Goal: Task Accomplishment & Management: Manage account settings

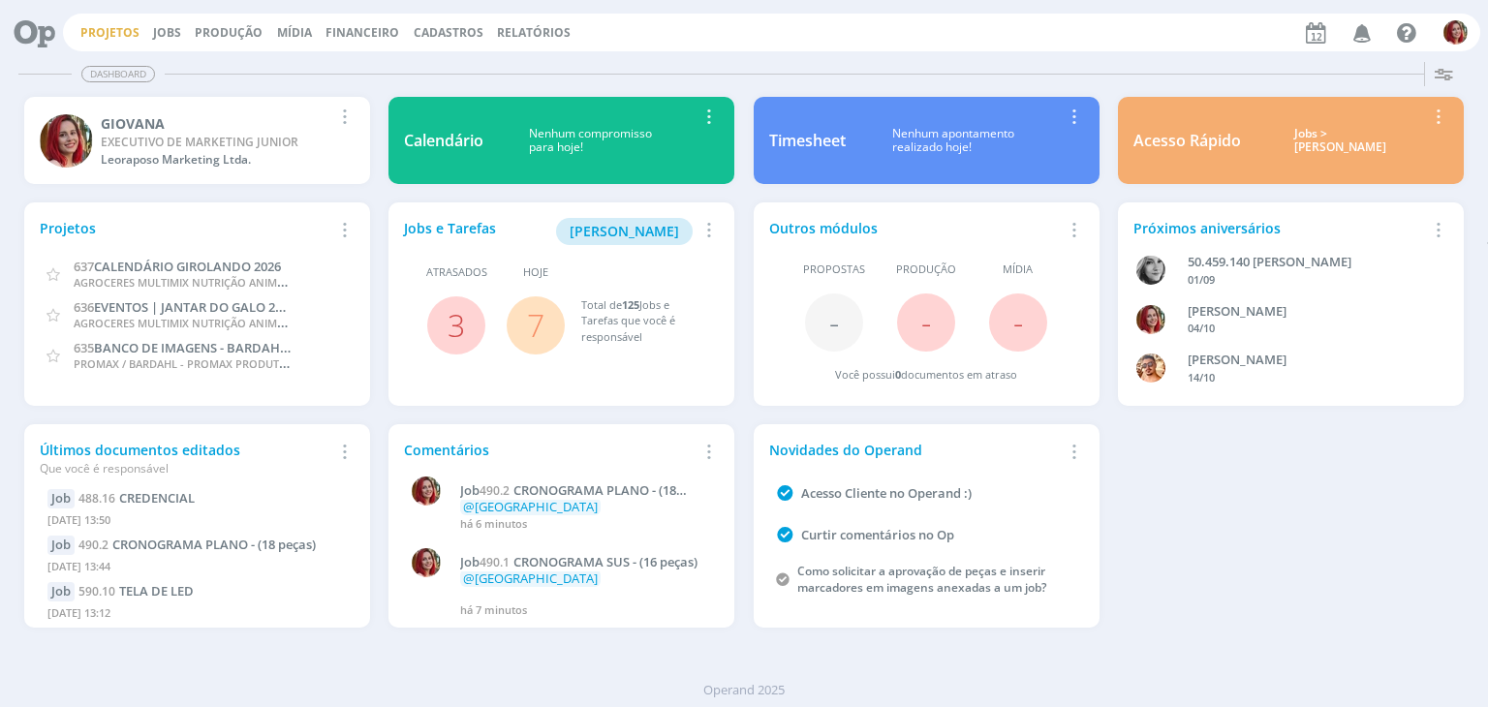
click at [103, 34] on link "Projetos" at bounding box center [109, 32] width 59 height 16
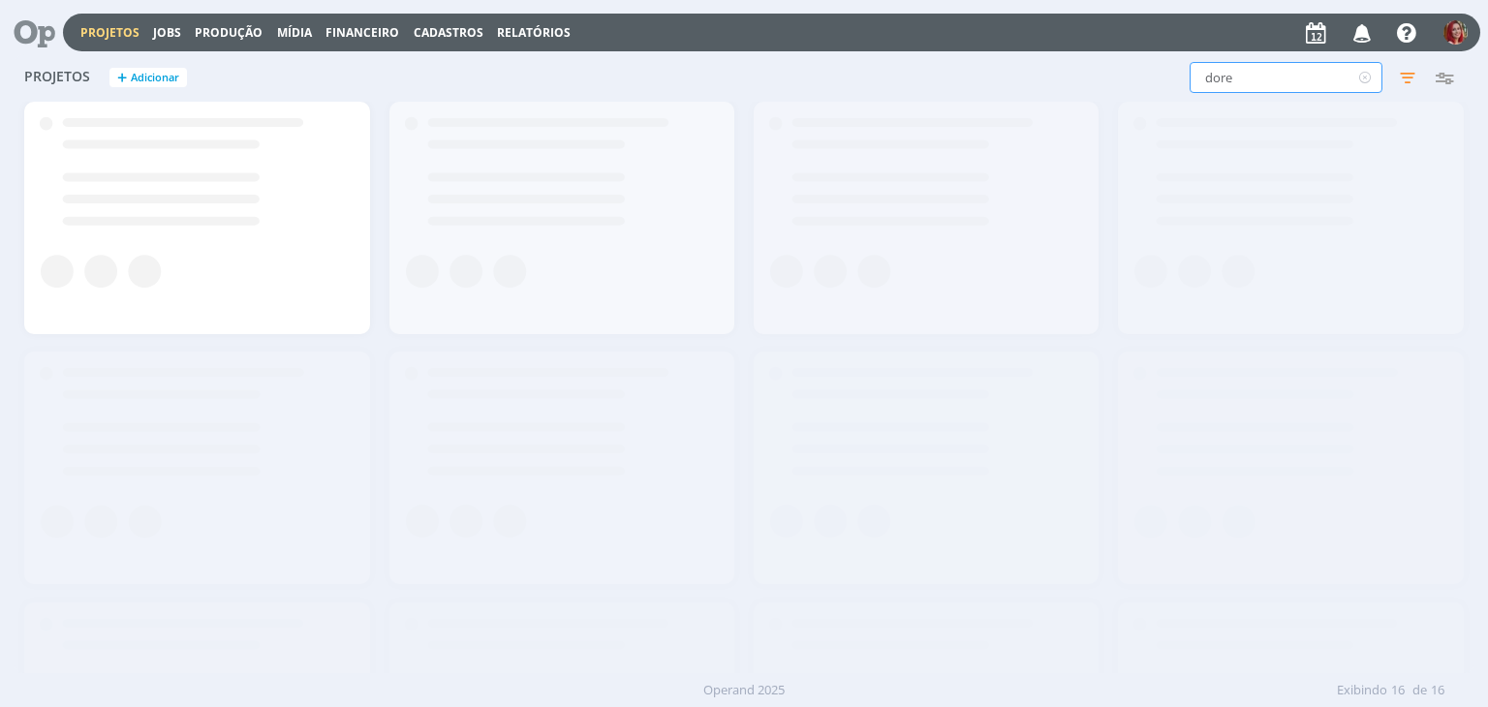
click at [964, 71] on div "dore Filtros Filtrar Limpar dore Status Clientes Selecione Data de criação a Si…" at bounding box center [1199, 77] width 527 height 31
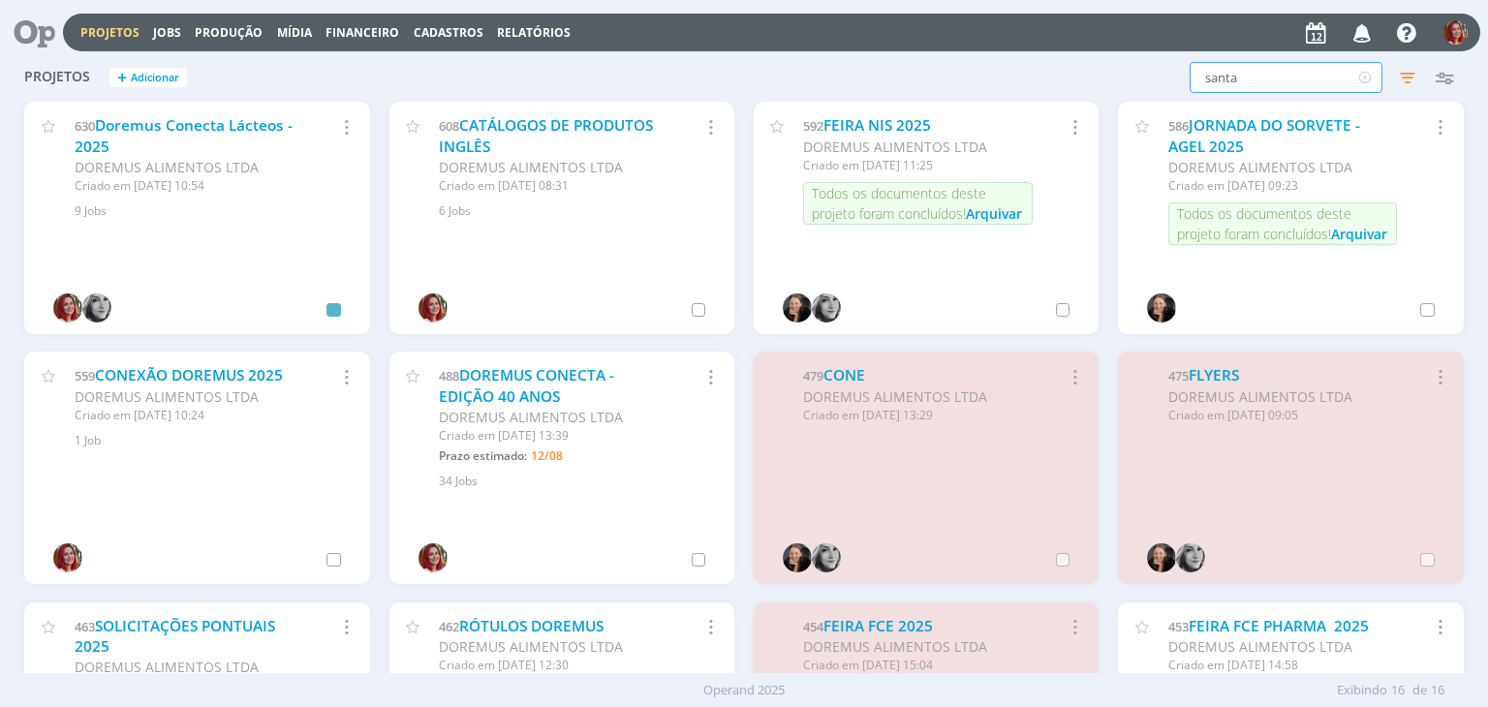
type input "santa"
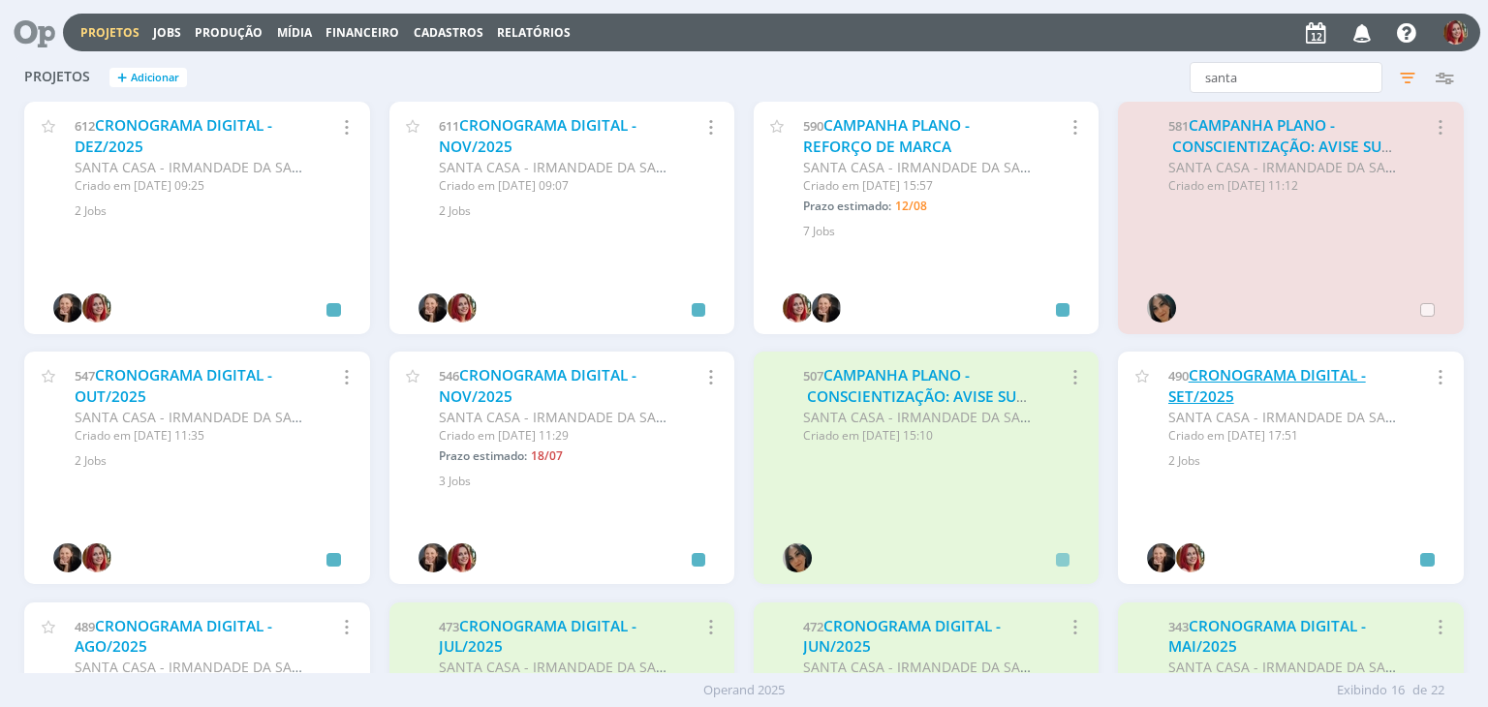
click at [1215, 397] on link "CRONOGRAMA DIGITAL - SET/2025" at bounding box center [1268, 386] width 198 height 42
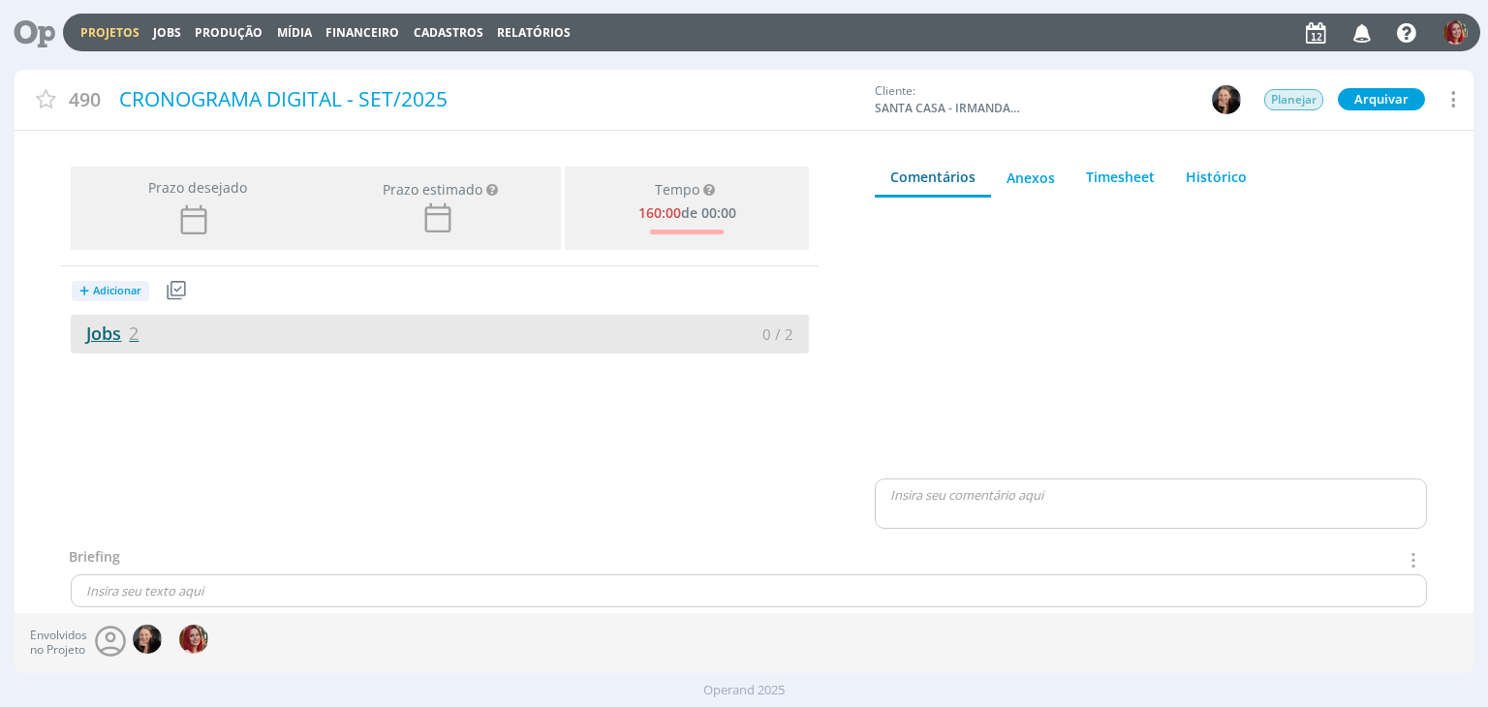
click at [110, 339] on link "Jobs 2" at bounding box center [105, 333] width 68 height 23
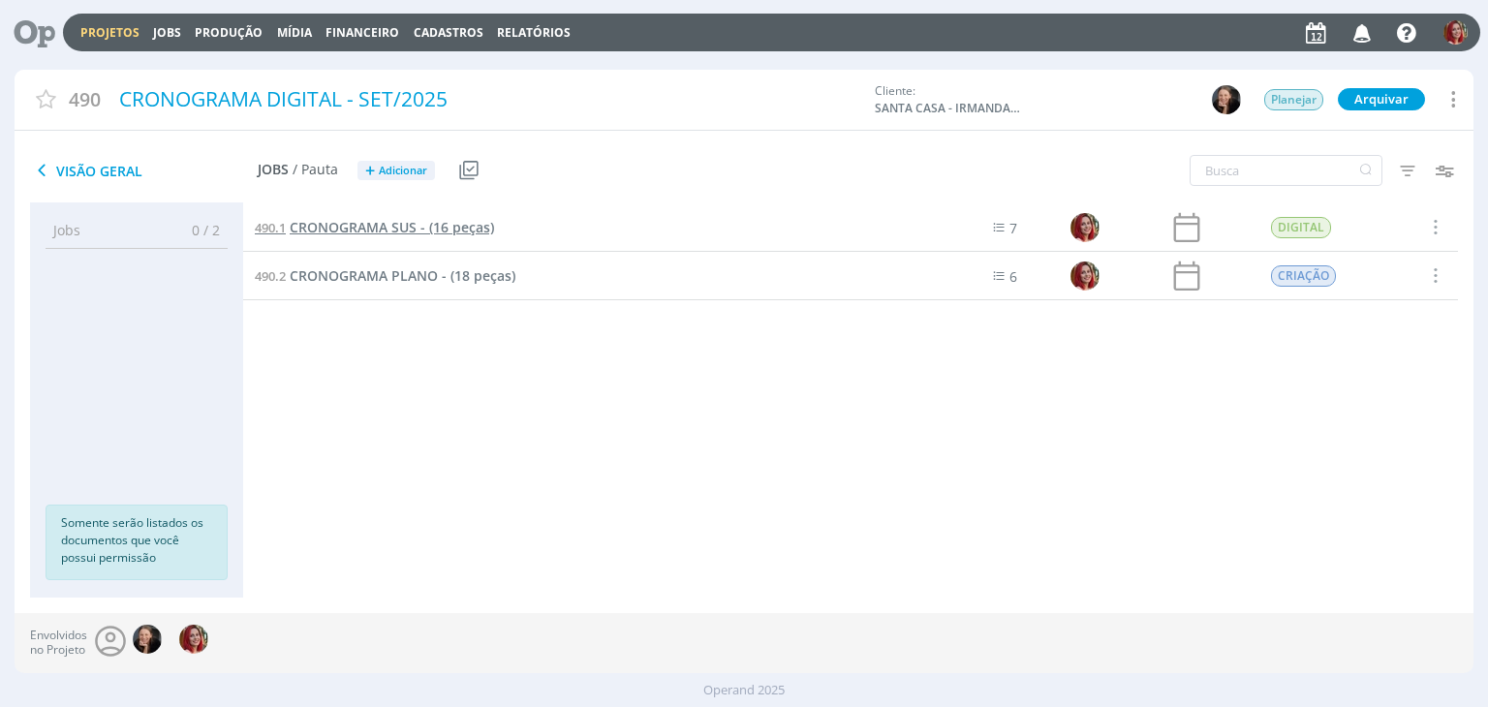
click at [419, 230] on span "CRONOGRAMA SUS - (16 peças)" at bounding box center [392, 227] width 204 height 18
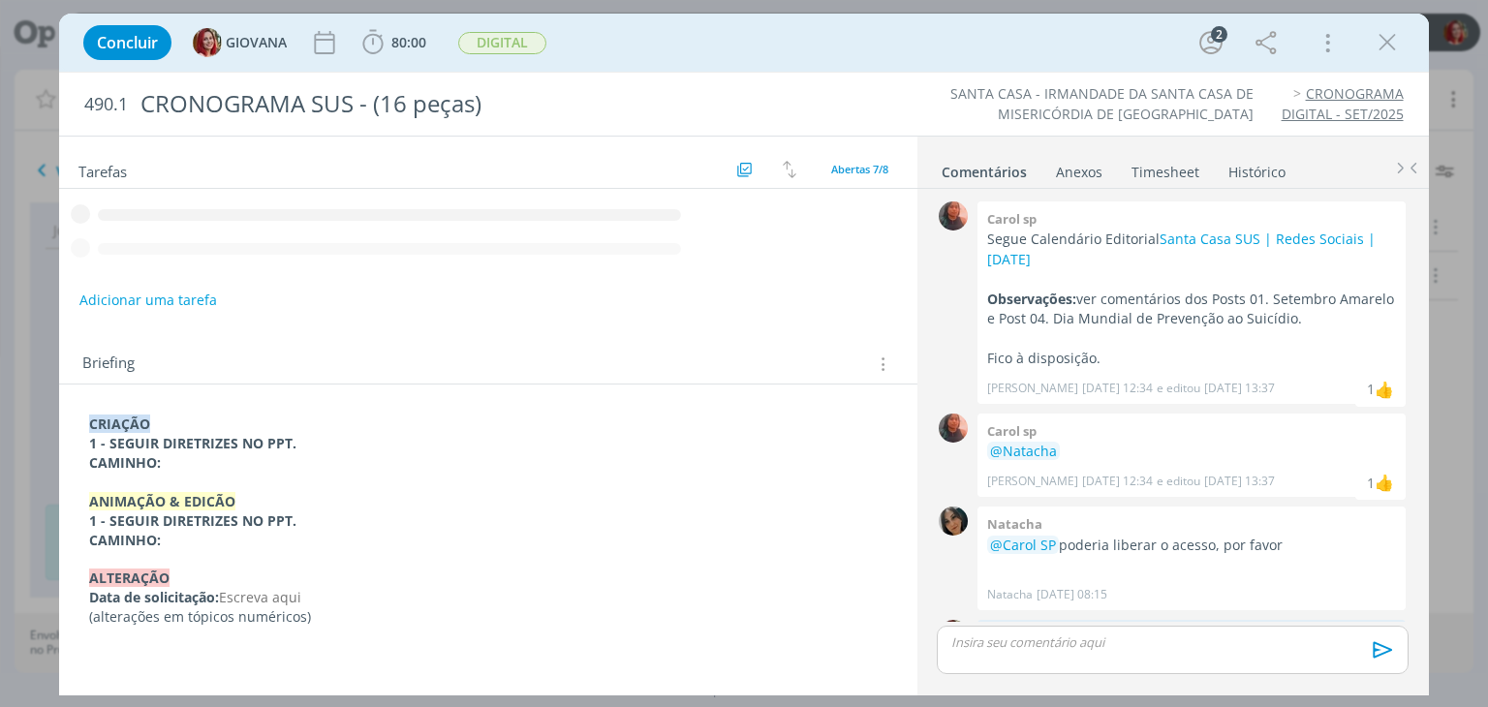
scroll to position [84, 0]
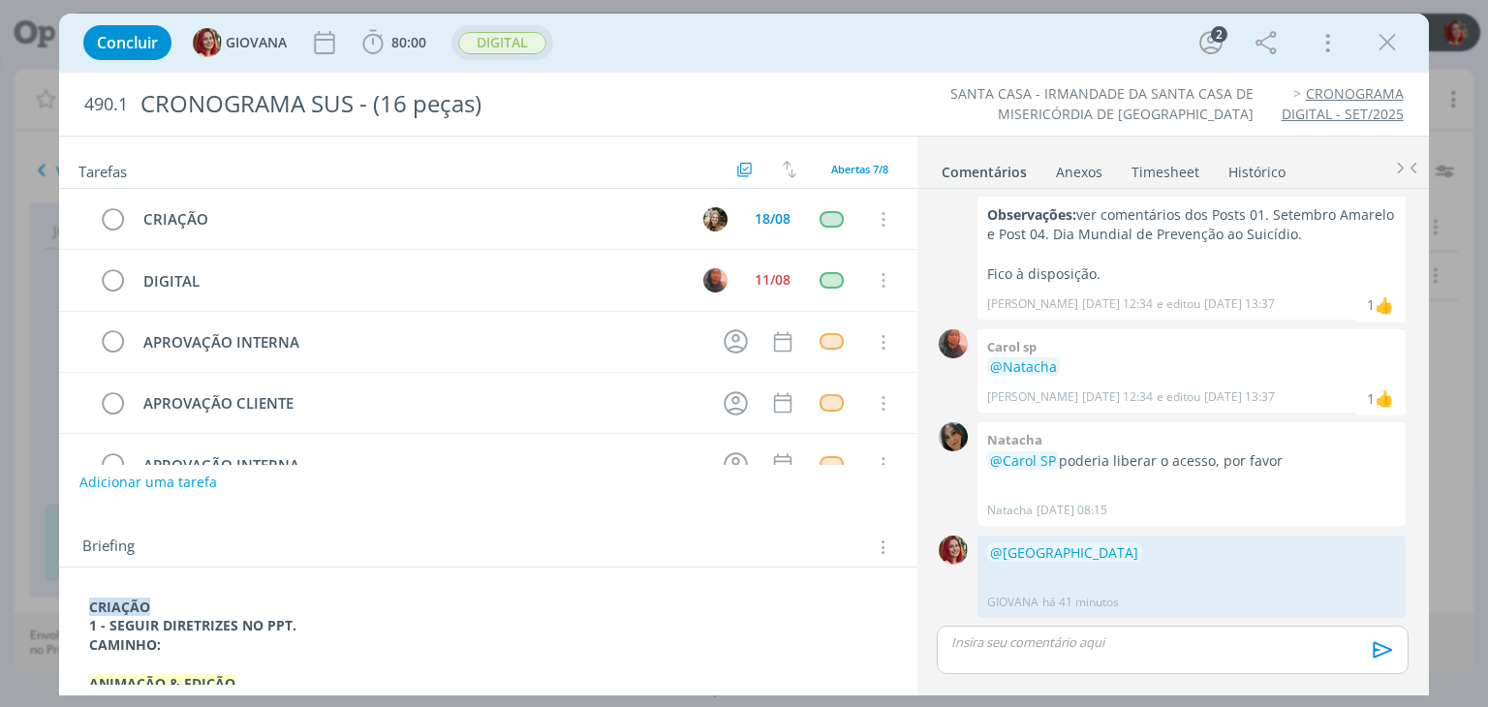
click at [473, 42] on span "DIGITAL" at bounding box center [502, 43] width 88 height 22
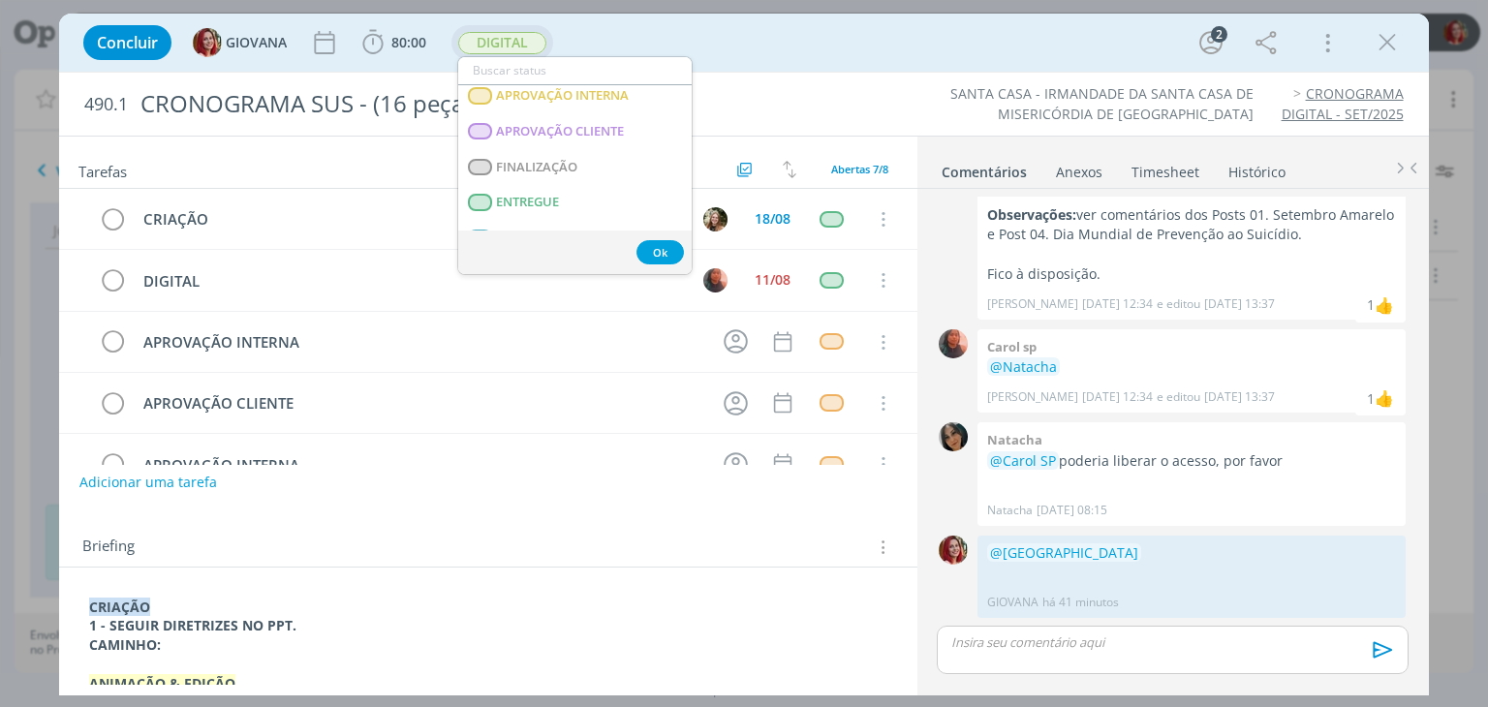
scroll to position [388, 0]
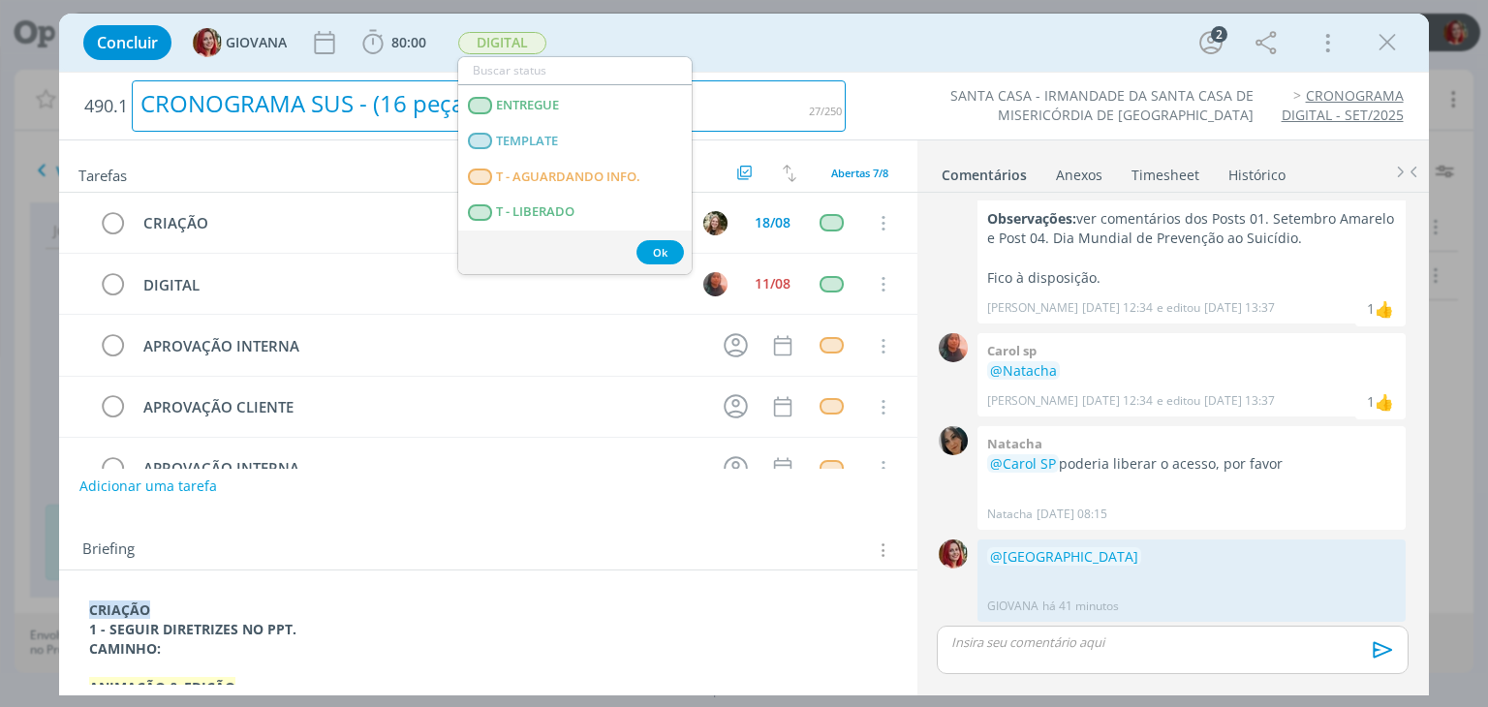
click at [831, 115] on div "CRONOGRAMA SUS - (16 peças)" at bounding box center [489, 105] width 714 height 51
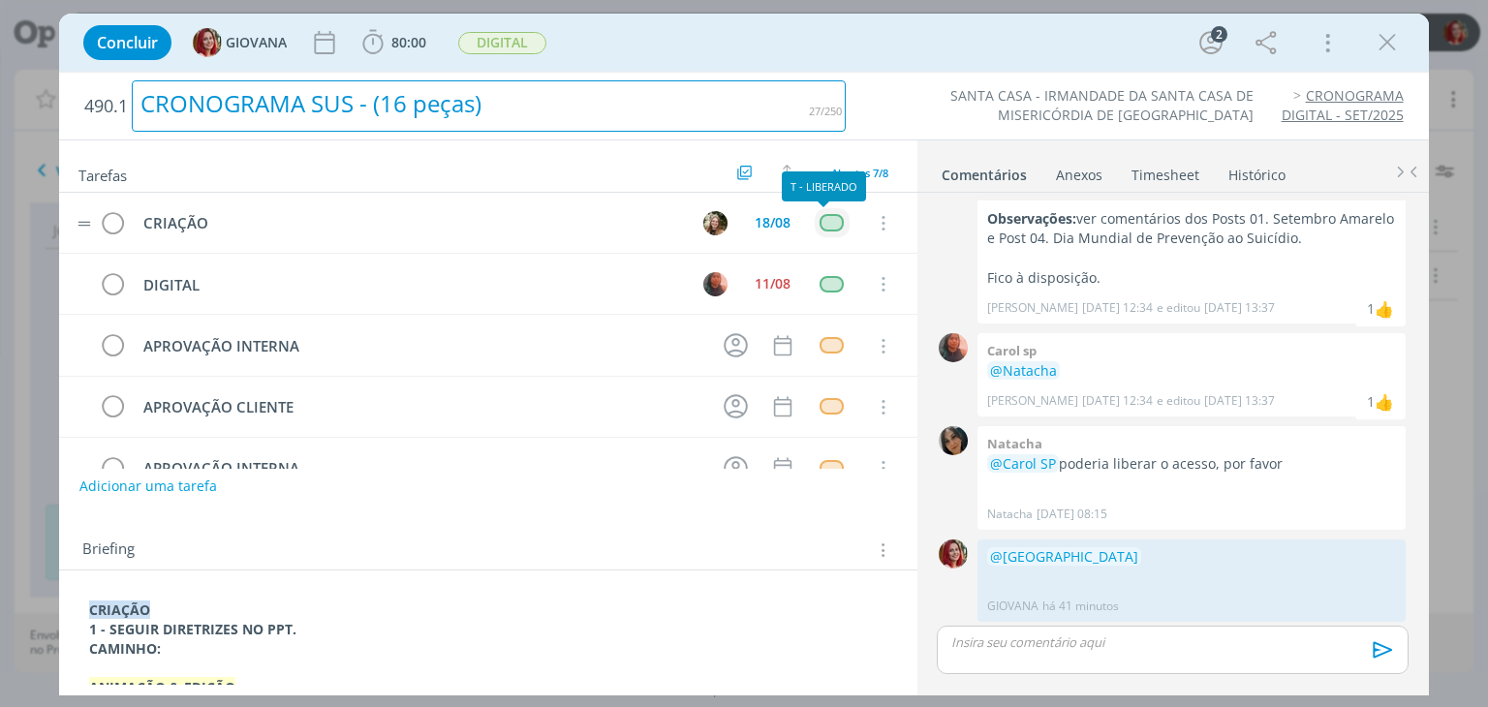
click at [821, 226] on div "dialog" at bounding box center [832, 222] width 24 height 16
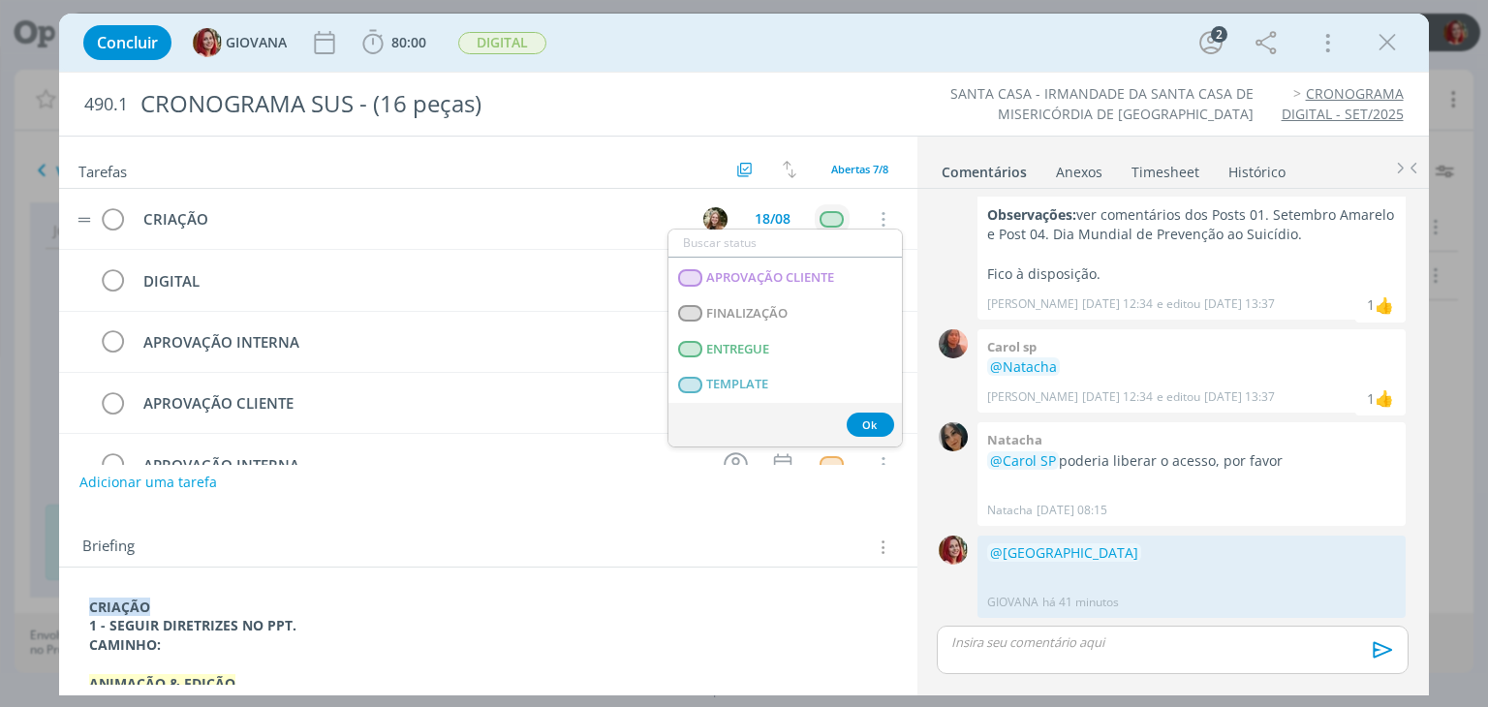
scroll to position [494, 0]
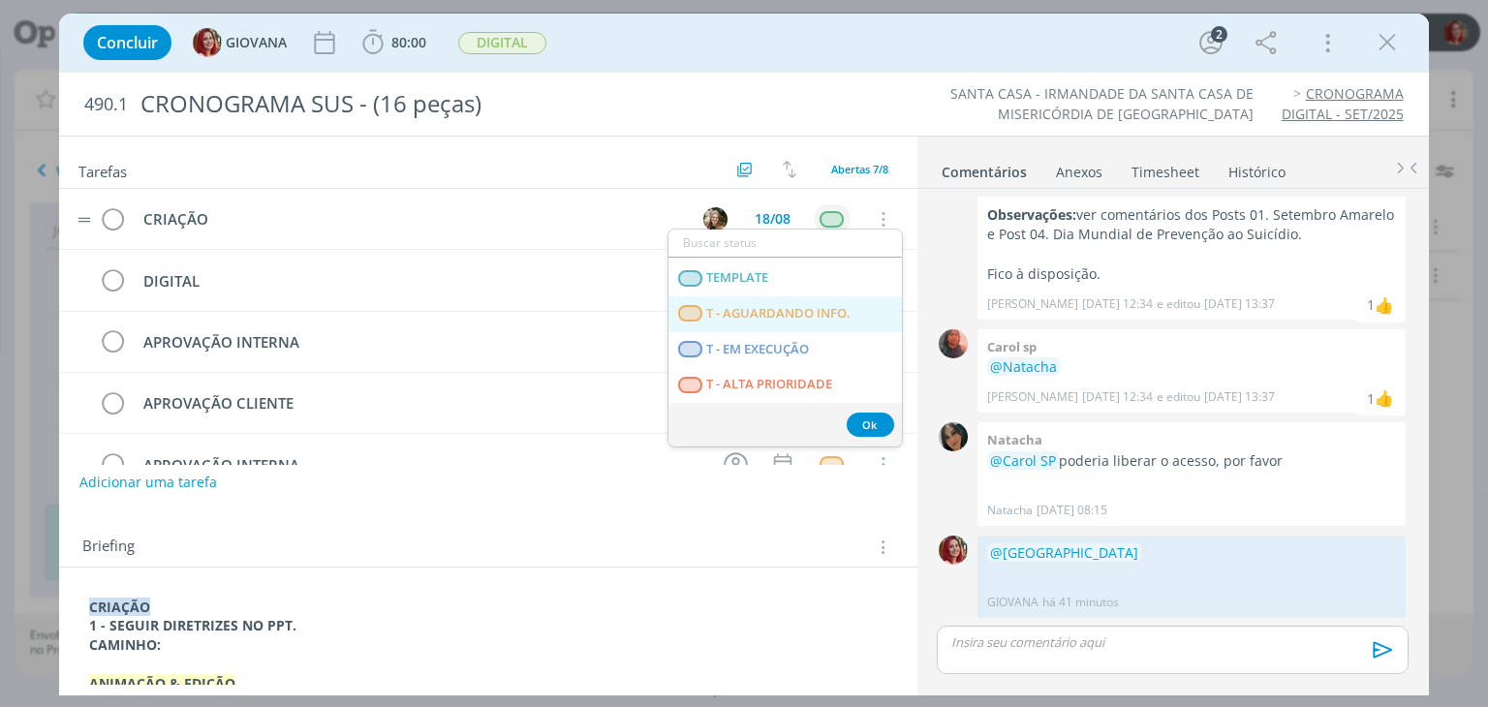
click at [795, 311] on span "T - AGUARDANDO INFO." at bounding box center [779, 314] width 144 height 16
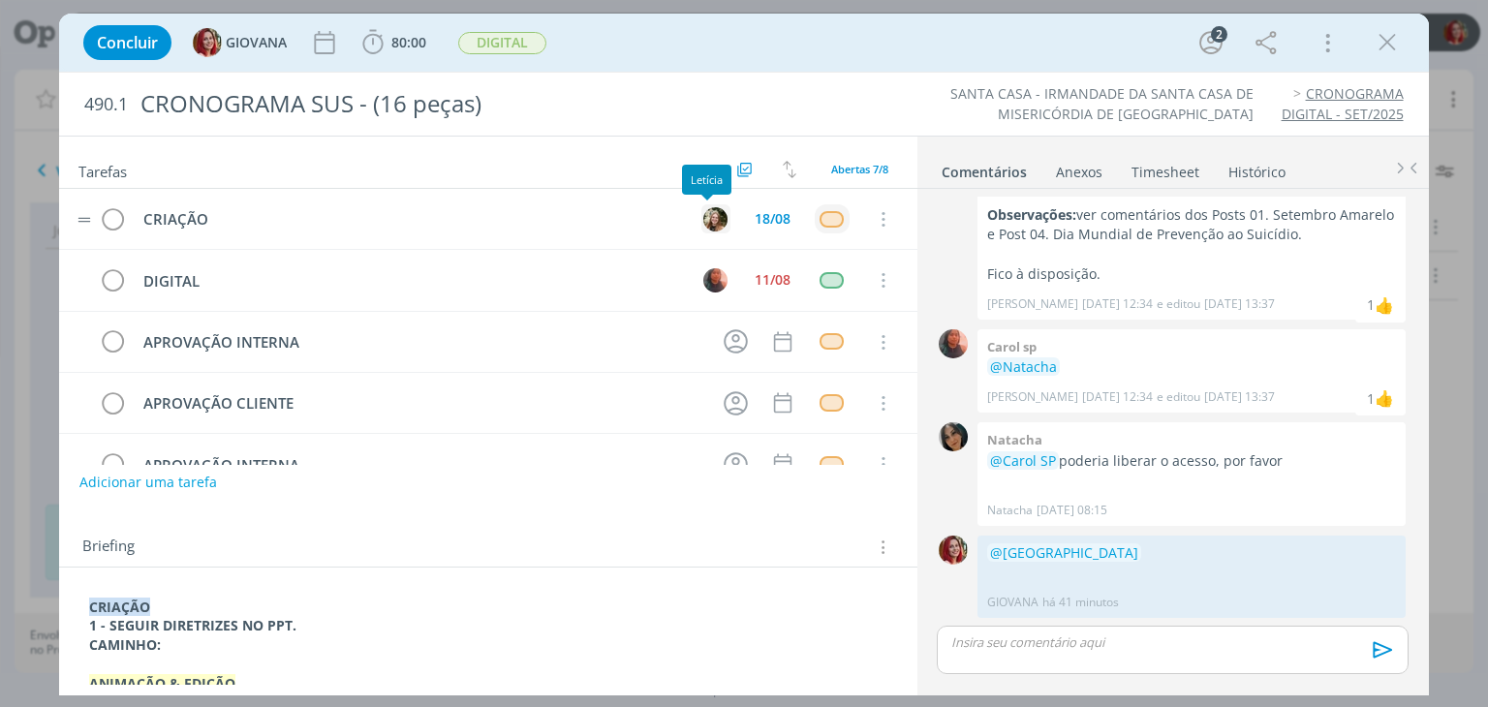
click at [703, 222] on img "dialog" at bounding box center [715, 219] width 24 height 24
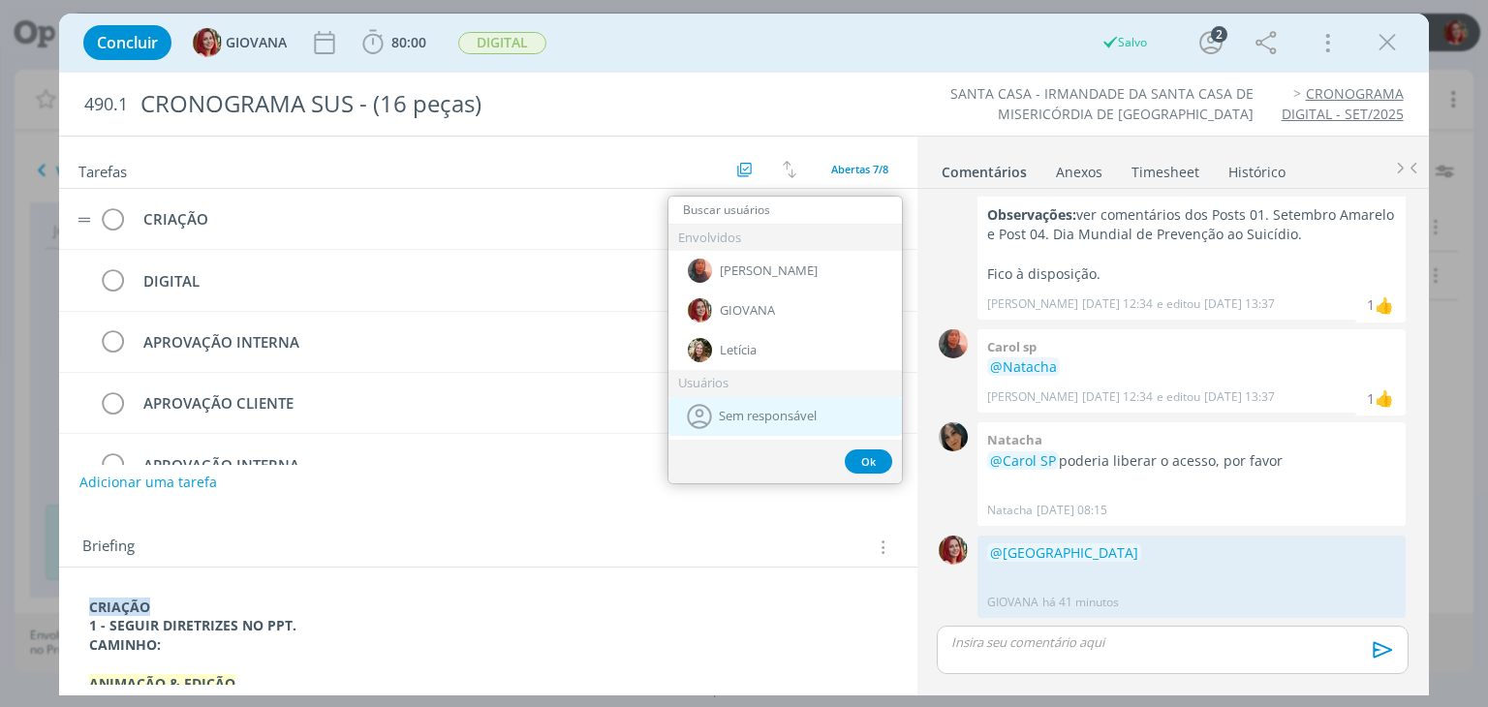
click at [760, 420] on span "Sem responsável" at bounding box center [768, 417] width 98 height 16
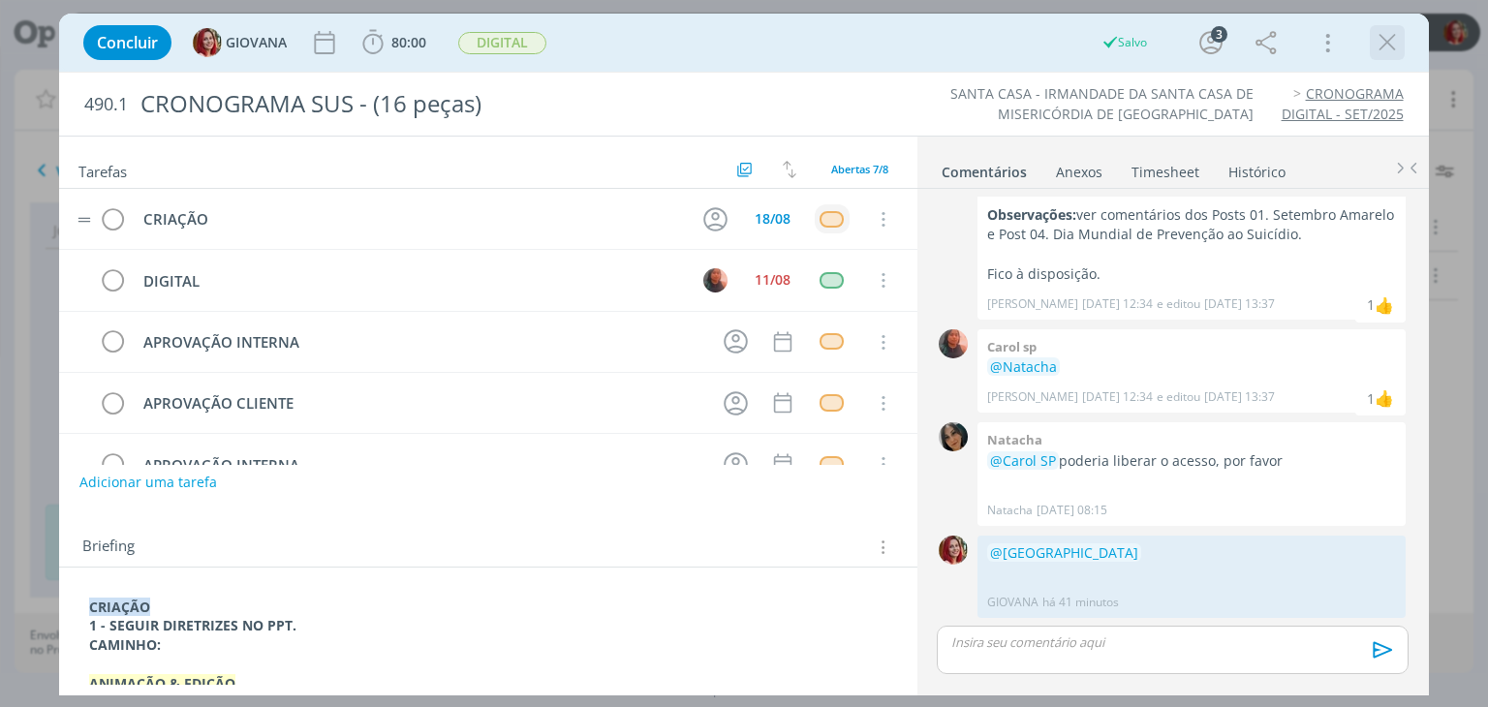
click at [1391, 47] on icon "dialog" at bounding box center [1387, 42] width 29 height 29
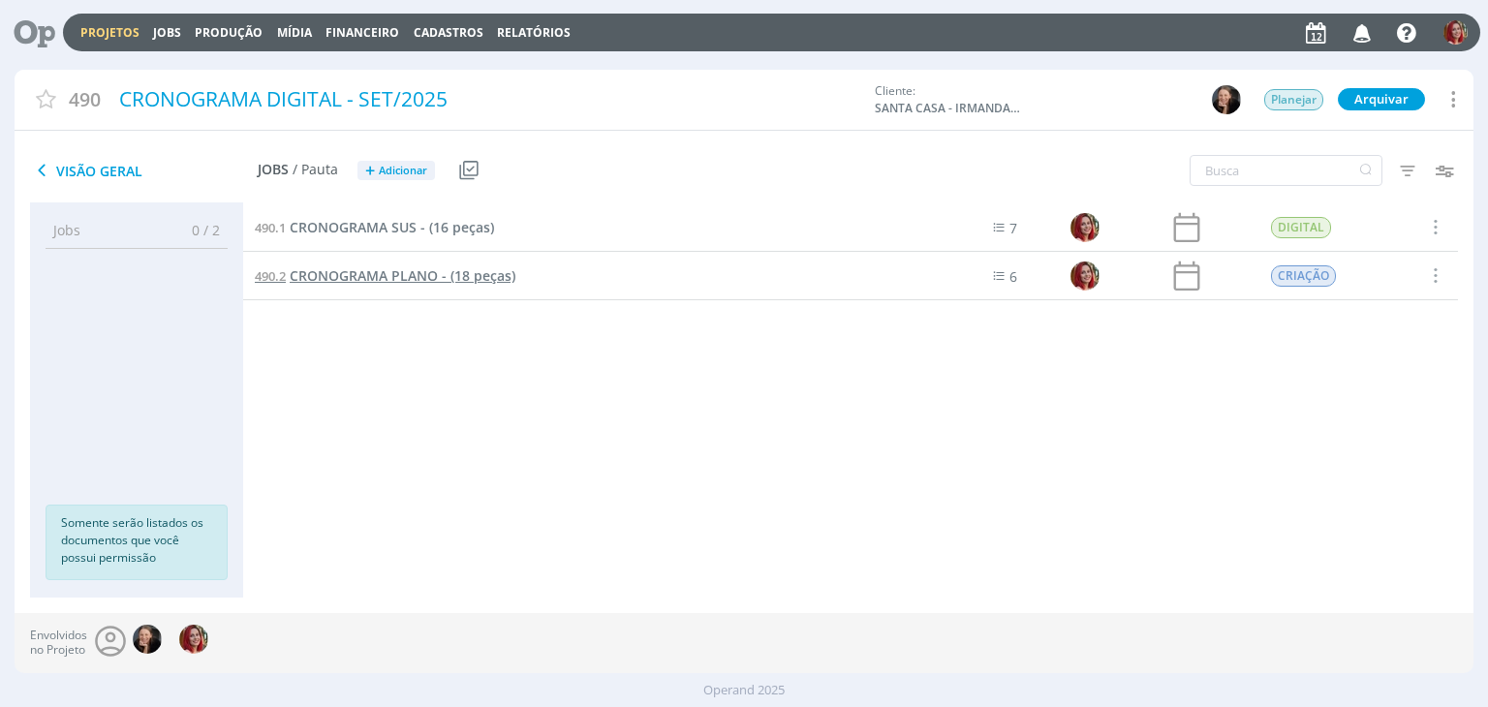
click at [450, 271] on span "CRONOGRAMA PLANO - (18 peças)" at bounding box center [403, 275] width 226 height 18
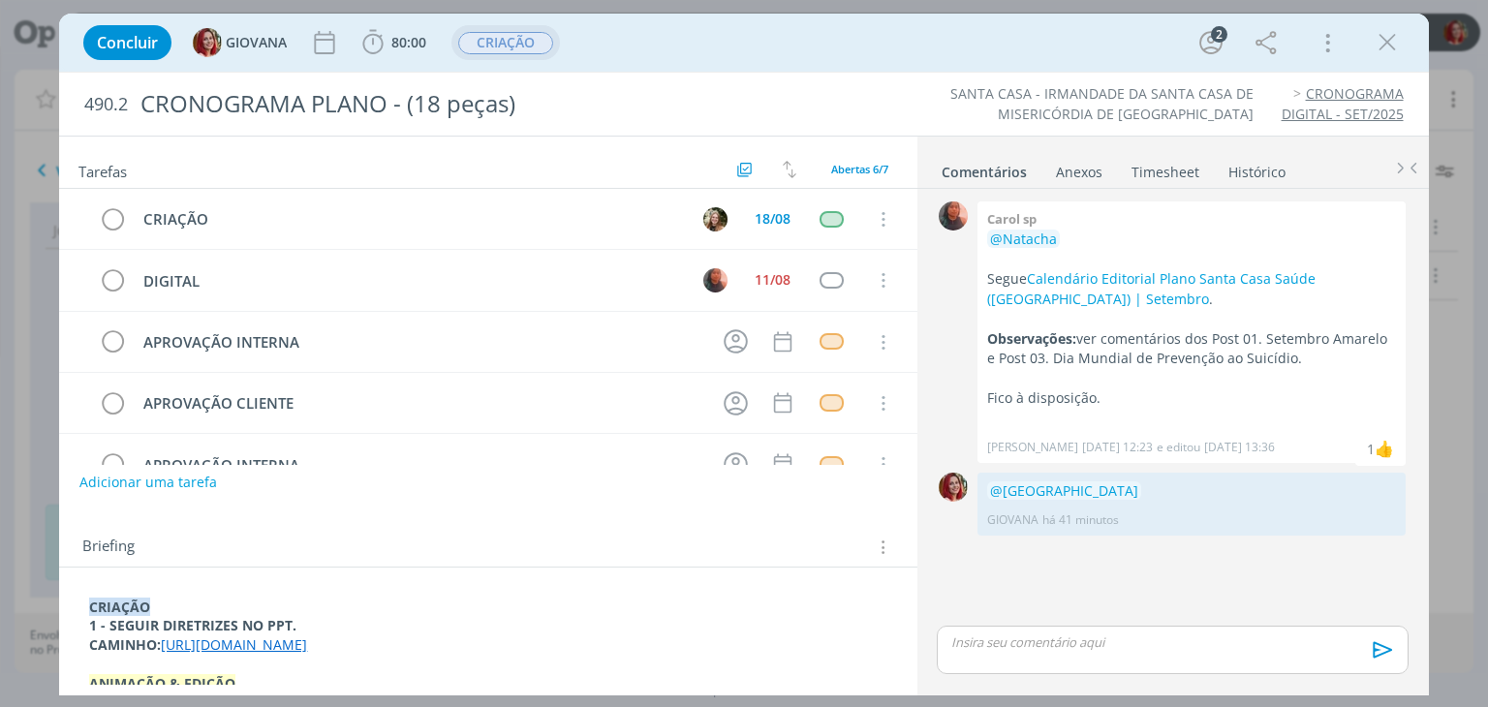
click at [492, 53] on div "CRIAÇÃO" at bounding box center [505, 43] width 95 height 22
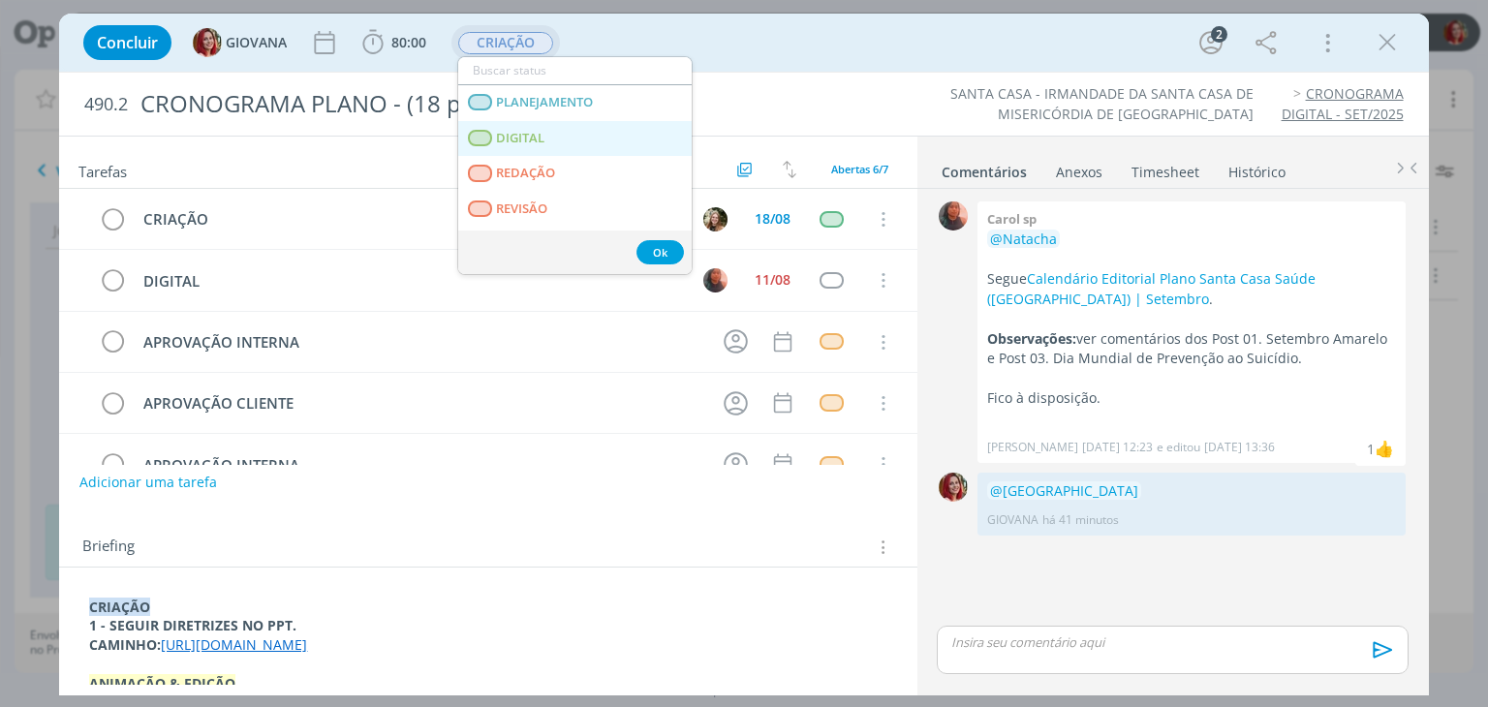
click at [533, 134] on span "DIGITAL" at bounding box center [521, 139] width 48 height 16
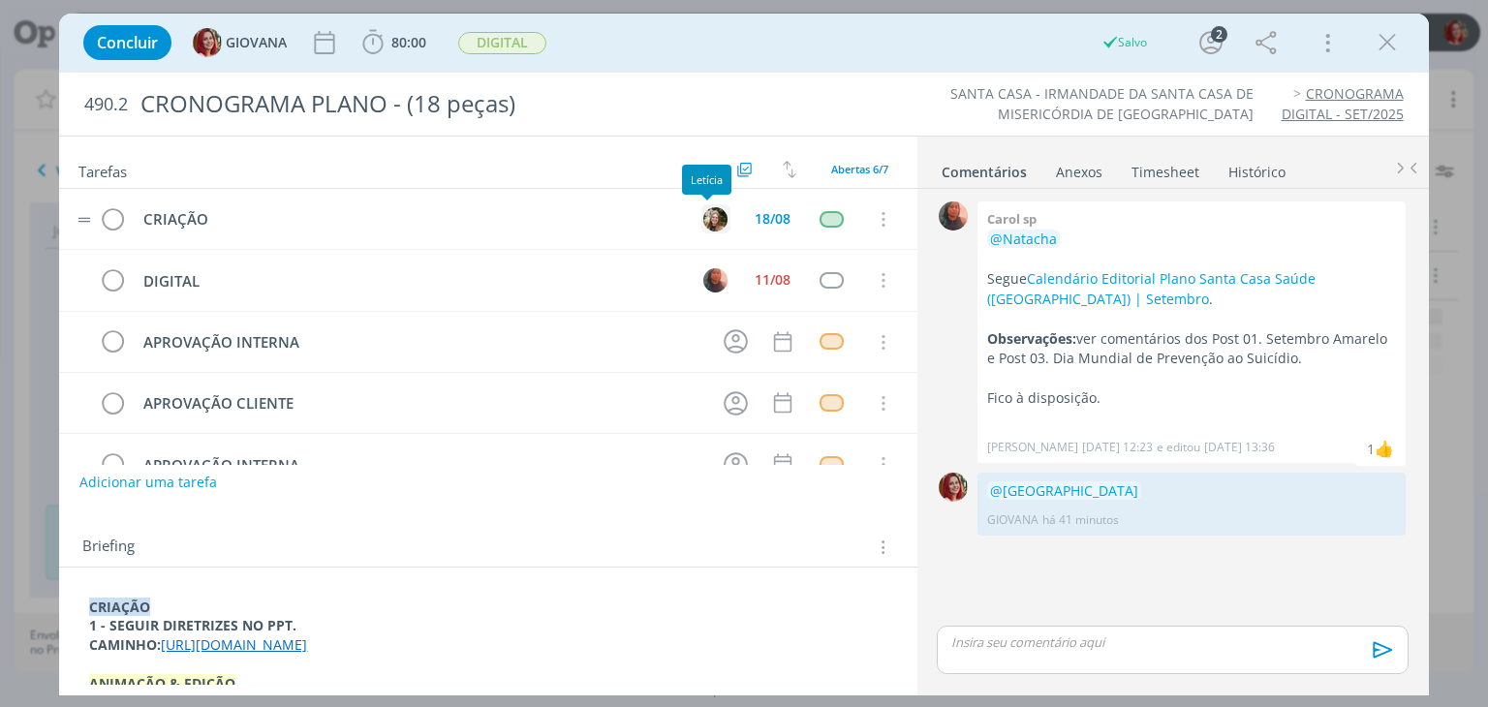
click at [716, 225] on picture "dialog" at bounding box center [715, 217] width 24 height 18
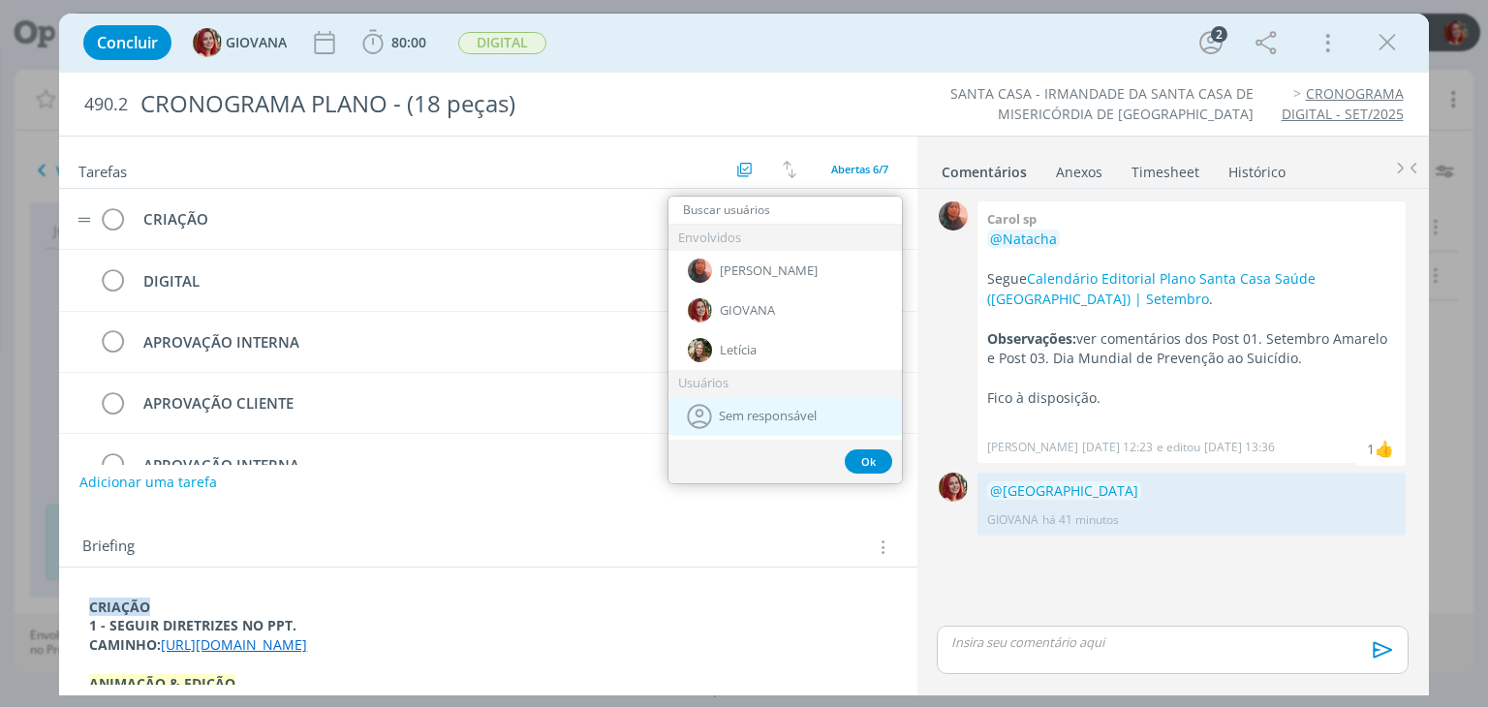
click at [713, 433] on div "Sem responsável" at bounding box center [786, 416] width 234 height 39
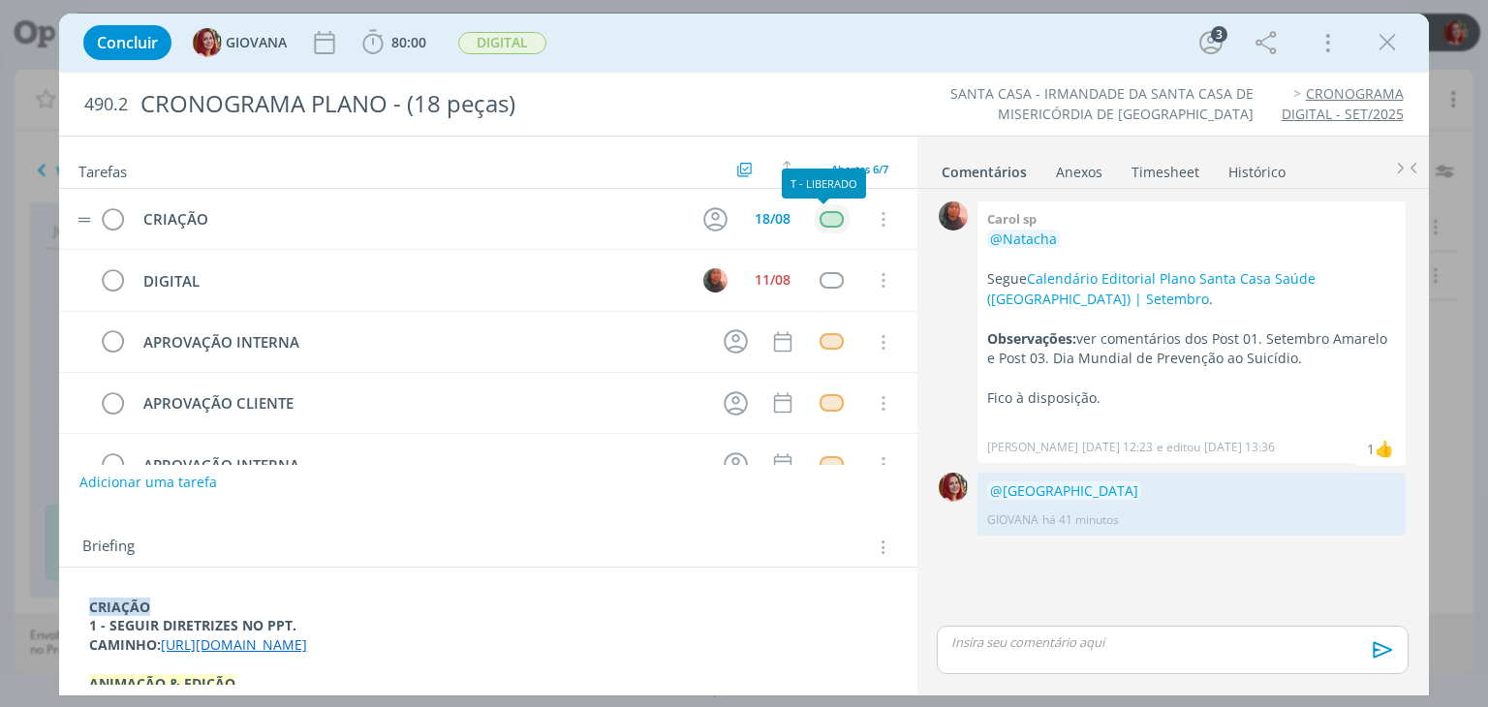
click at [820, 212] on div "dialog" at bounding box center [832, 219] width 24 height 16
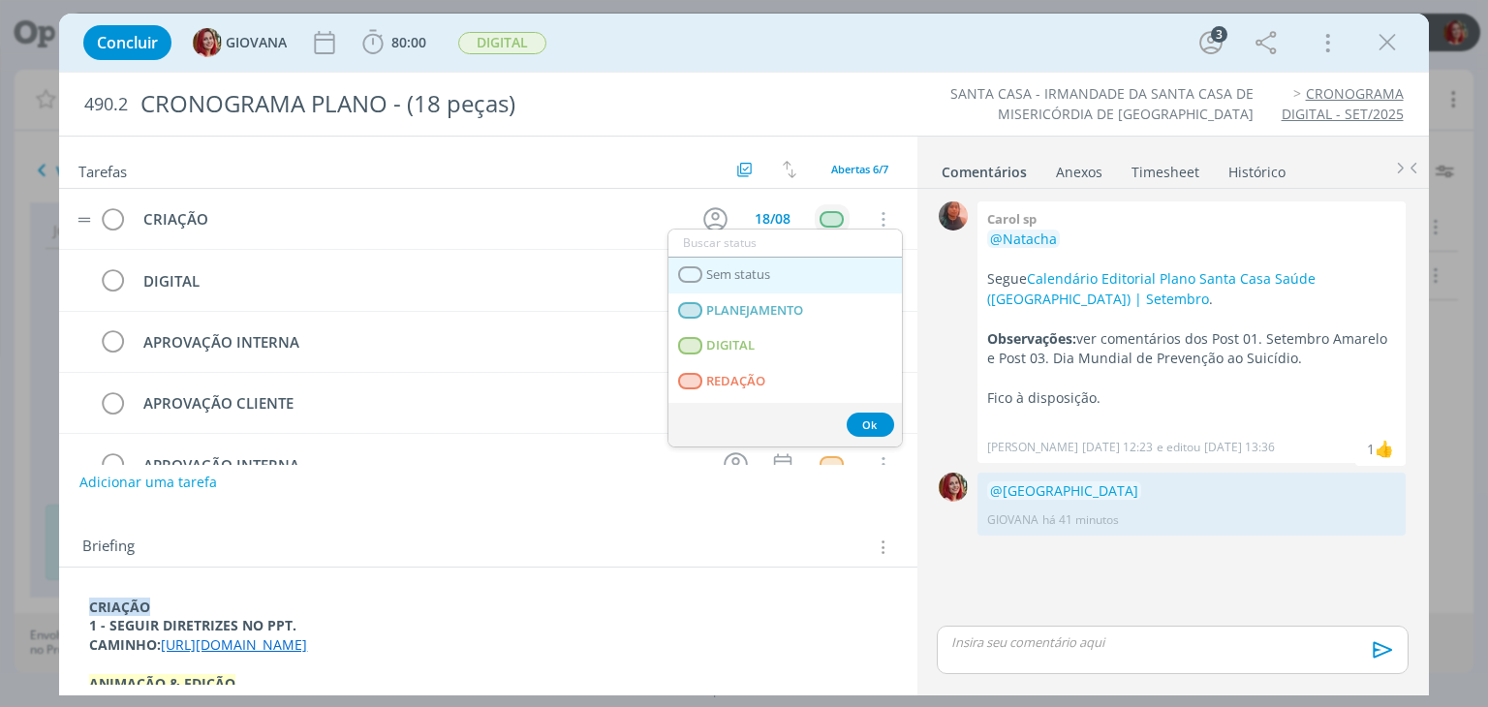
click at [775, 282] on link "Sem status" at bounding box center [786, 276] width 234 height 36
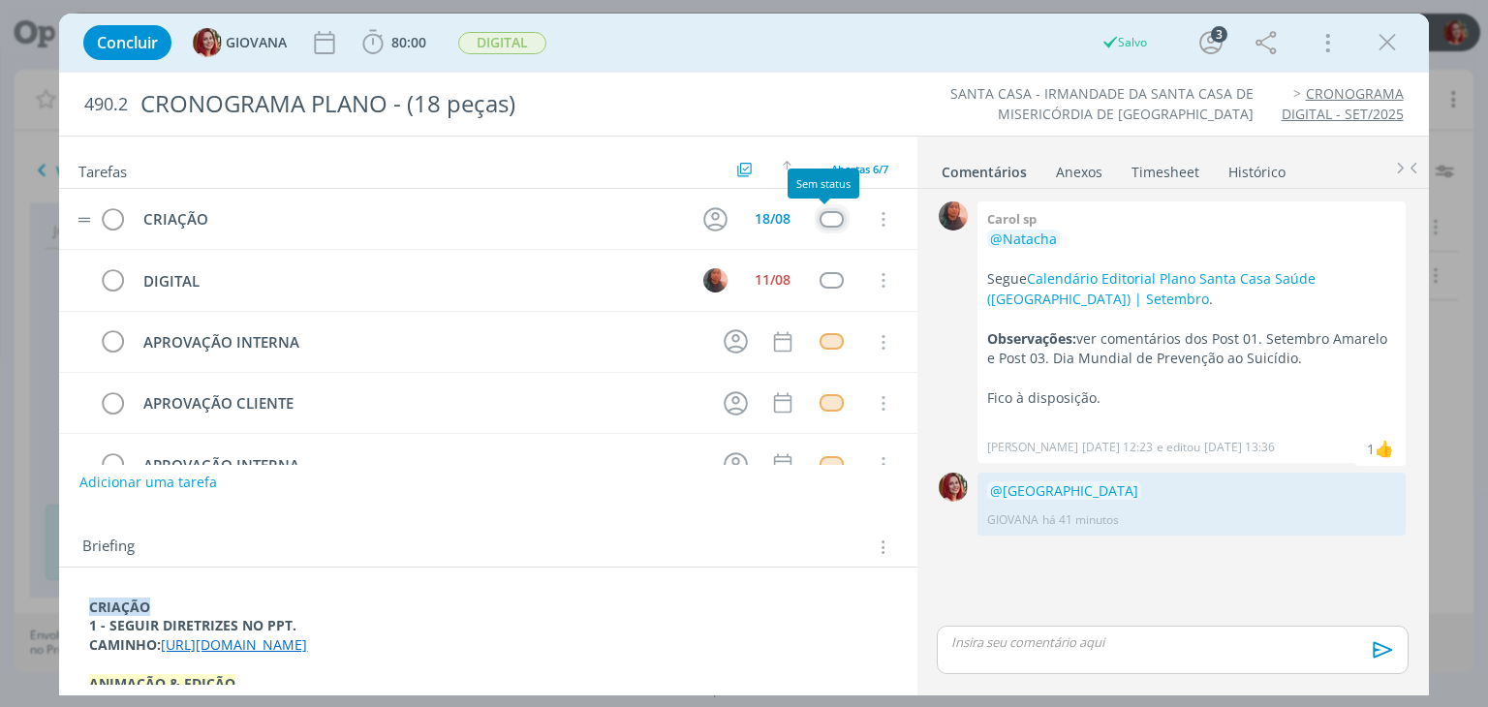
click at [820, 218] on div "dialog" at bounding box center [832, 219] width 24 height 16
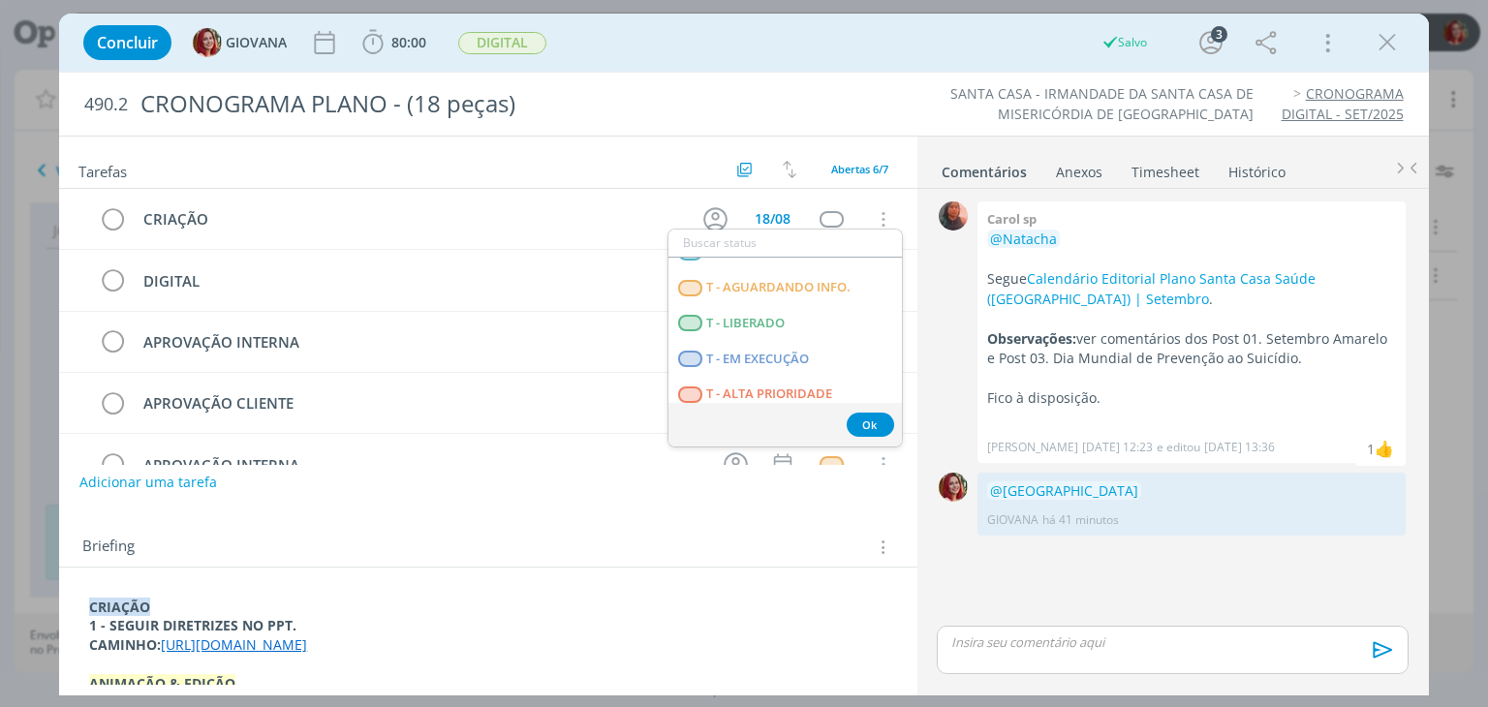
scroll to position [494, 0]
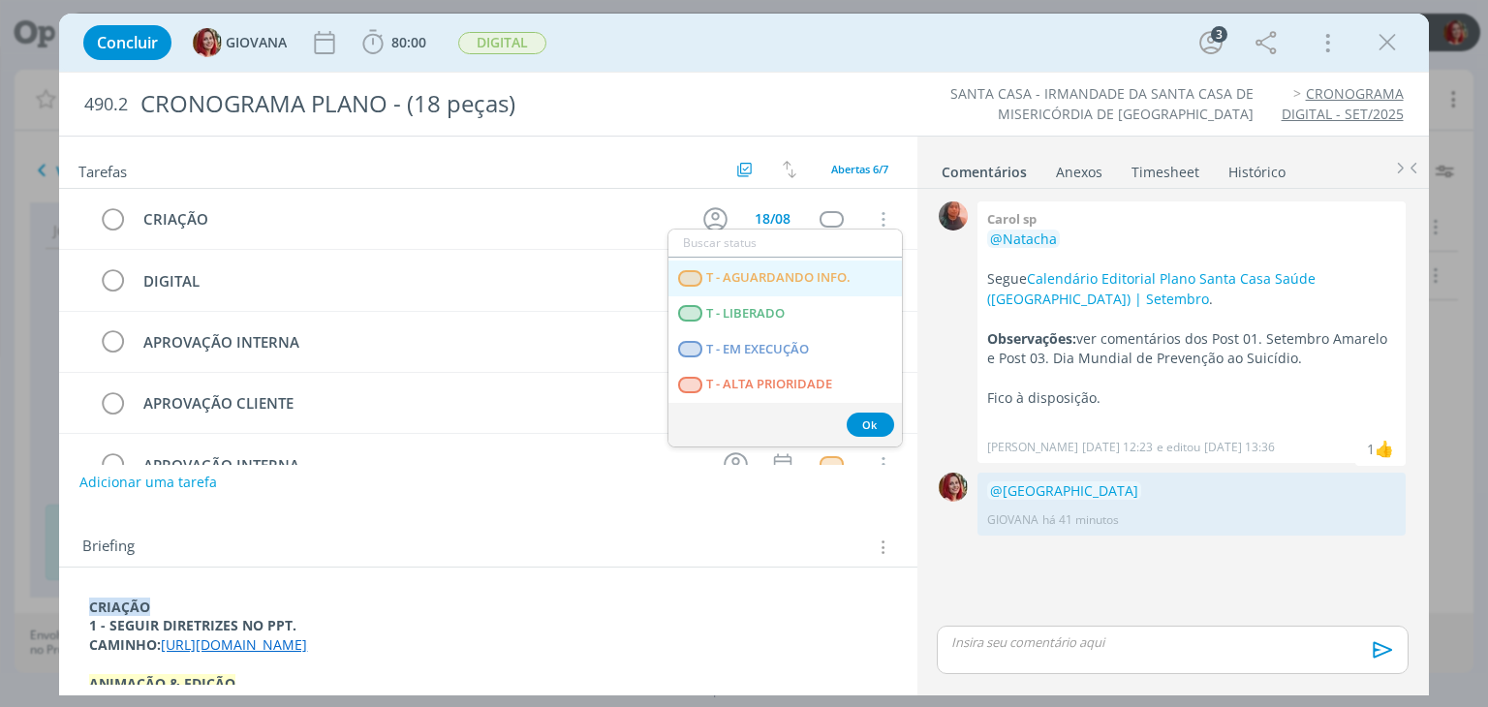
click at [782, 276] on span "T - AGUARDANDO INFO." at bounding box center [779, 278] width 144 height 16
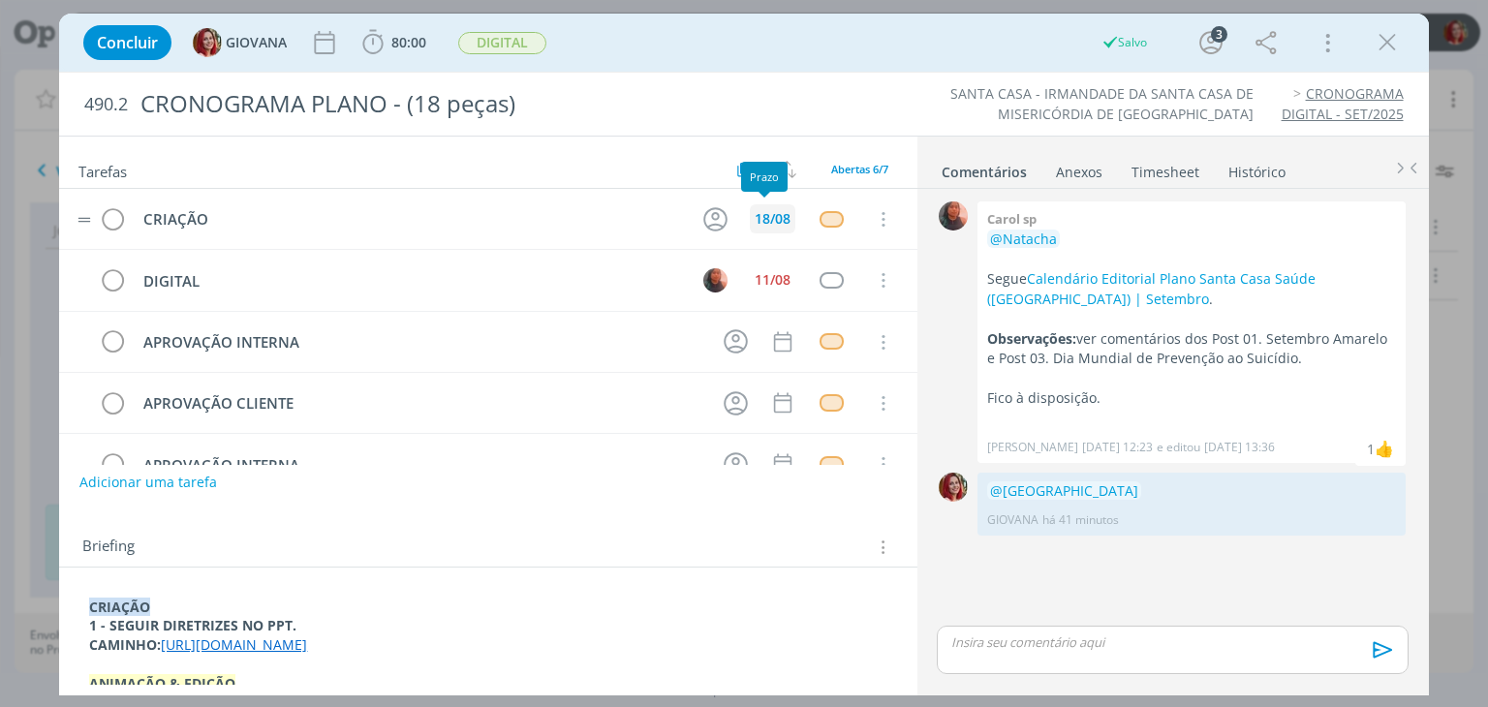
click at [762, 215] on div "18/08" at bounding box center [773, 219] width 36 height 14
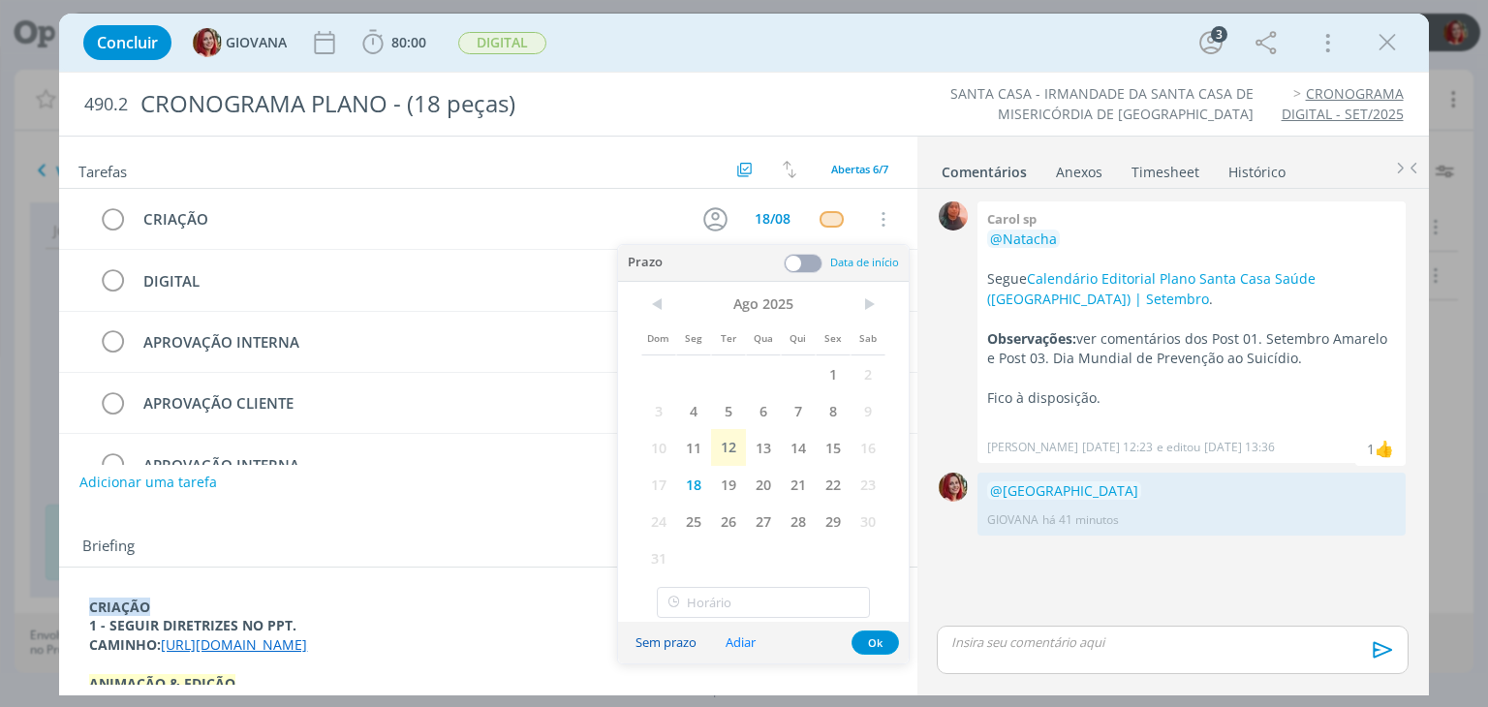
click at [680, 639] on button "Sem prazo" at bounding box center [666, 643] width 86 height 26
click at [856, 642] on button "Ok" at bounding box center [875, 643] width 47 height 24
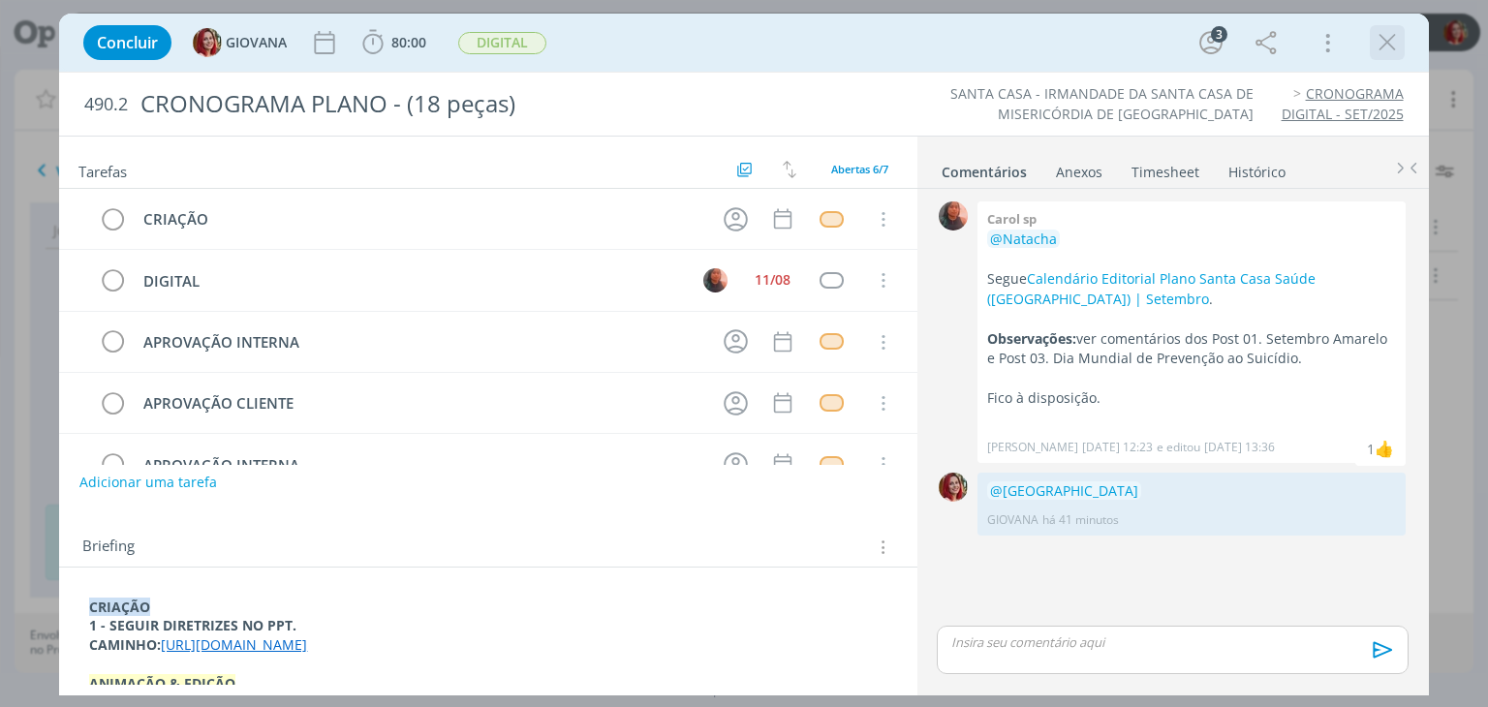
click at [1371, 49] on div "dialog" at bounding box center [1387, 42] width 35 height 35
click at [1381, 46] on icon "dialog" at bounding box center [1387, 42] width 29 height 29
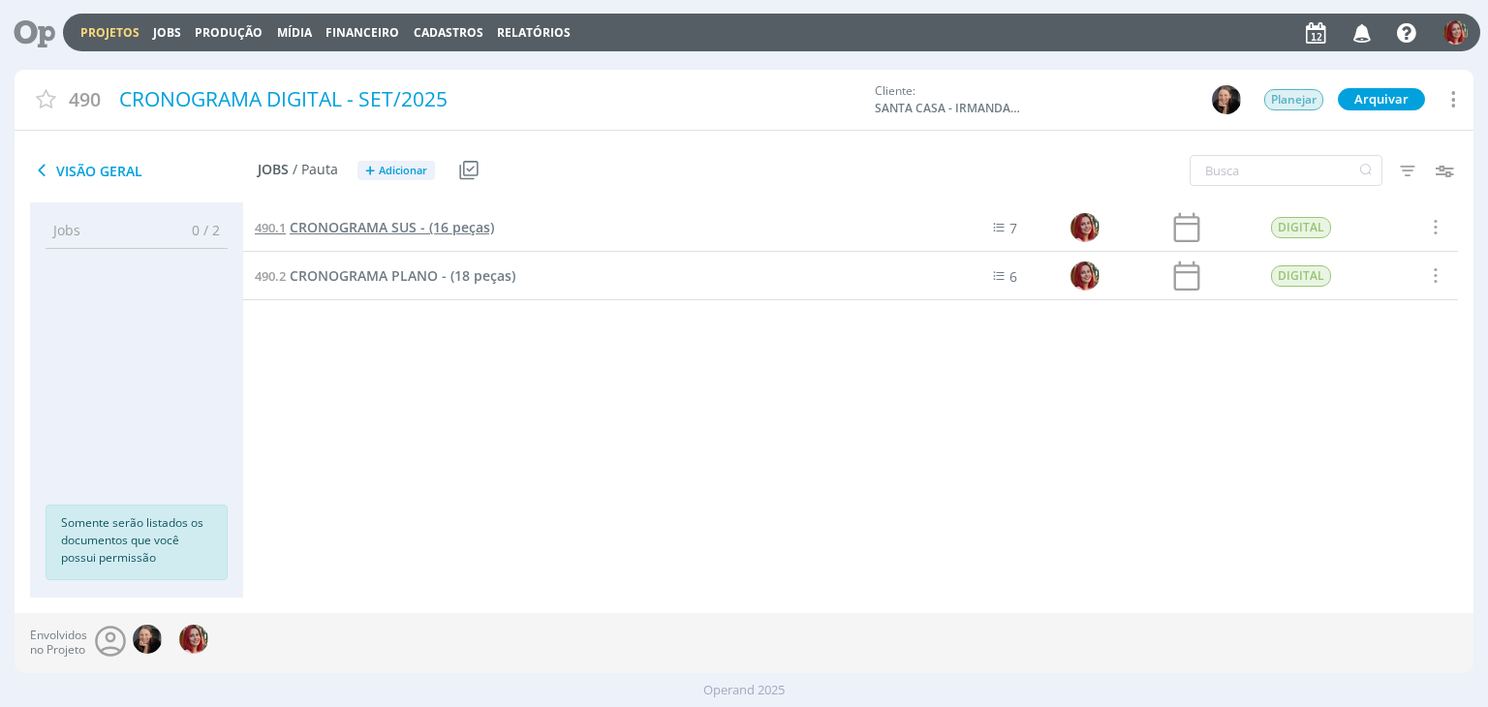
click at [404, 220] on span "CRONOGRAMA SUS - (16 peças)" at bounding box center [392, 227] width 204 height 18
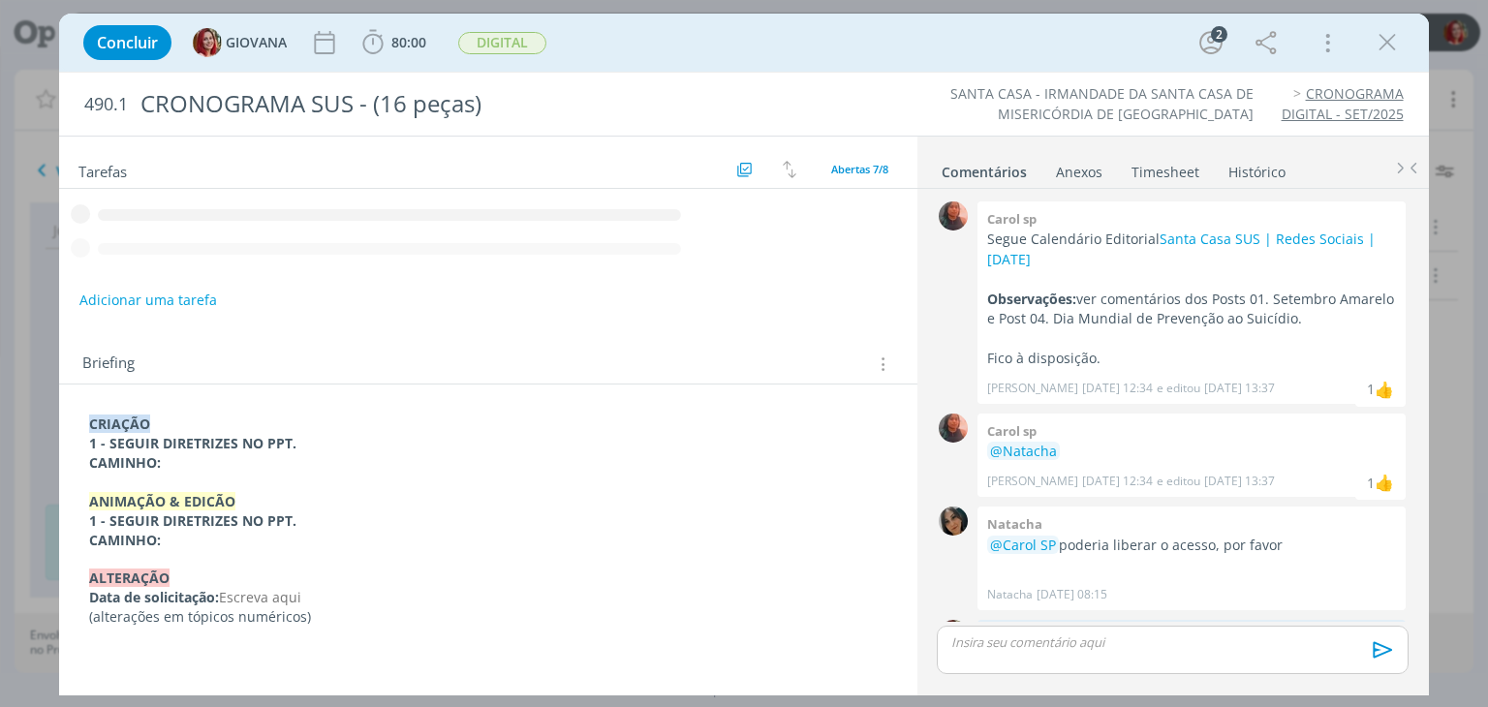
scroll to position [84, 0]
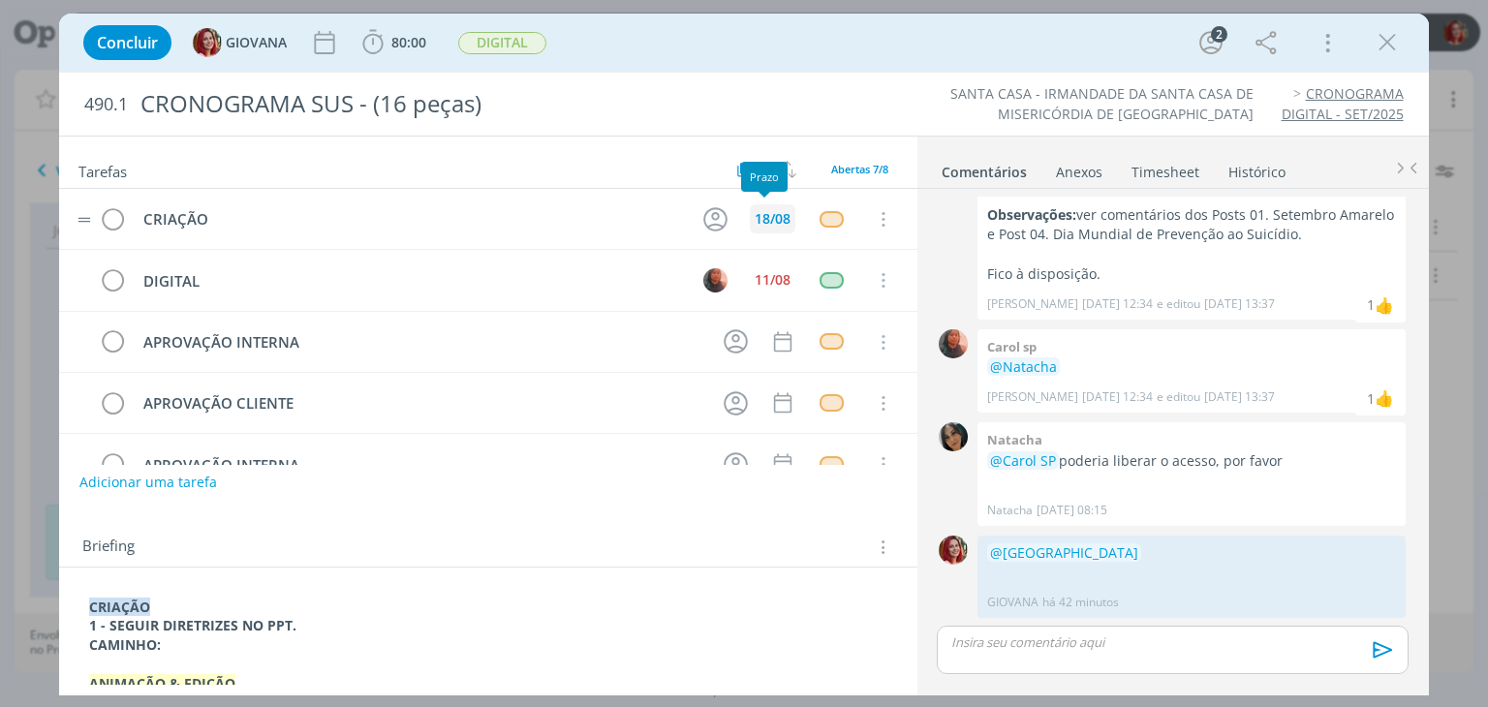
click at [782, 215] on div "18/08" at bounding box center [773, 218] width 46 height 29
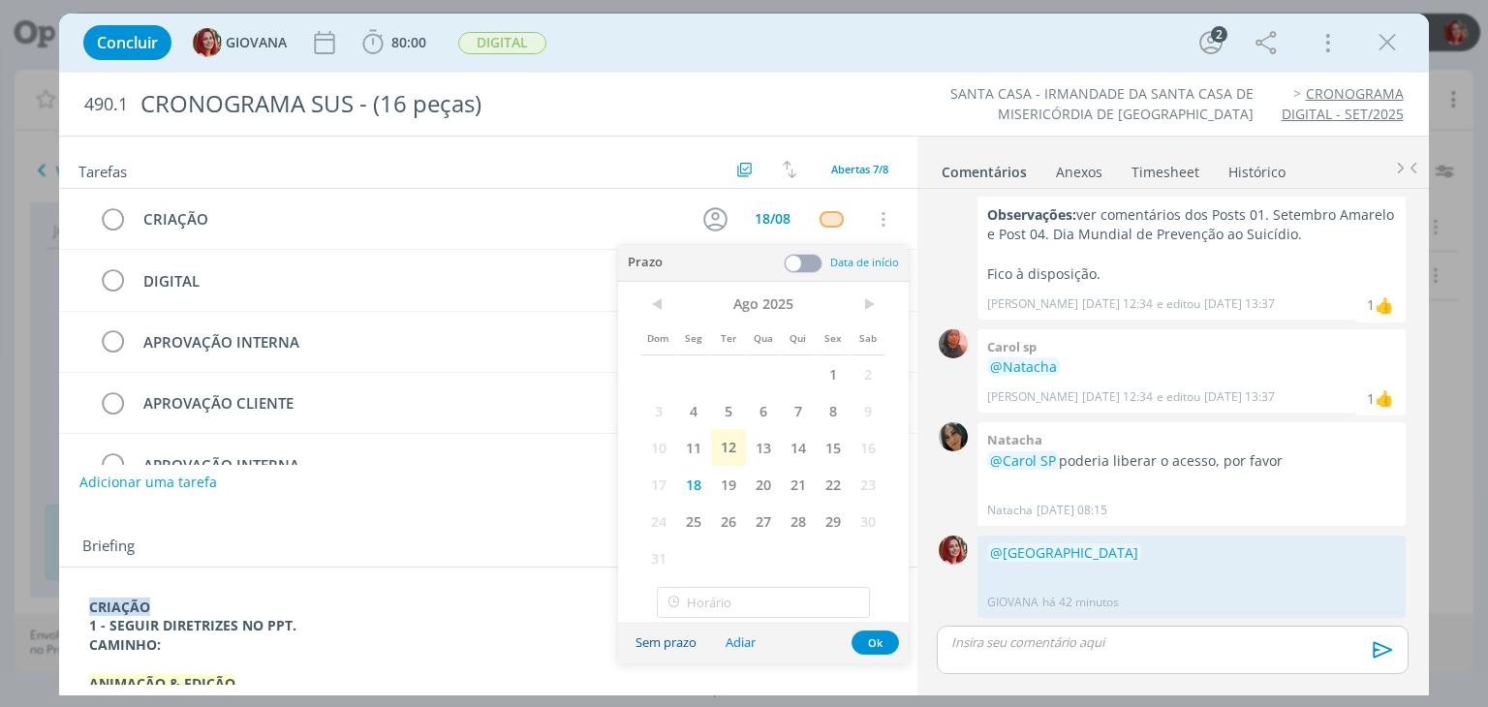
click at [690, 641] on button "Sem prazo" at bounding box center [666, 643] width 86 height 26
click at [878, 640] on button "Ok" at bounding box center [875, 643] width 47 height 24
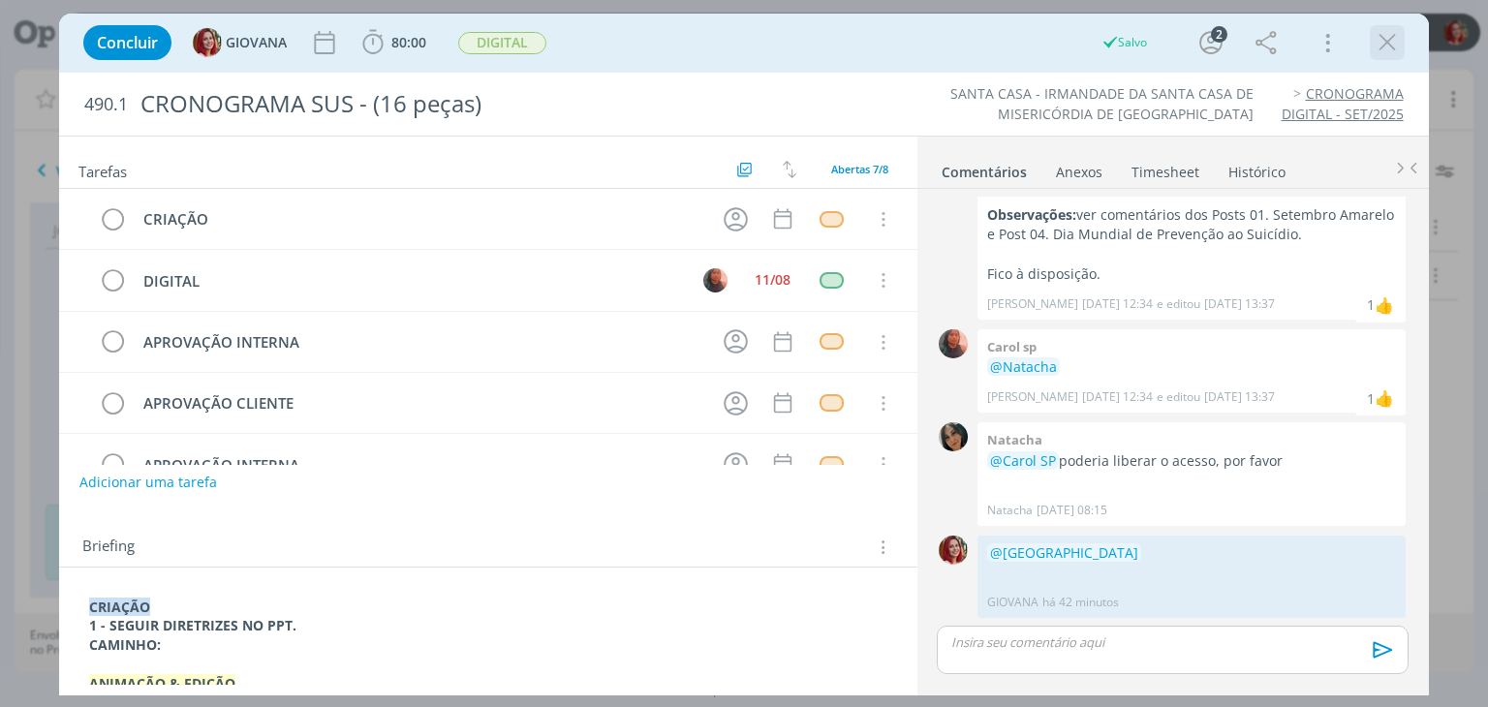
click at [1380, 48] on icon "dialog" at bounding box center [1387, 42] width 29 height 29
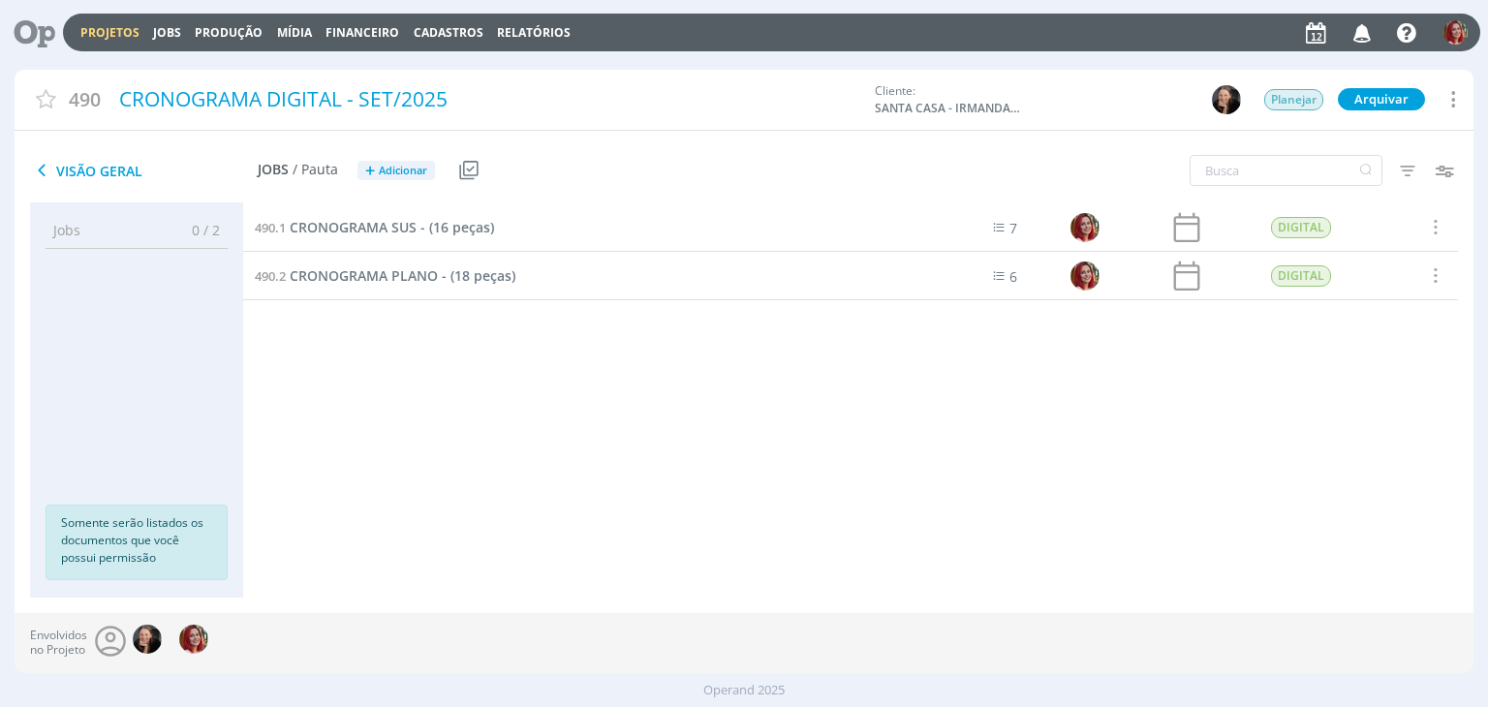
click at [44, 24] on icon at bounding box center [28, 33] width 40 height 38
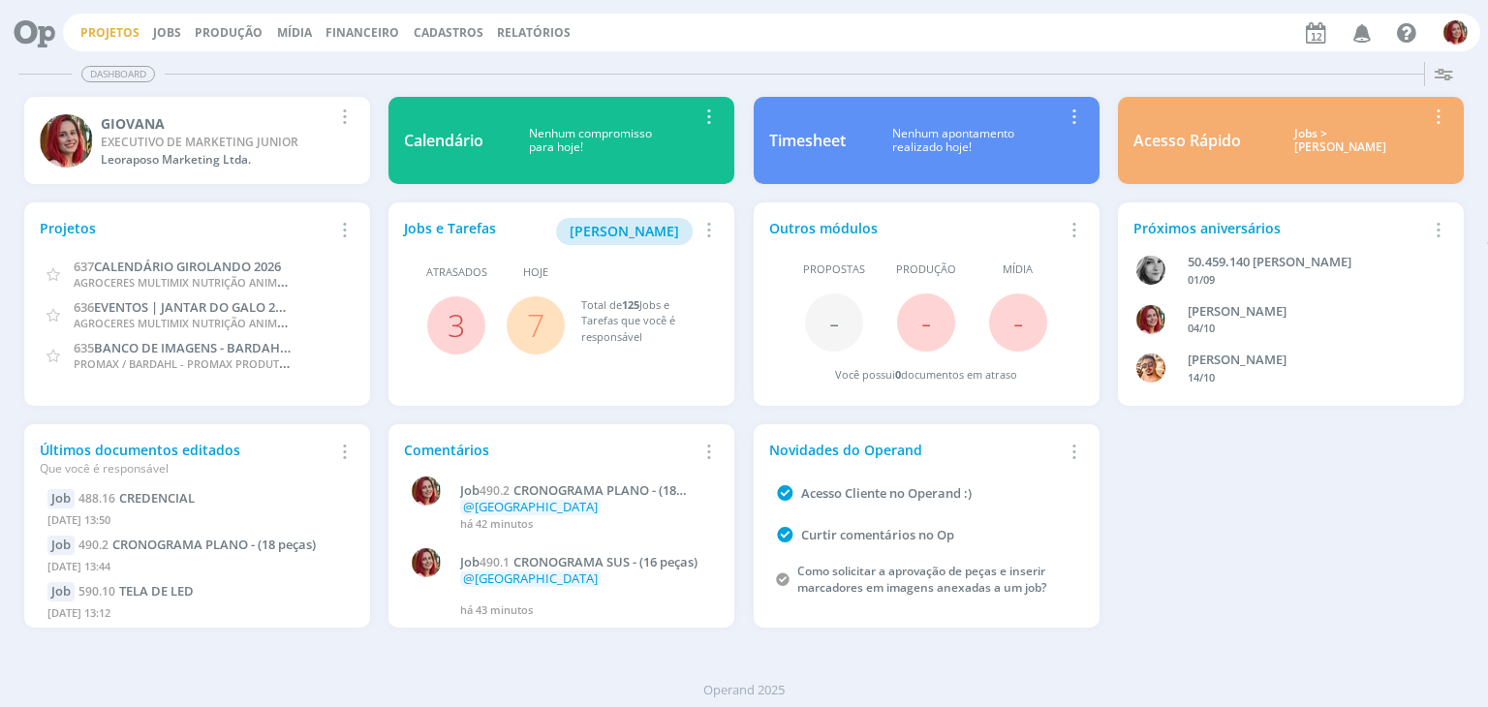
click at [126, 39] on link "Projetos" at bounding box center [109, 32] width 59 height 16
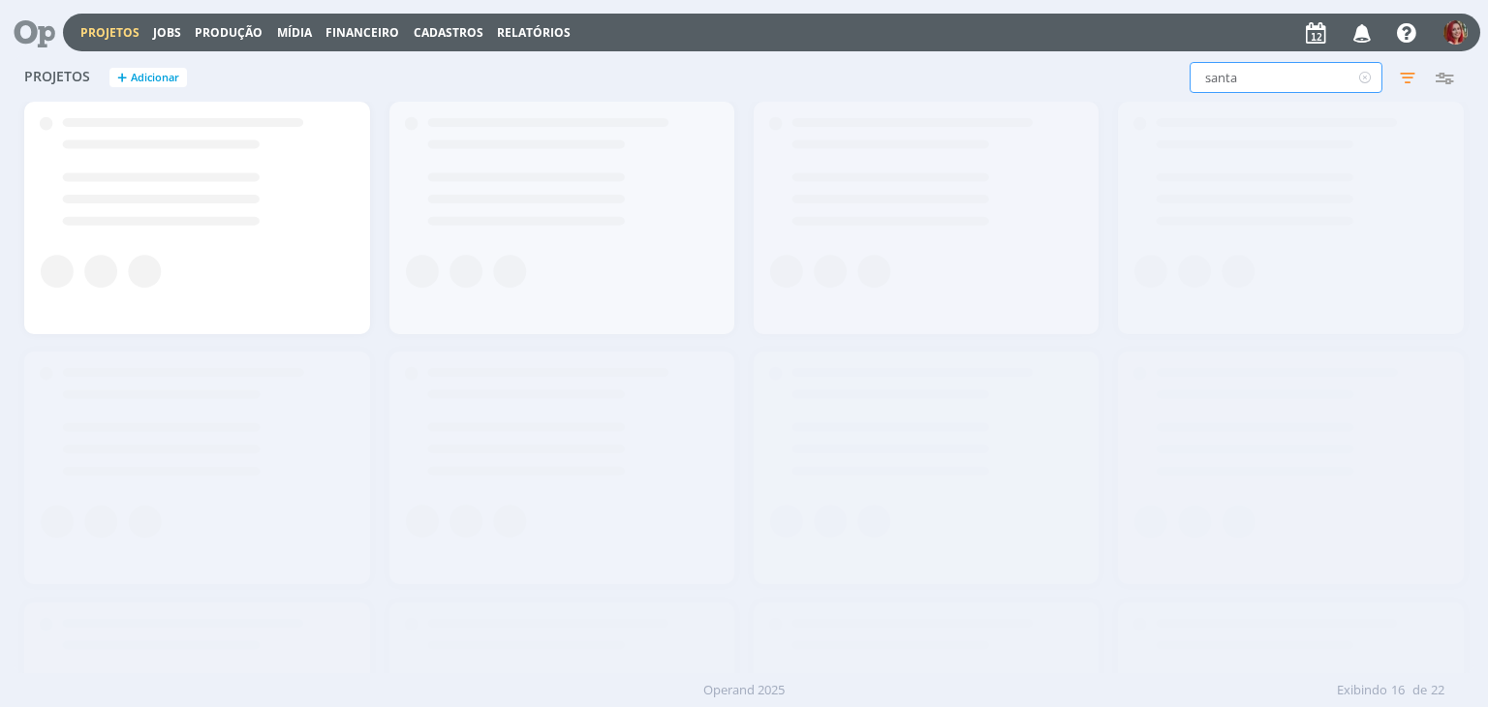
drag, startPoint x: 1280, startPoint y: 83, endPoint x: 898, endPoint y: 60, distance: 382.5
click at [898, 60] on div "Projetos + Adicionar santa Filtros Filtrar Limpar santa Status Clientes Selecio…" at bounding box center [744, 78] width 1458 height 48
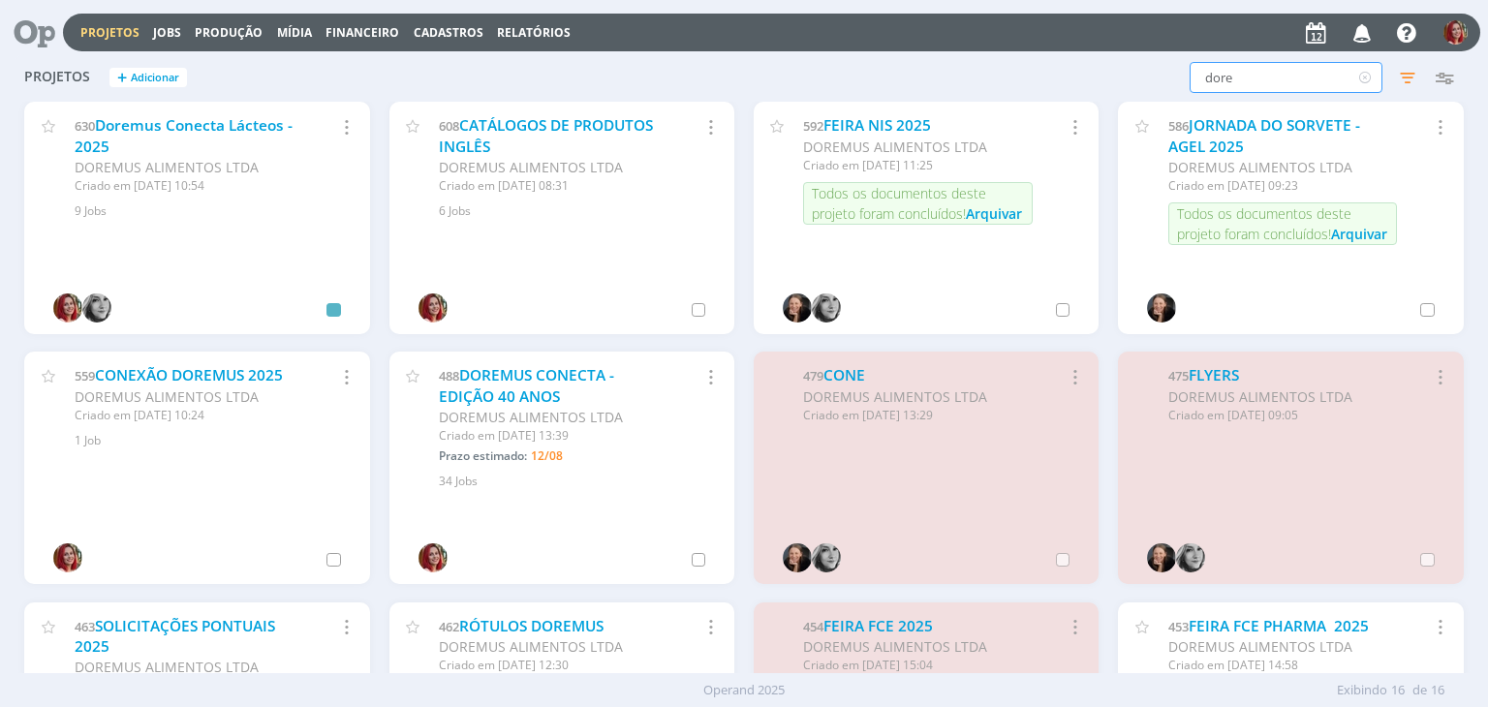
type input "dore"
click at [496, 384] on link "DOREMUS CONECTA - EDIÇÃO 40 ANOS" at bounding box center [526, 386] width 175 height 42
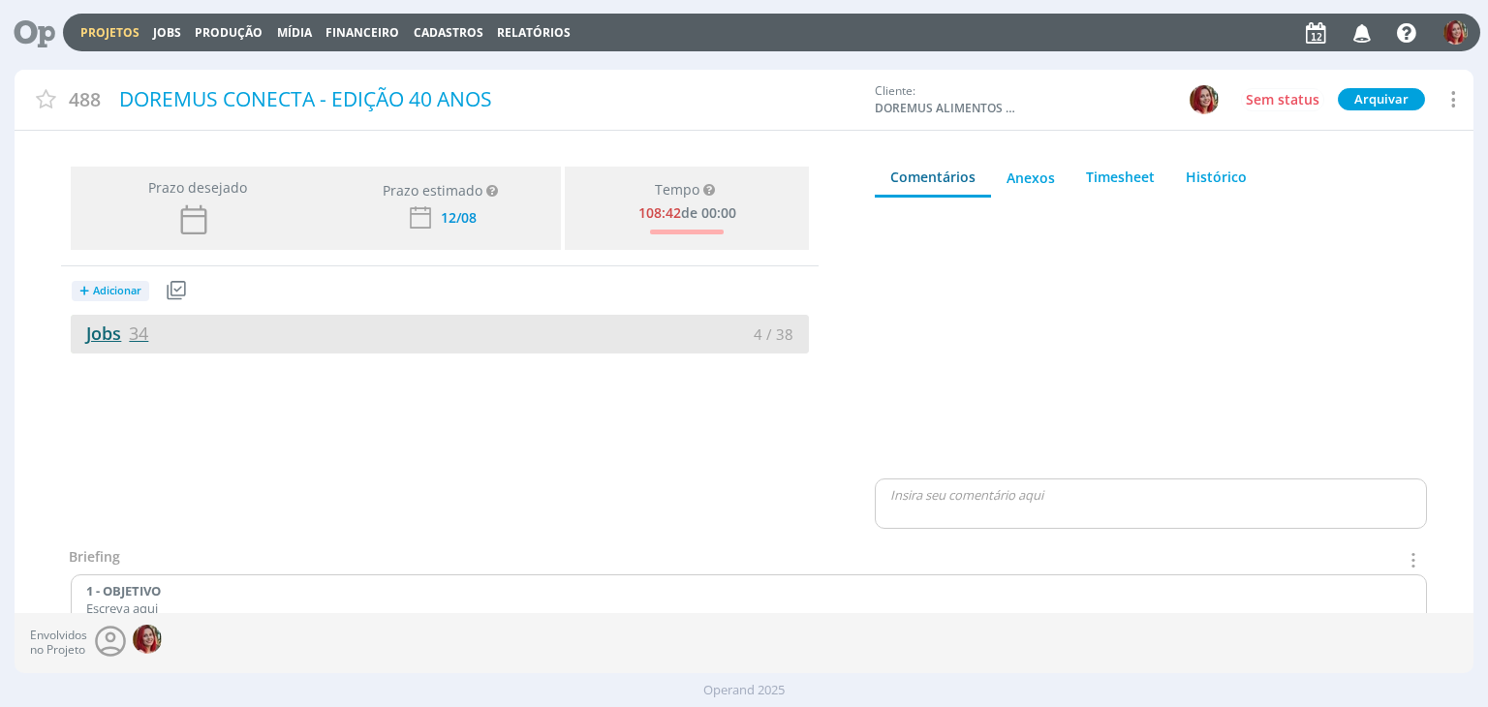
click at [140, 340] on span "34" at bounding box center [138, 333] width 19 height 23
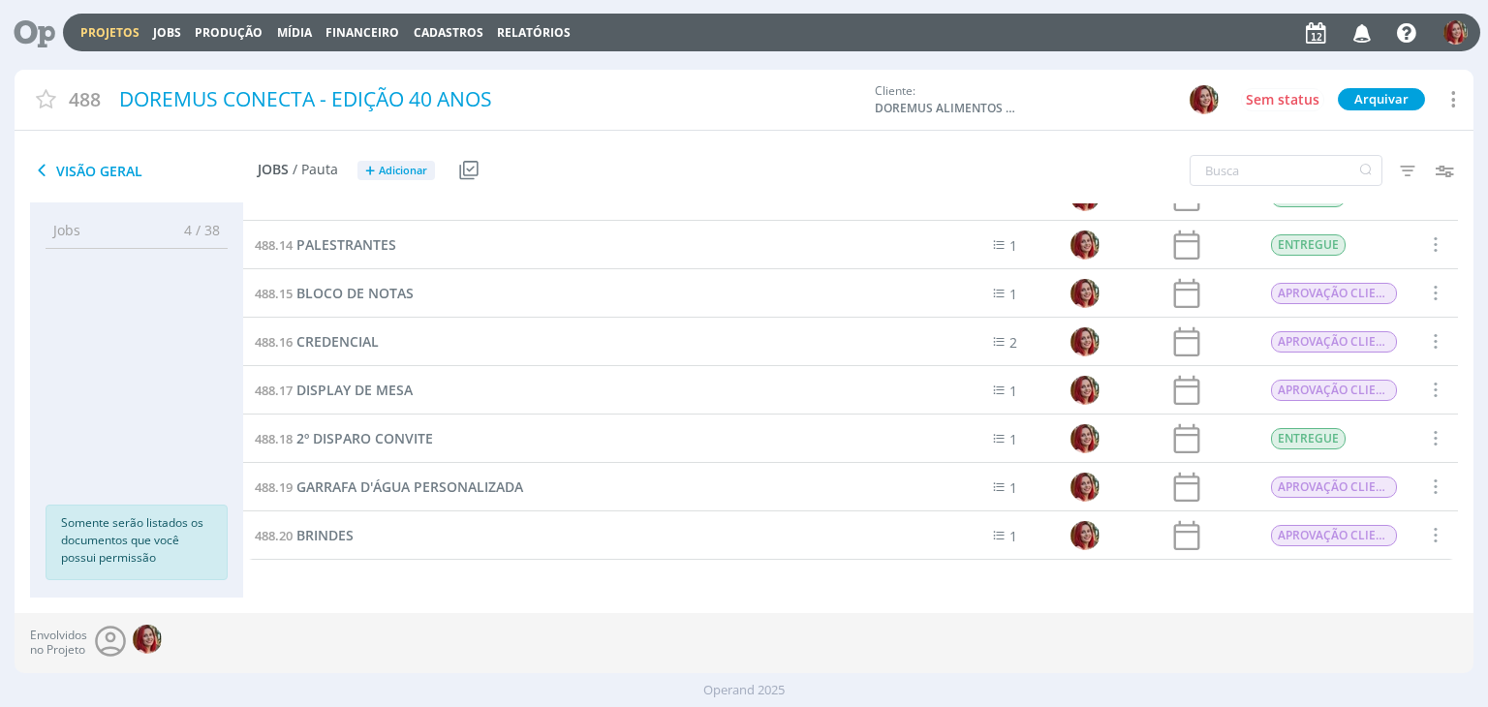
scroll to position [322, 0]
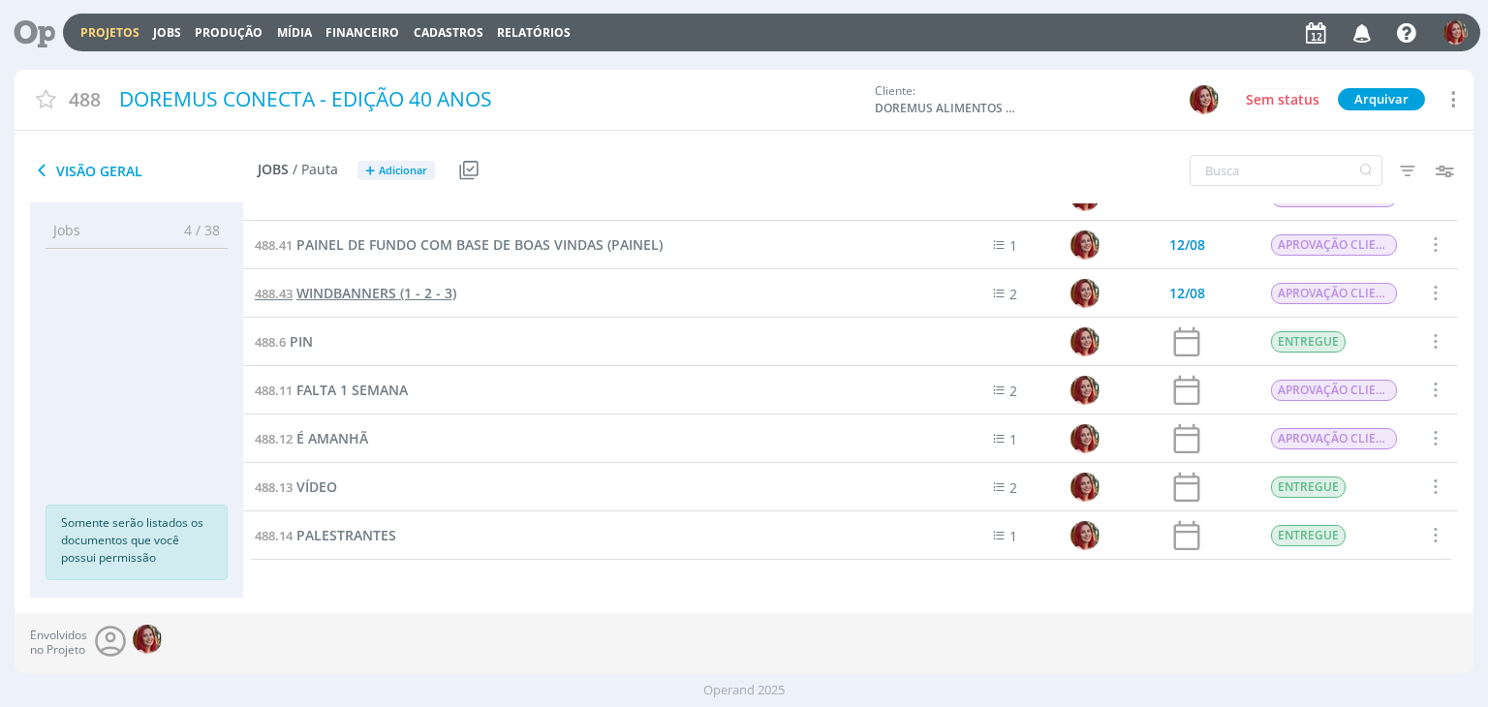
click at [391, 292] on span "WINDBANNERS (1 - 2 - 3)" at bounding box center [377, 293] width 160 height 18
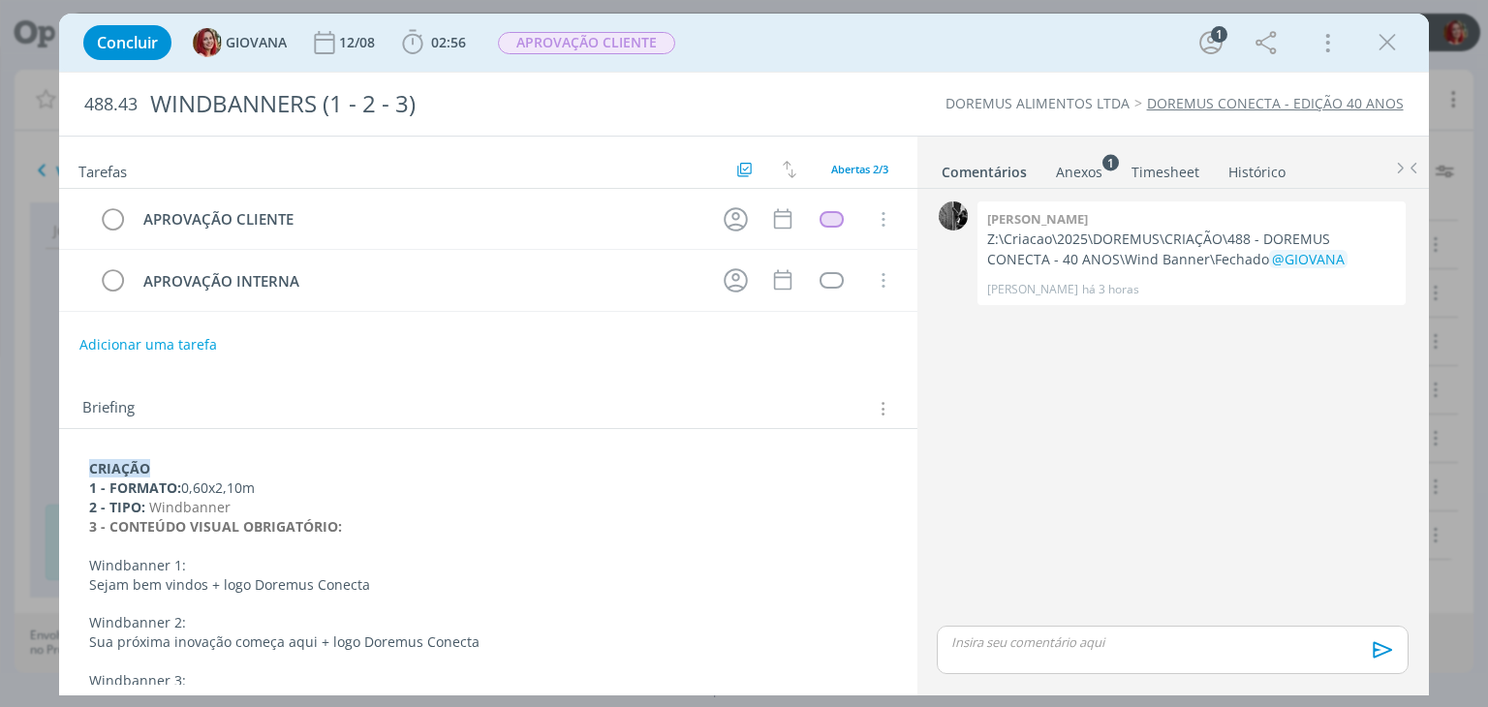
scroll to position [172, 0]
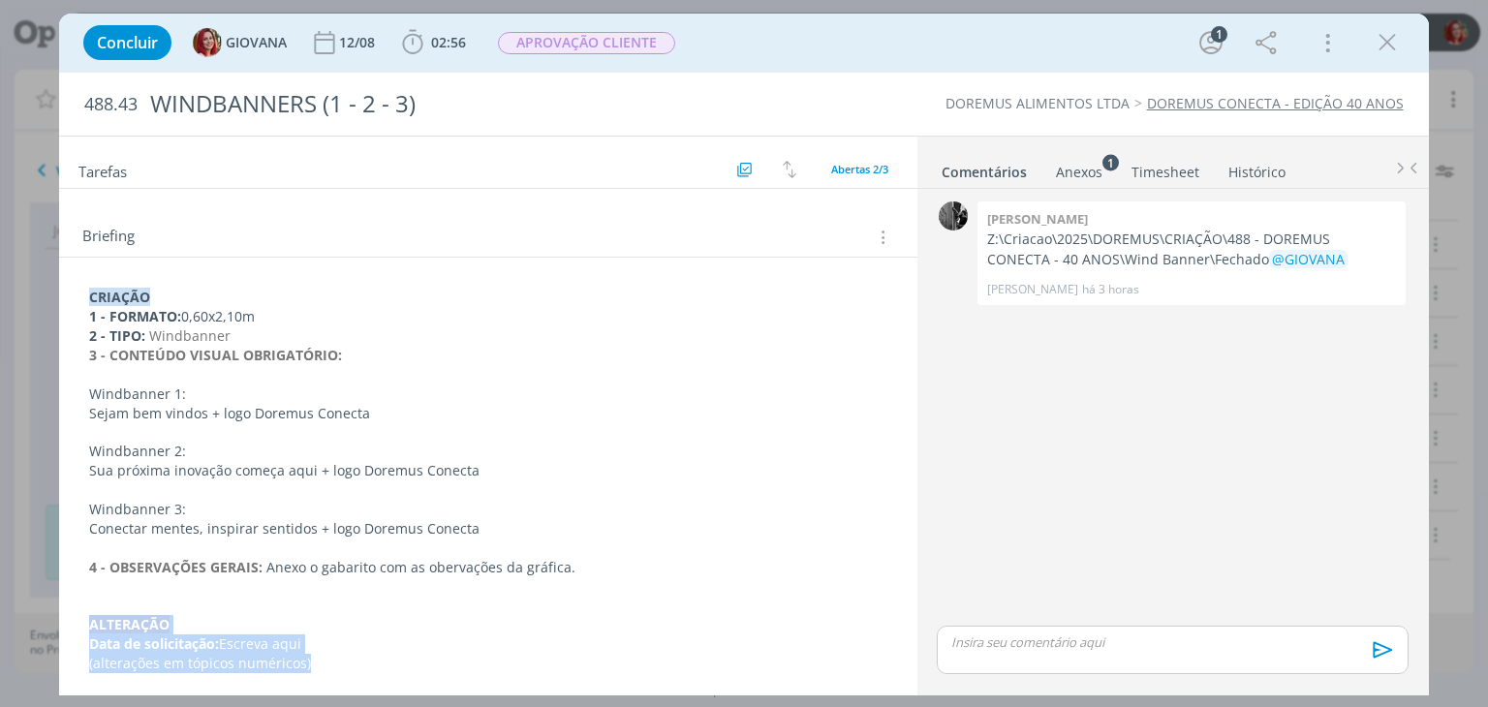
drag, startPoint x: 87, startPoint y: 621, endPoint x: 350, endPoint y: 655, distance: 264.8
click at [350, 655] on div "CRIAÇÃO 1 - FORMATO: 0,60x2,10m 2 - TIPO: Windbanner 3 - CONTEÚDO VISUAL OBRIGA…" at bounding box center [488, 480] width 827 height 399
copy div "﻿ALTERAÇÃO Data de solicitação: Escreva aqui (alterações em tópicos numéricos)"
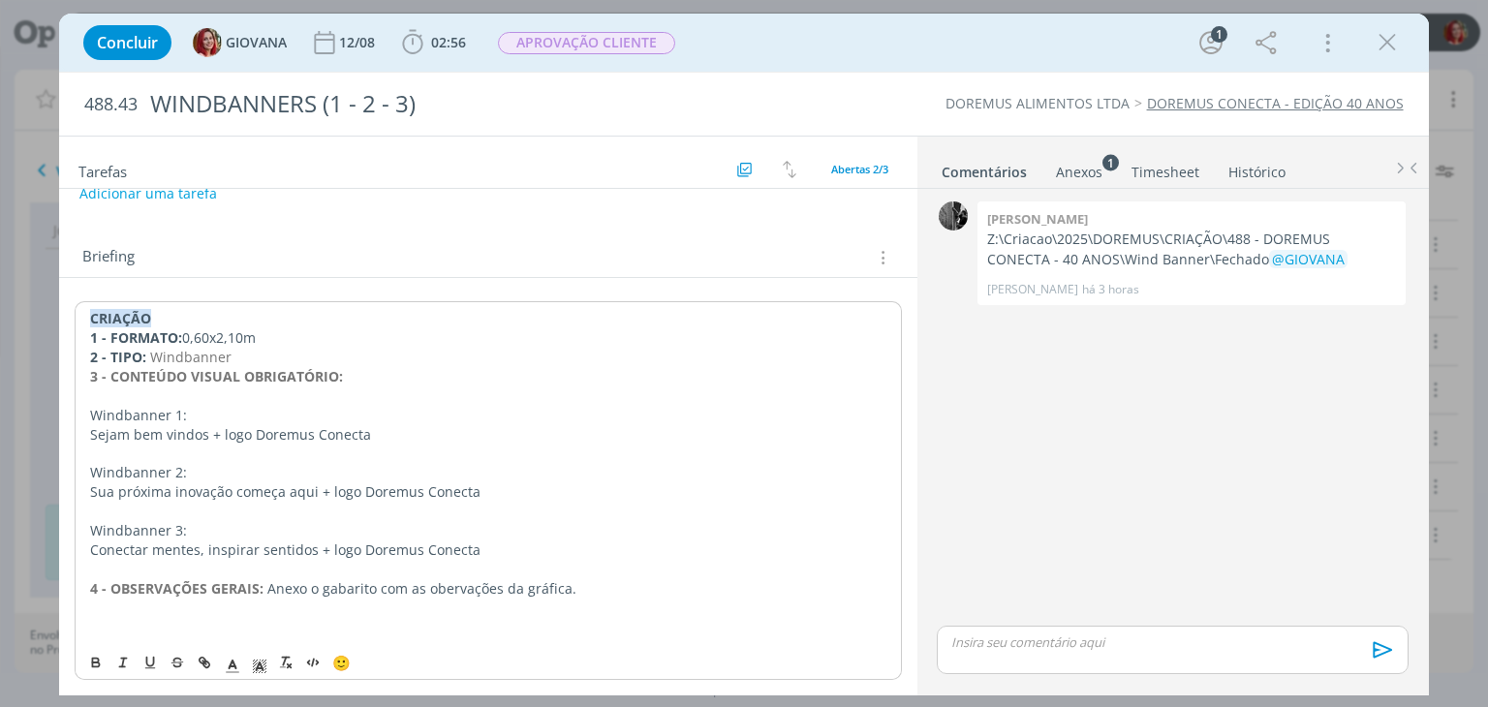
scroll to position [132, 0]
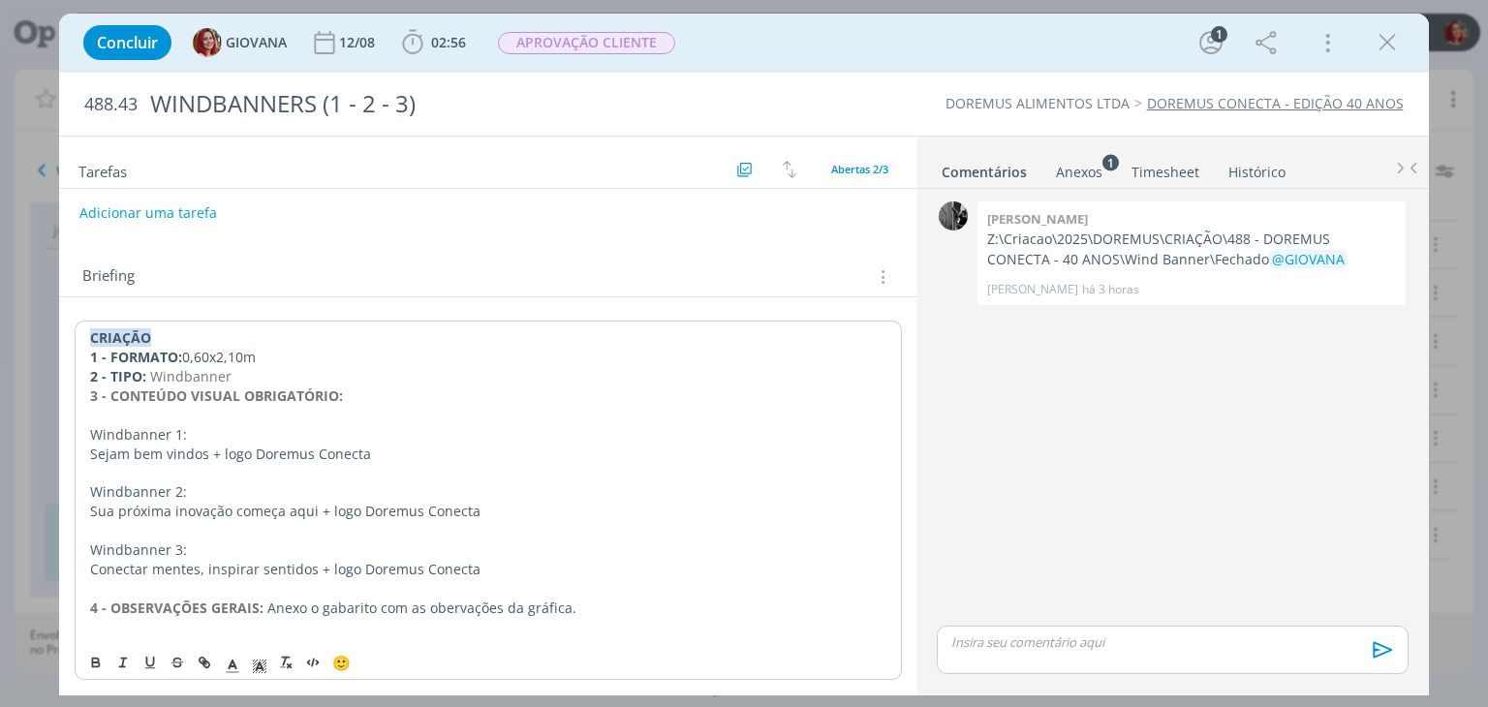
click at [85, 332] on div "CRIAÇÃO 1 - FORMATO: 0,60x2,10m 2 - TIPO: Windbanner 3 - CONTEÚDO VISUAL OBRIGA…" at bounding box center [488, 482] width 827 height 323
click at [105, 279] on div "﻿ CRIAÇÃO 1 - FORMATO: 0,60x2,10m 2 - TIPO: Windbanner 3 - CONTEÚDO VISUAL OBRI…" at bounding box center [488, 459] width 827 height 361
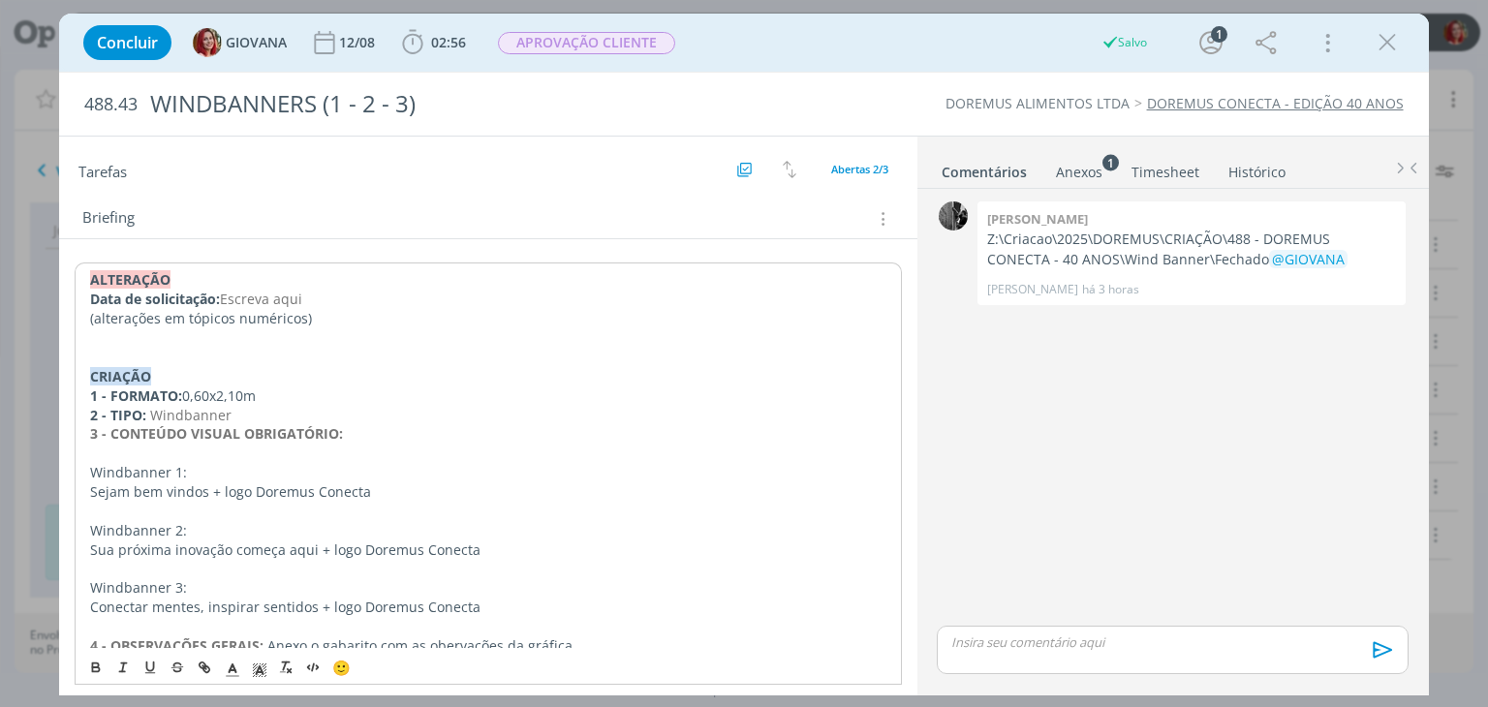
scroll to position [209, 0]
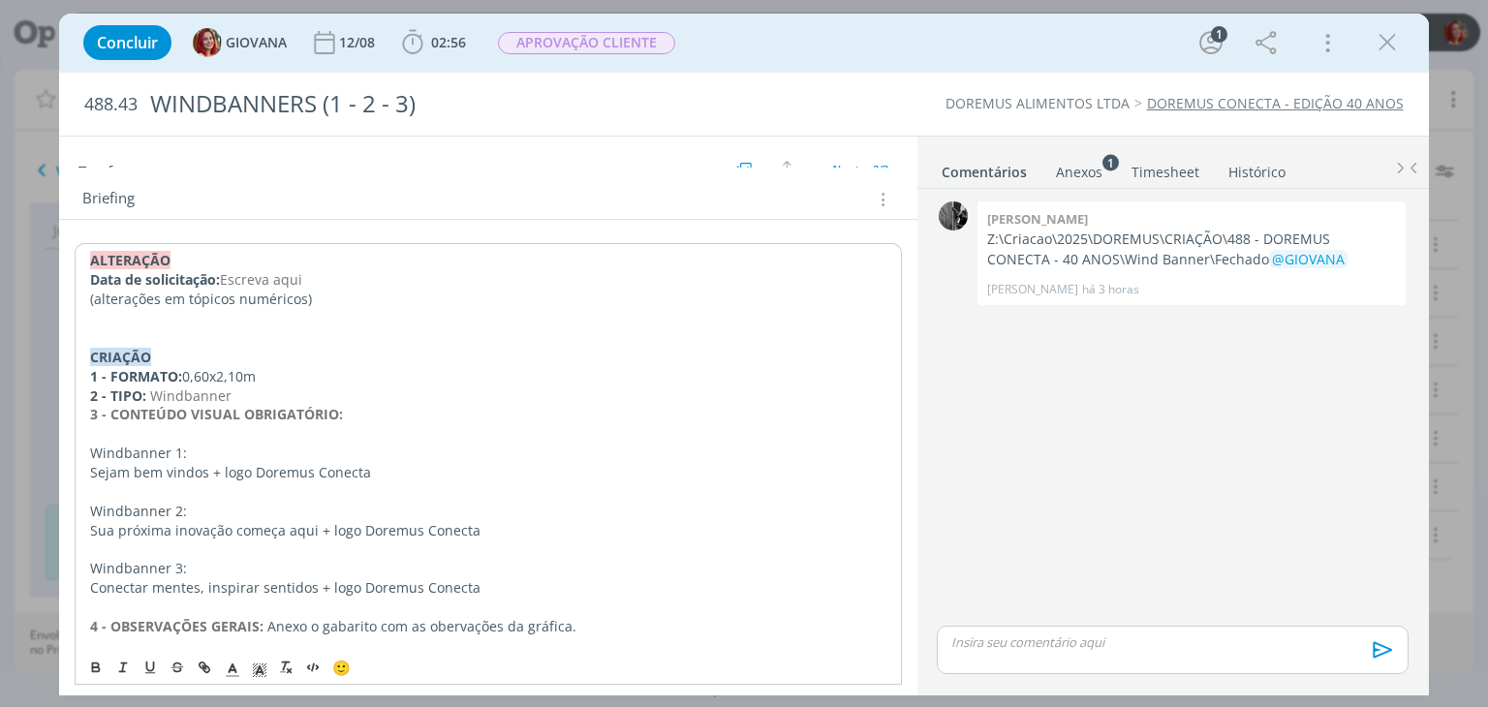
click at [171, 259] on strong "﻿ALTERAÇÃO" at bounding box center [130, 260] width 80 height 18
click at [171, 258] on strong "﻿ALTERAÇÃO" at bounding box center [130, 260] width 80 height 18
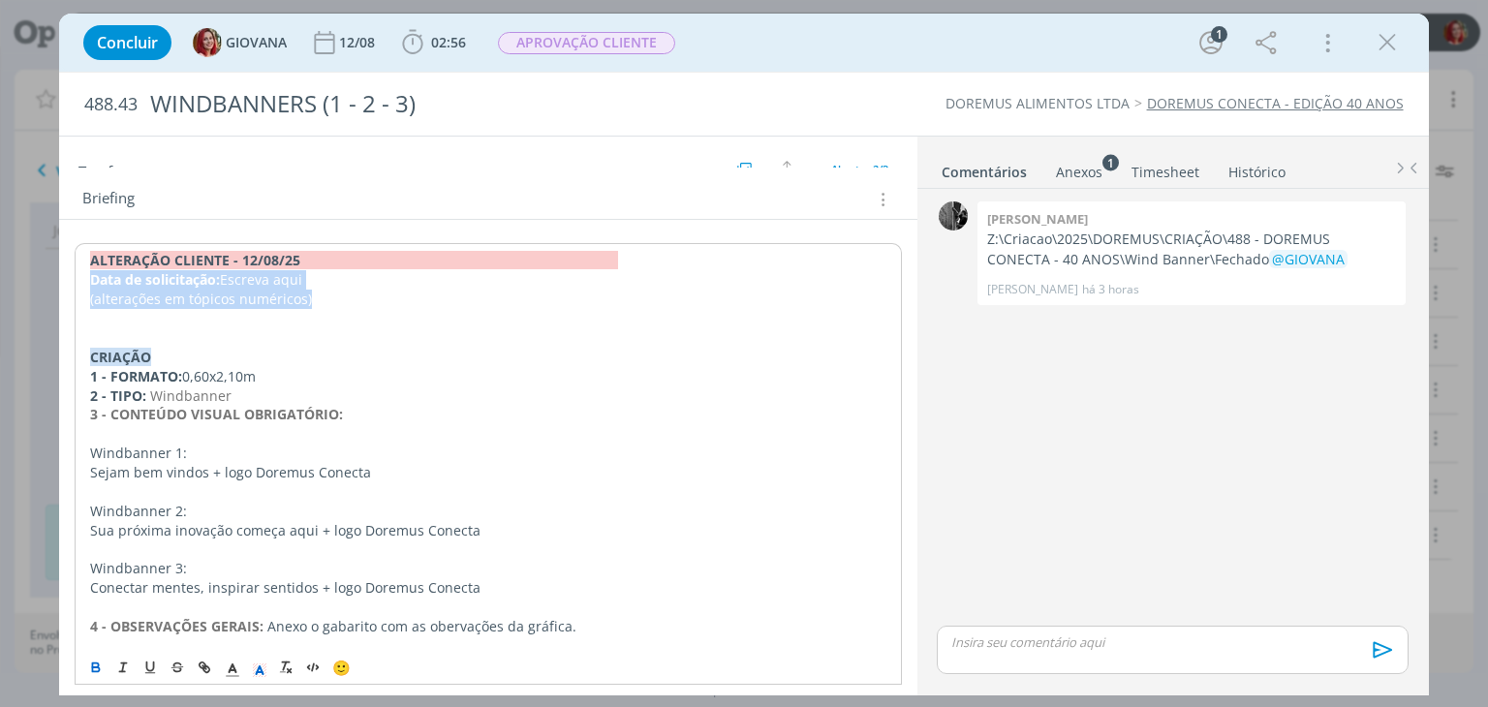
drag, startPoint x: 315, startPoint y: 298, endPoint x: 85, endPoint y: 279, distance: 230.5
click at [85, 279] on div "﻿ALTERAÇÃO CLIENTE - 12/08/25 Data de solicitação: Escreva aqui (alterações em …" at bounding box center [488, 452] width 827 height 419
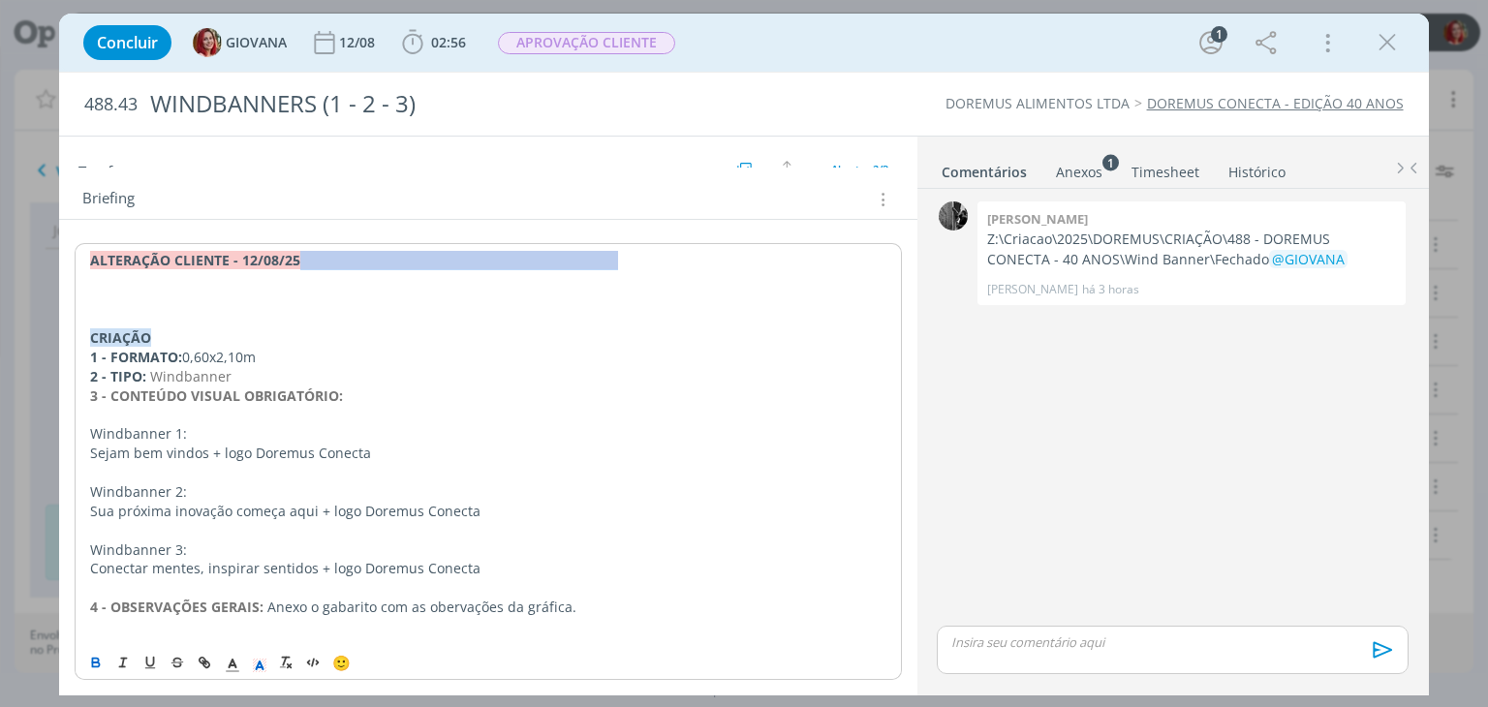
drag, startPoint x: 595, startPoint y: 265, endPoint x: 298, endPoint y: 264, distance: 296.5
click at [298, 264] on p "﻿ALTERAÇÃO CLIENTE - 12/08/25" at bounding box center [488, 260] width 796 height 19
click at [260, 660] on icon "dialog" at bounding box center [259, 665] width 17 height 17
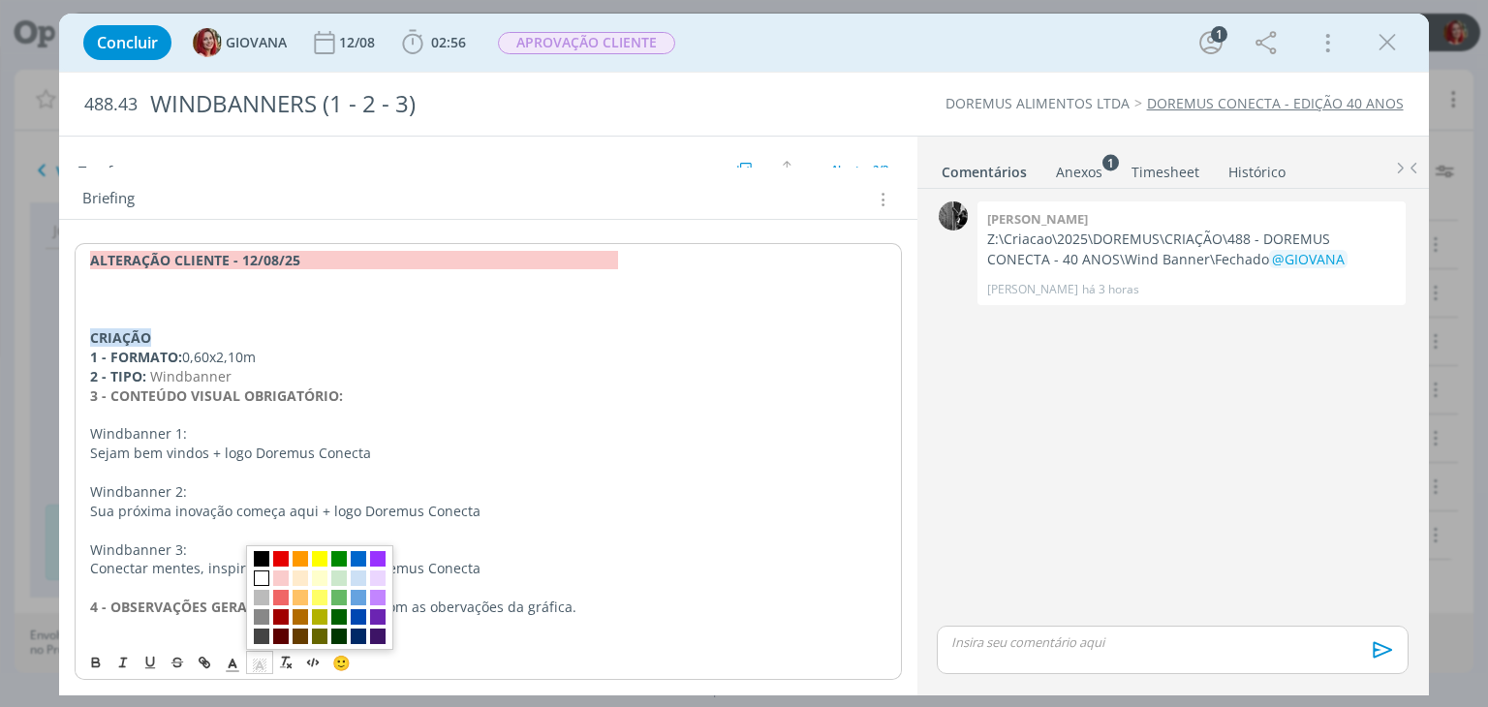
click at [257, 576] on span "dialog" at bounding box center [262, 579] width 16 height 16
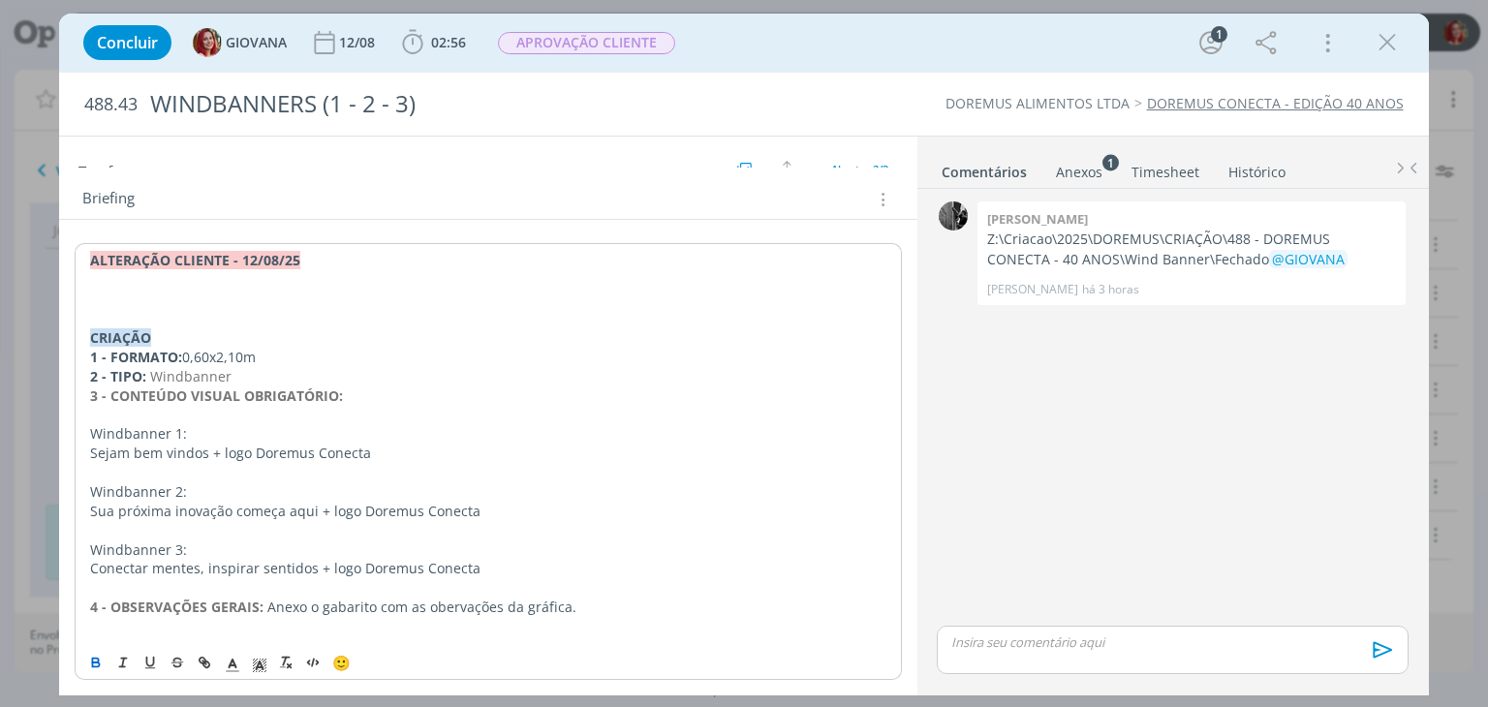
click at [147, 300] on p "dialog" at bounding box center [488, 299] width 796 height 19
click at [157, 290] on p "dialog" at bounding box center [488, 299] width 796 height 19
click at [131, 298] on p "dialog" at bounding box center [487, 299] width 797 height 19
click at [134, 295] on p "dialog" at bounding box center [487, 299] width 797 height 19
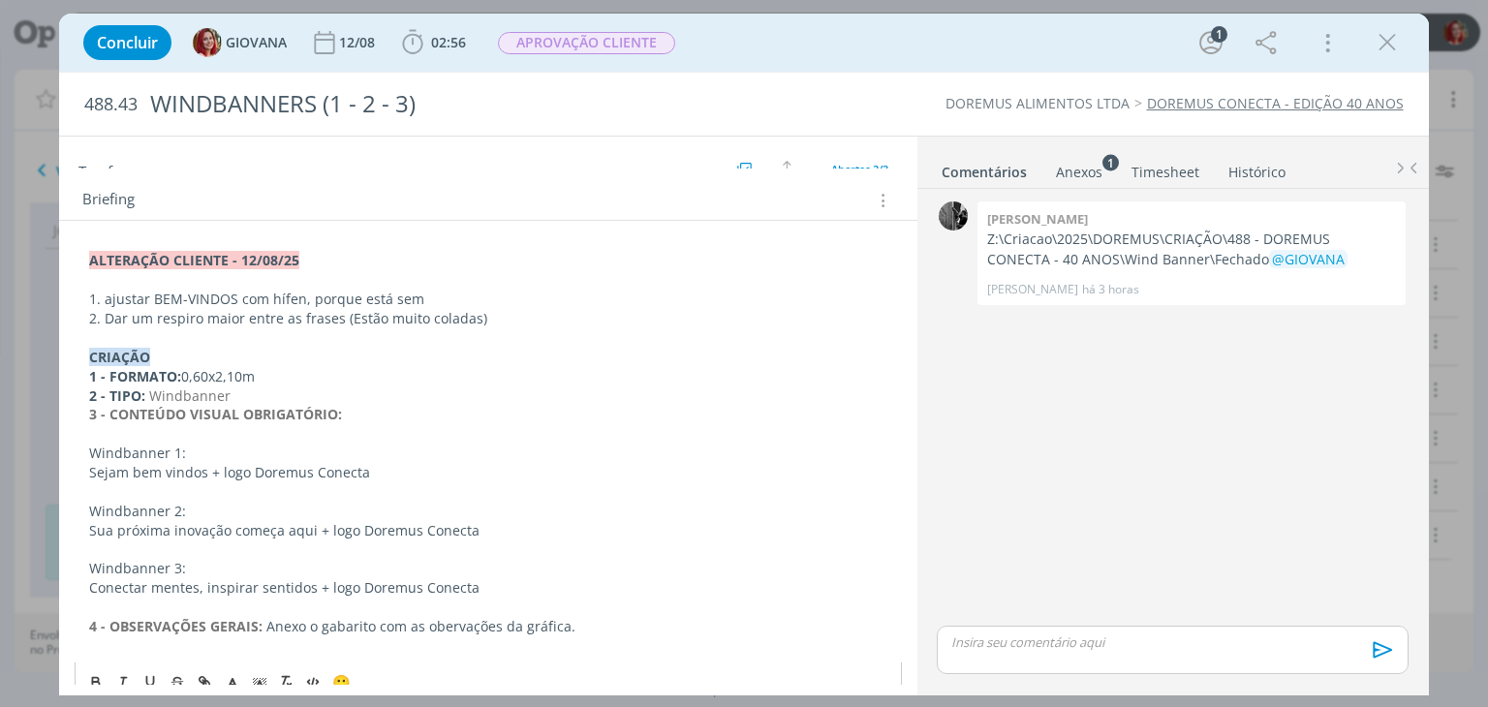
click at [109, 295] on p "1. ajustar BEM-VINDOS com hífen, porque está sem" at bounding box center [487, 299] width 797 height 19
click at [457, 300] on p "1. Ajustar BEM-VINDOS com hífen, porque está sem" at bounding box center [487, 299] width 797 height 19
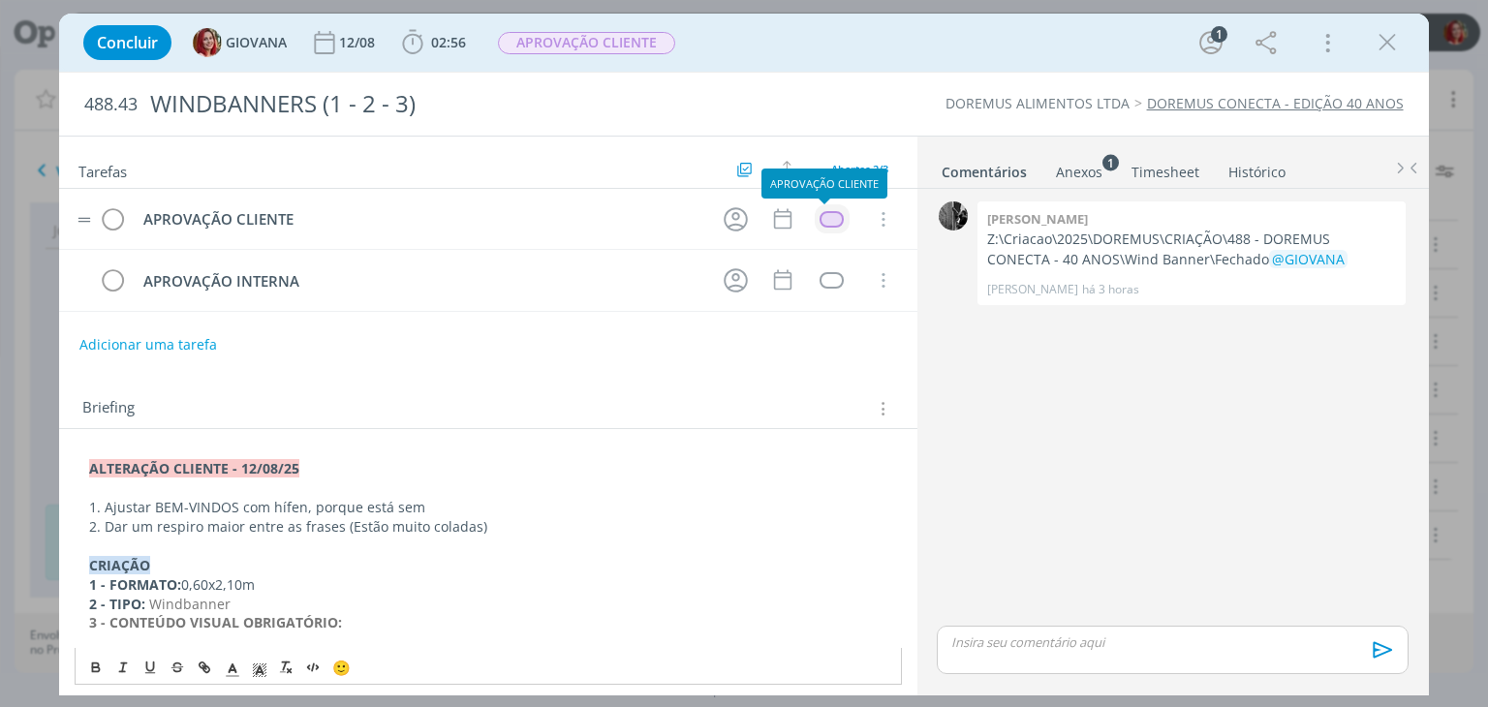
click at [827, 217] on div "dialog" at bounding box center [832, 219] width 24 height 16
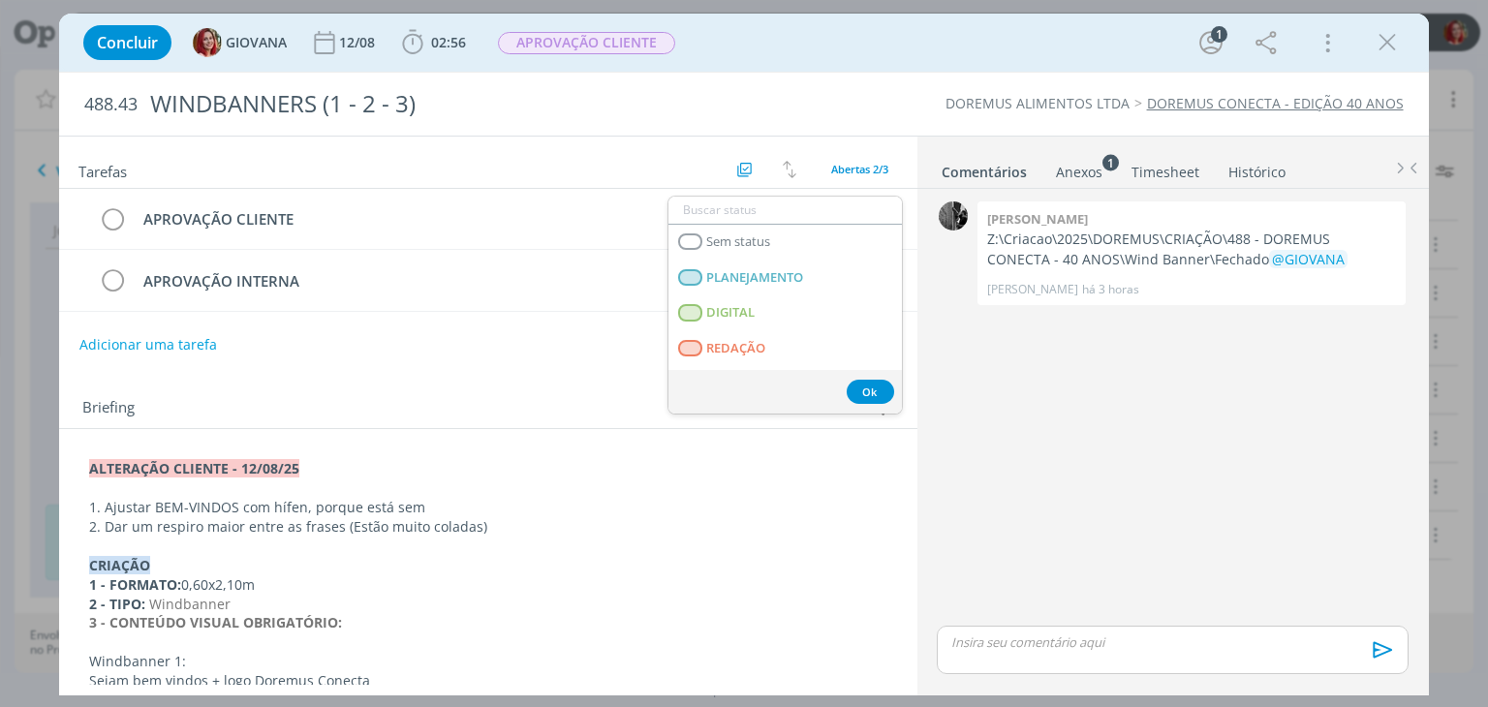
drag, startPoint x: 410, startPoint y: 377, endPoint x: 400, endPoint y: 378, distance: 9.7
click at [410, 377] on div "Briefing Briefings Predefinidos Versões do Briefing Ver Briefing do Projeto" at bounding box center [488, 403] width 858 height 52
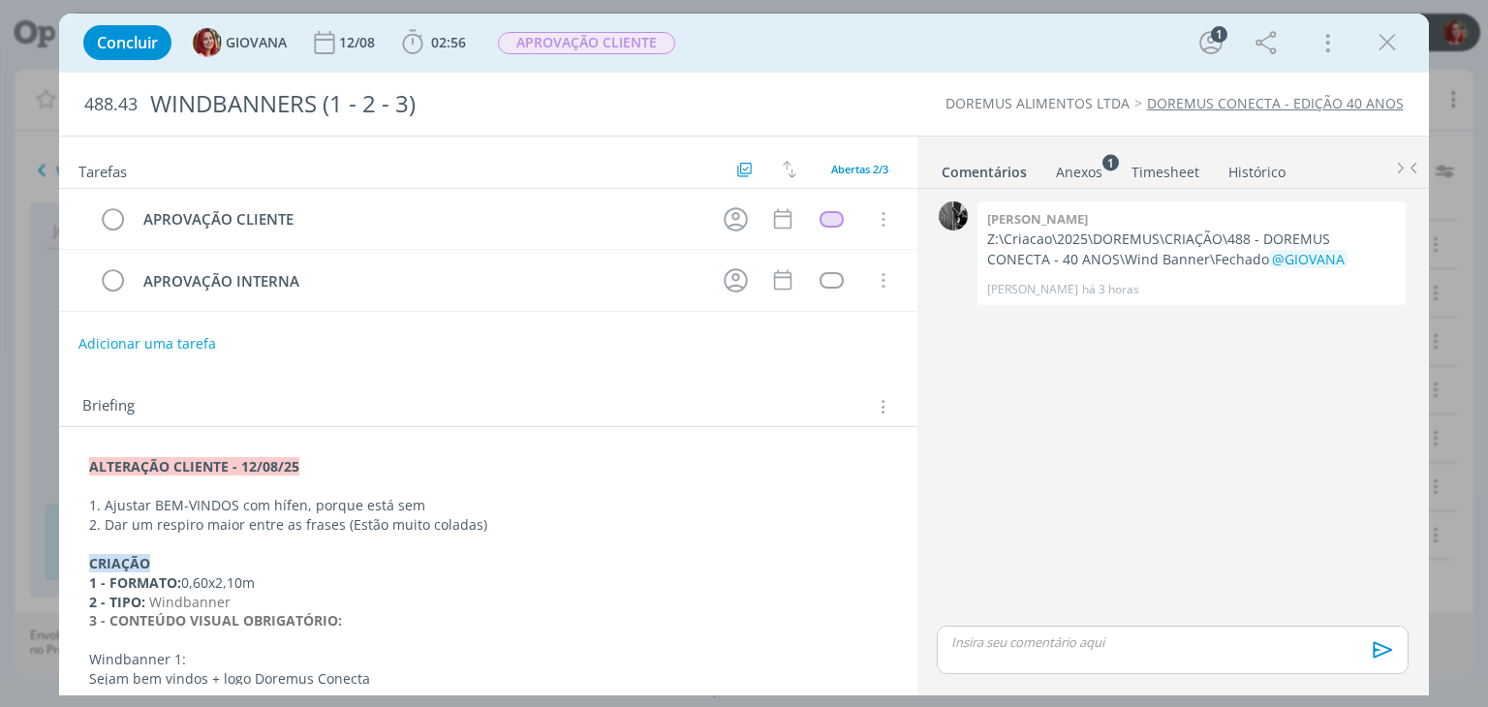
click at [153, 334] on button "Adicionar uma tarefa" at bounding box center [147, 344] width 138 height 33
type input "ALTERAÇÃO CLIENTE"
click at [839, 334] on button "Ok" at bounding box center [839, 343] width 40 height 24
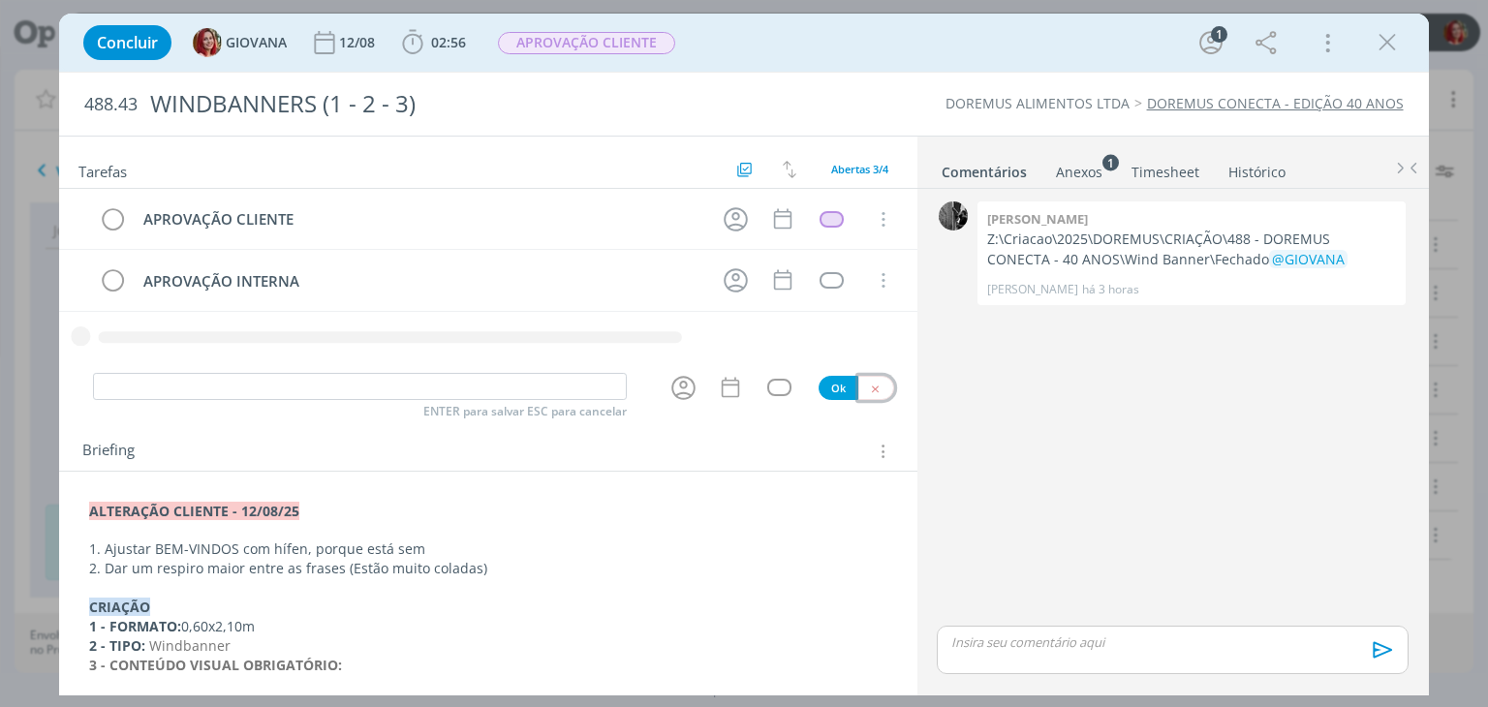
click at [869, 387] on icon "dialog" at bounding box center [875, 389] width 13 height 13
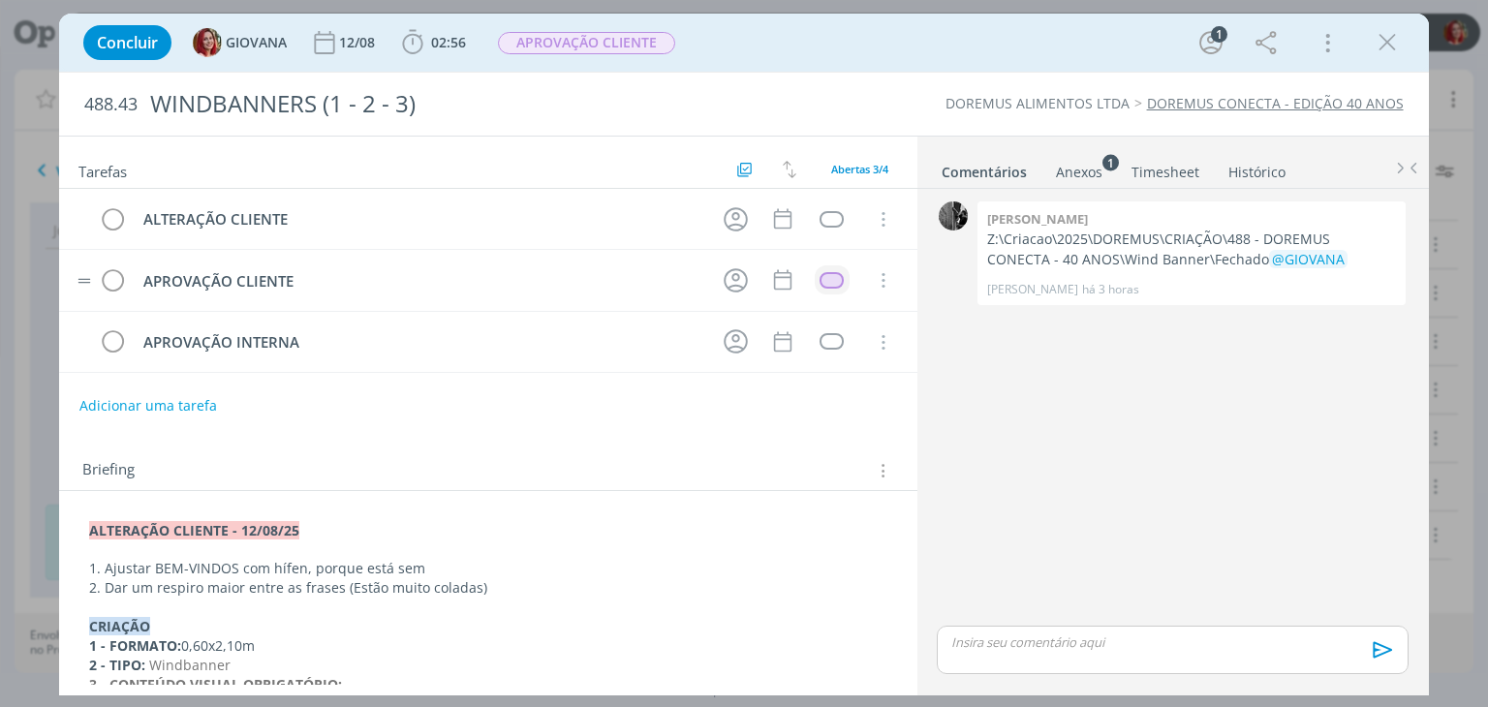
click at [834, 273] on div "dialog" at bounding box center [832, 280] width 24 height 16
click at [831, 273] on div "dialog" at bounding box center [832, 280] width 24 height 16
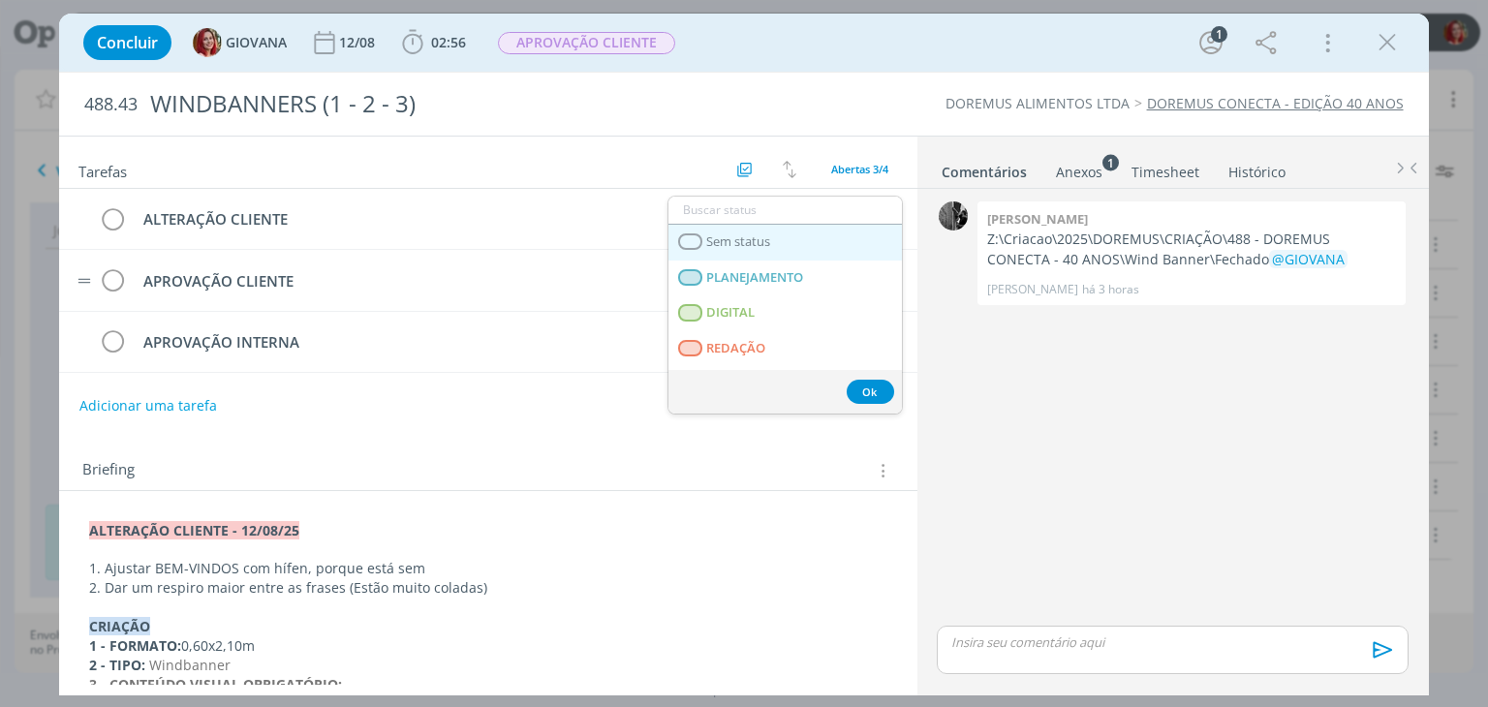
click at [733, 240] on span "Sem status" at bounding box center [739, 242] width 64 height 16
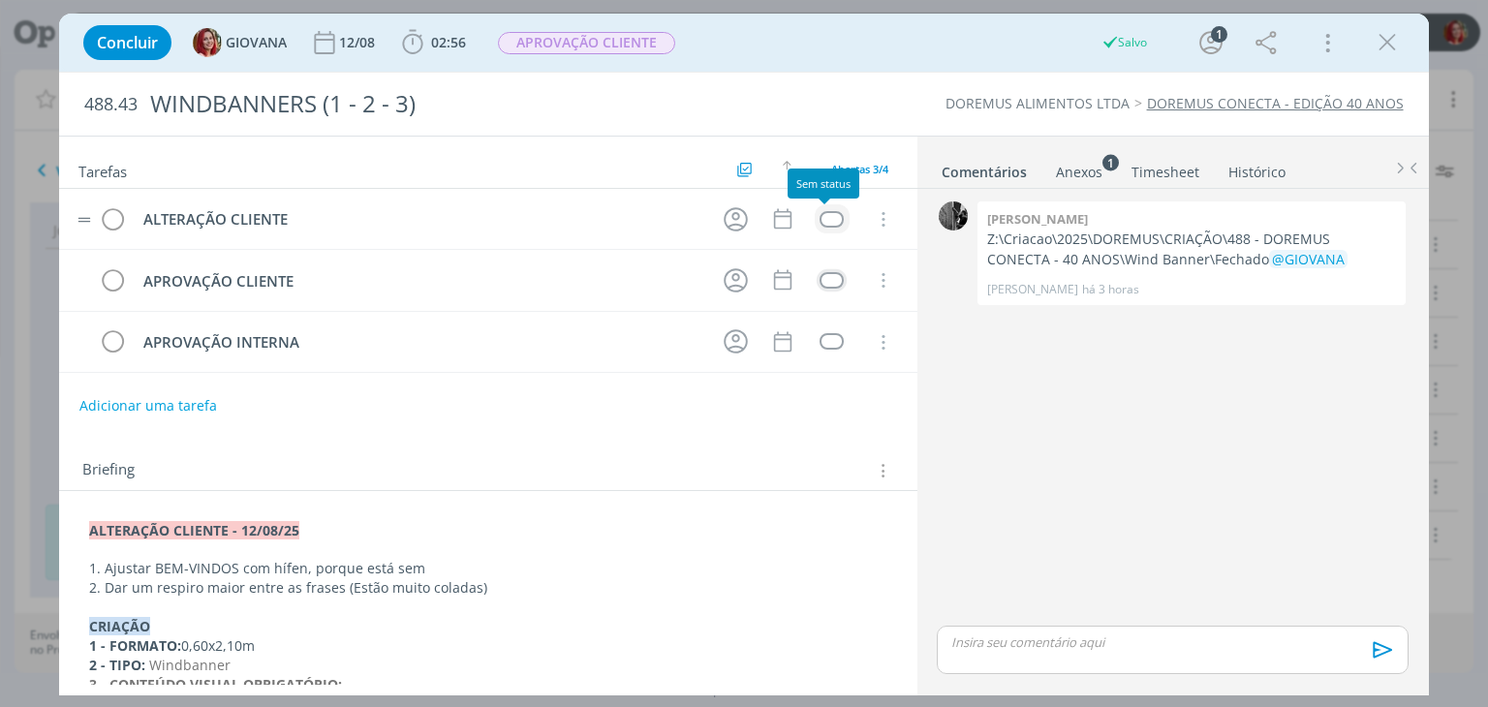
click at [820, 213] on div "dialog" at bounding box center [832, 219] width 24 height 16
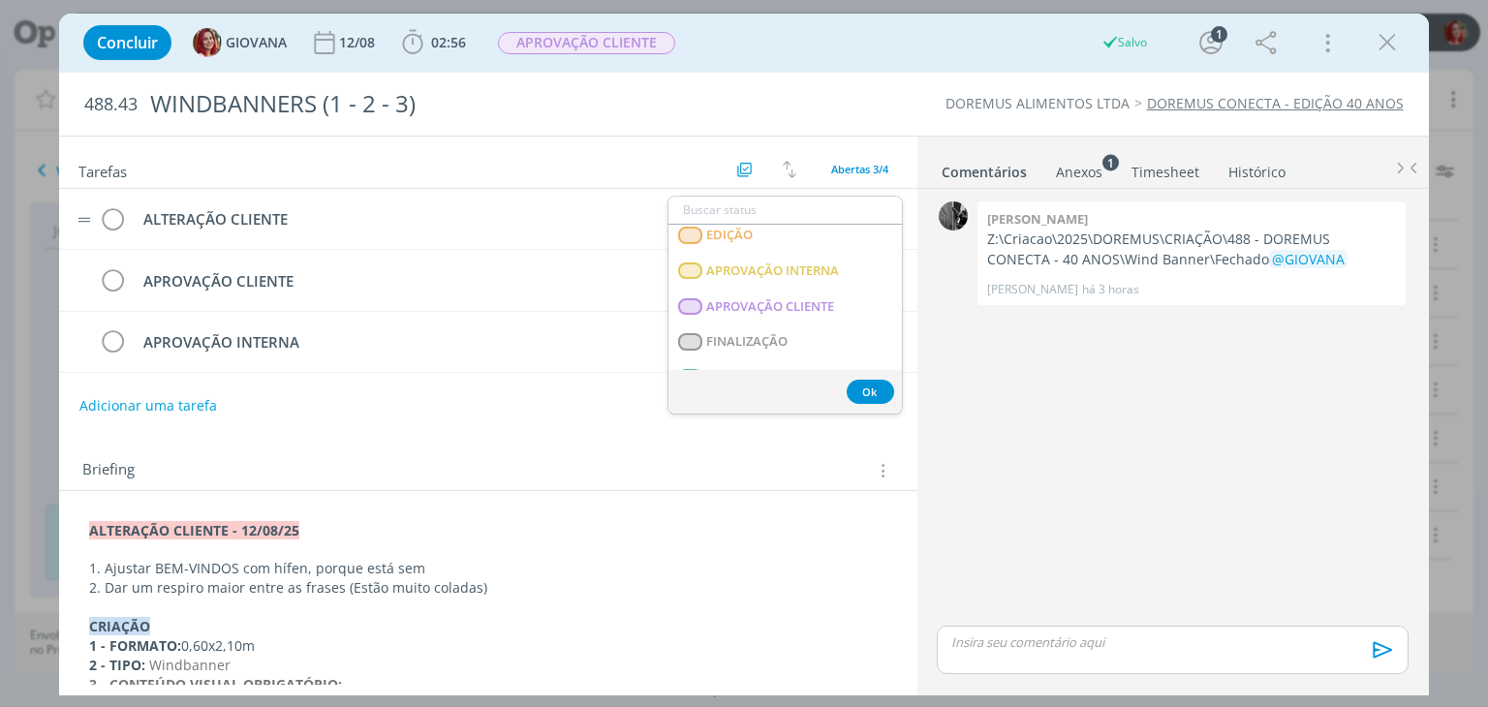
scroll to position [494, 0]
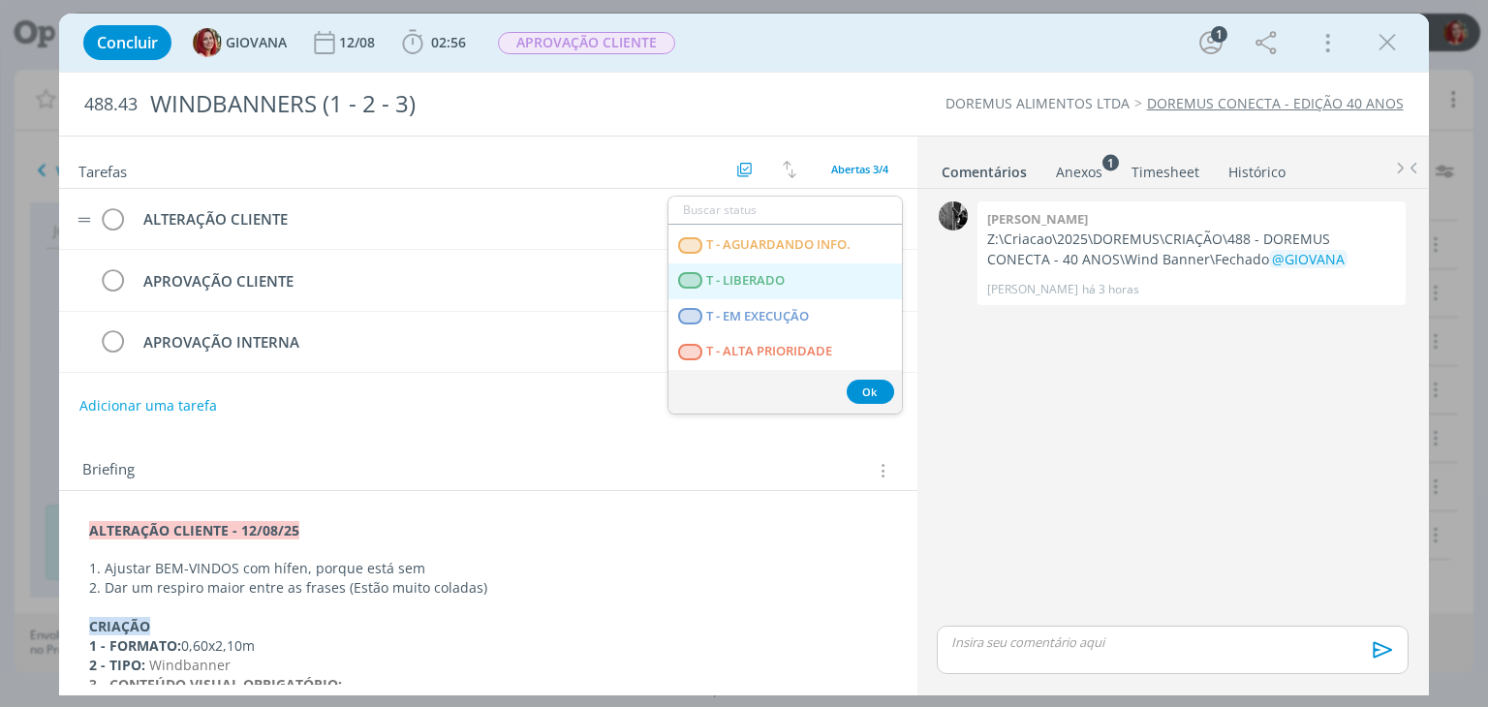
click at [778, 286] on span "T - LIBERADO" at bounding box center [746, 281] width 78 height 16
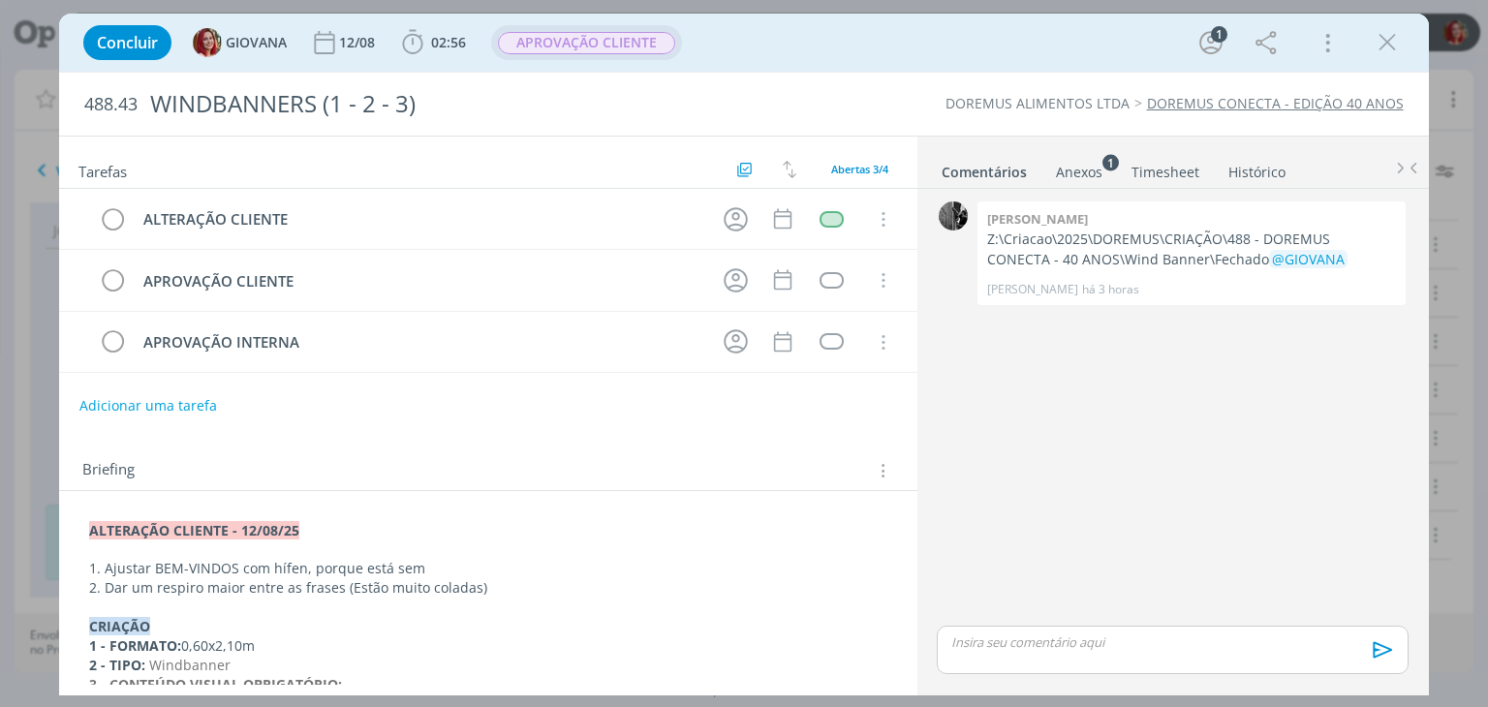
click at [593, 32] on span "APROVAÇÃO CLIENTE" at bounding box center [586, 43] width 177 height 22
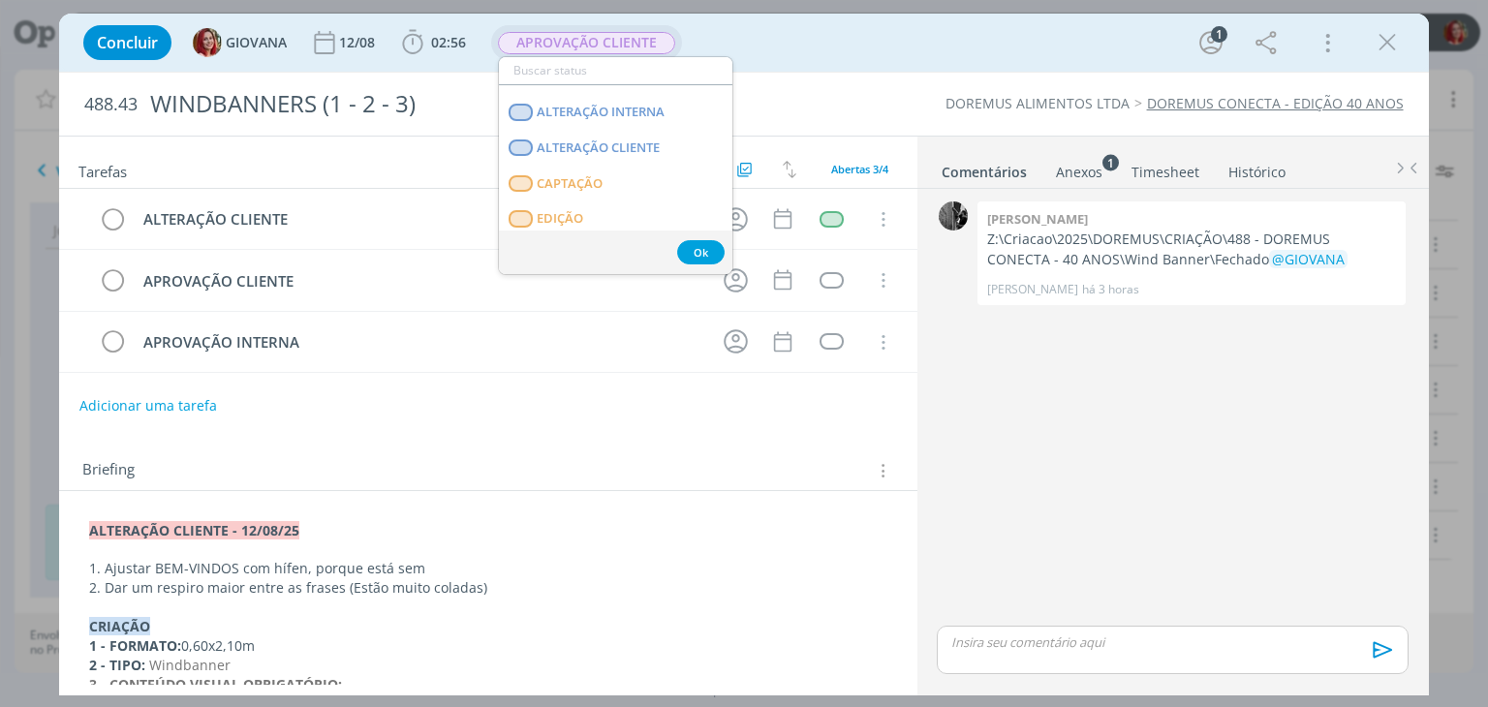
scroll to position [71, 0]
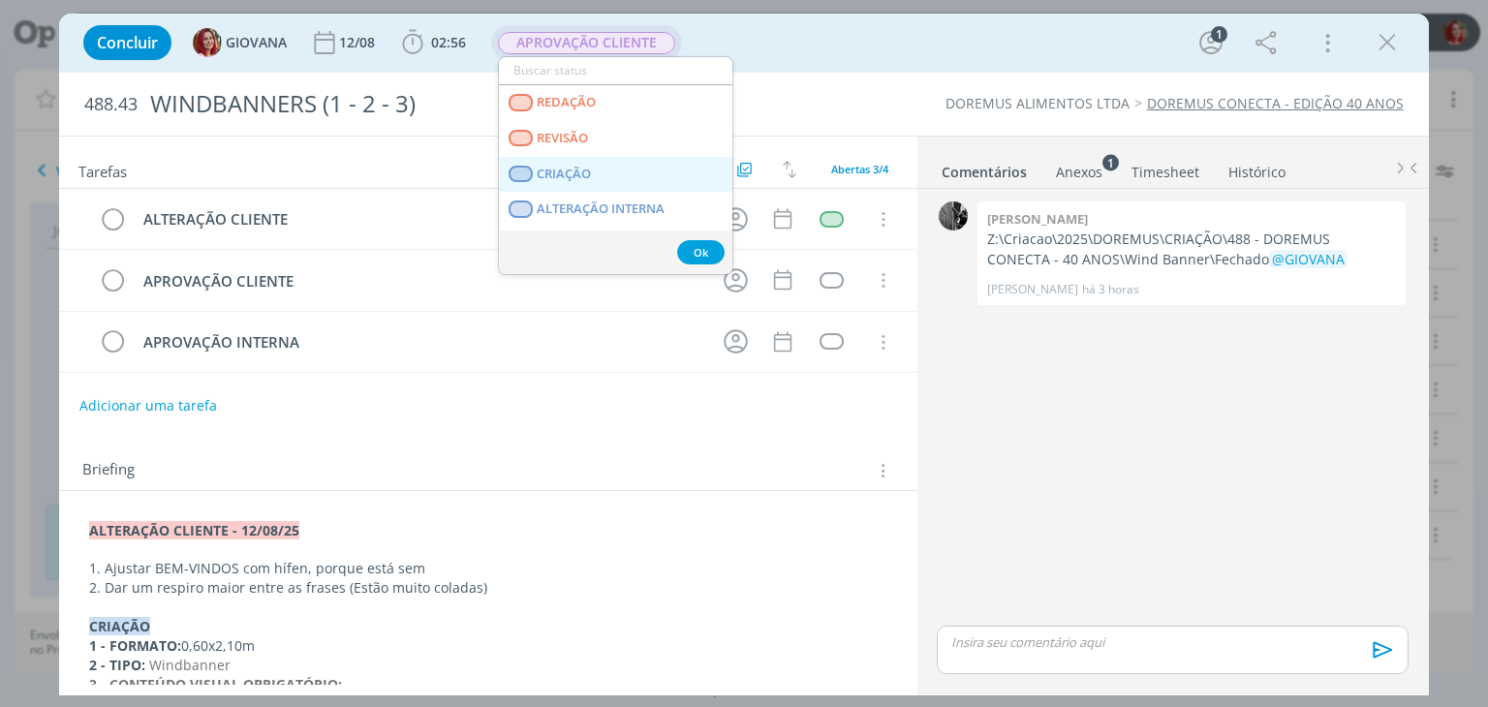
click at [597, 175] on link "CRIAÇÃO" at bounding box center [616, 175] width 234 height 36
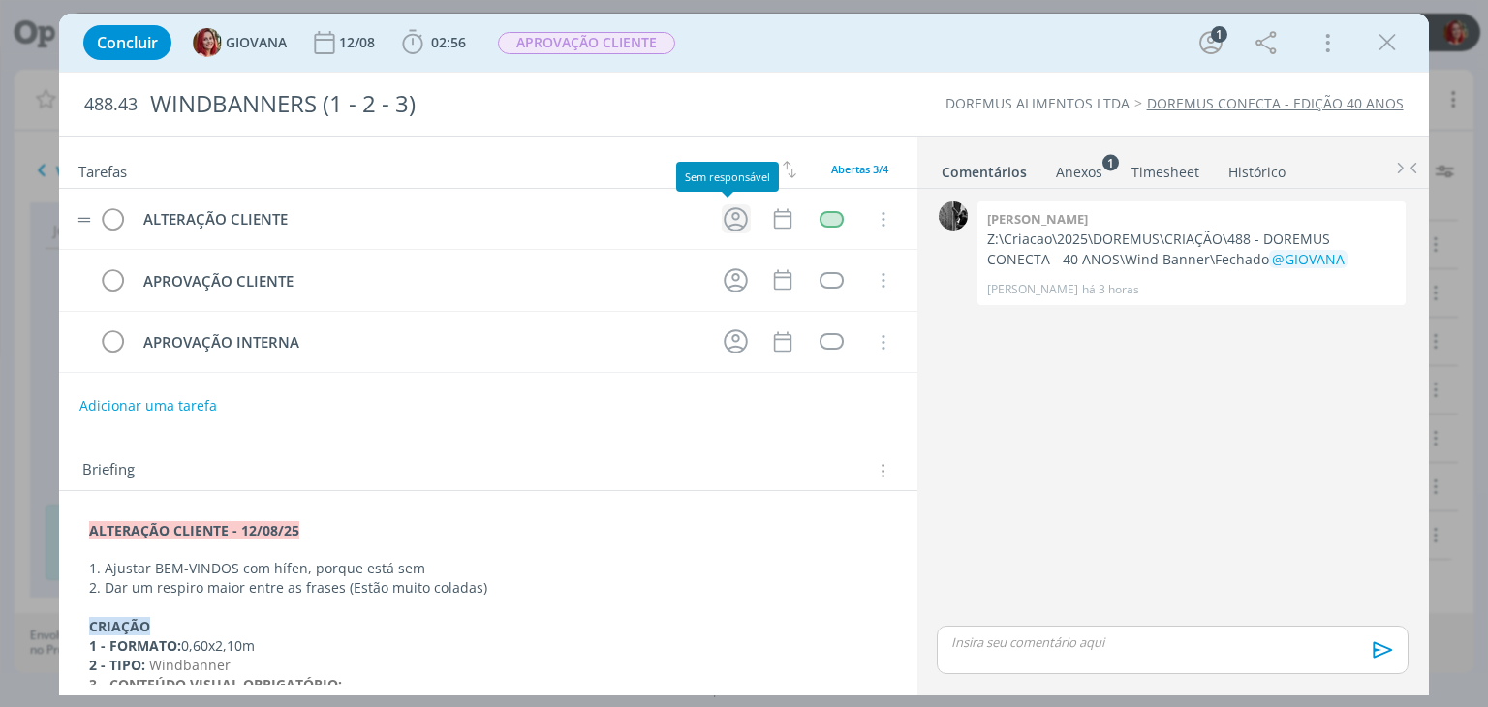
click at [724, 218] on icon "dialog" at bounding box center [736, 219] width 30 height 30
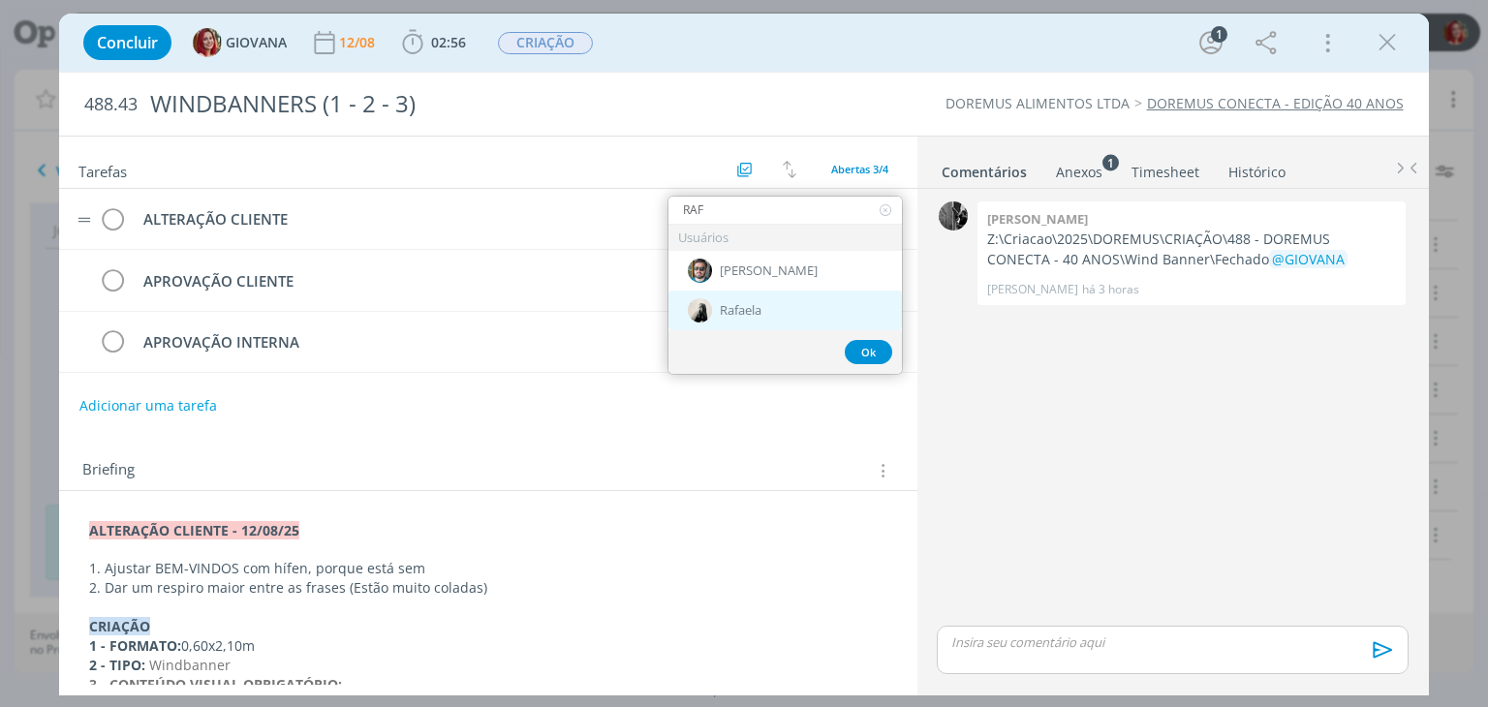
type input "RAF"
click at [735, 307] on span "Rafaela" at bounding box center [741, 311] width 42 height 16
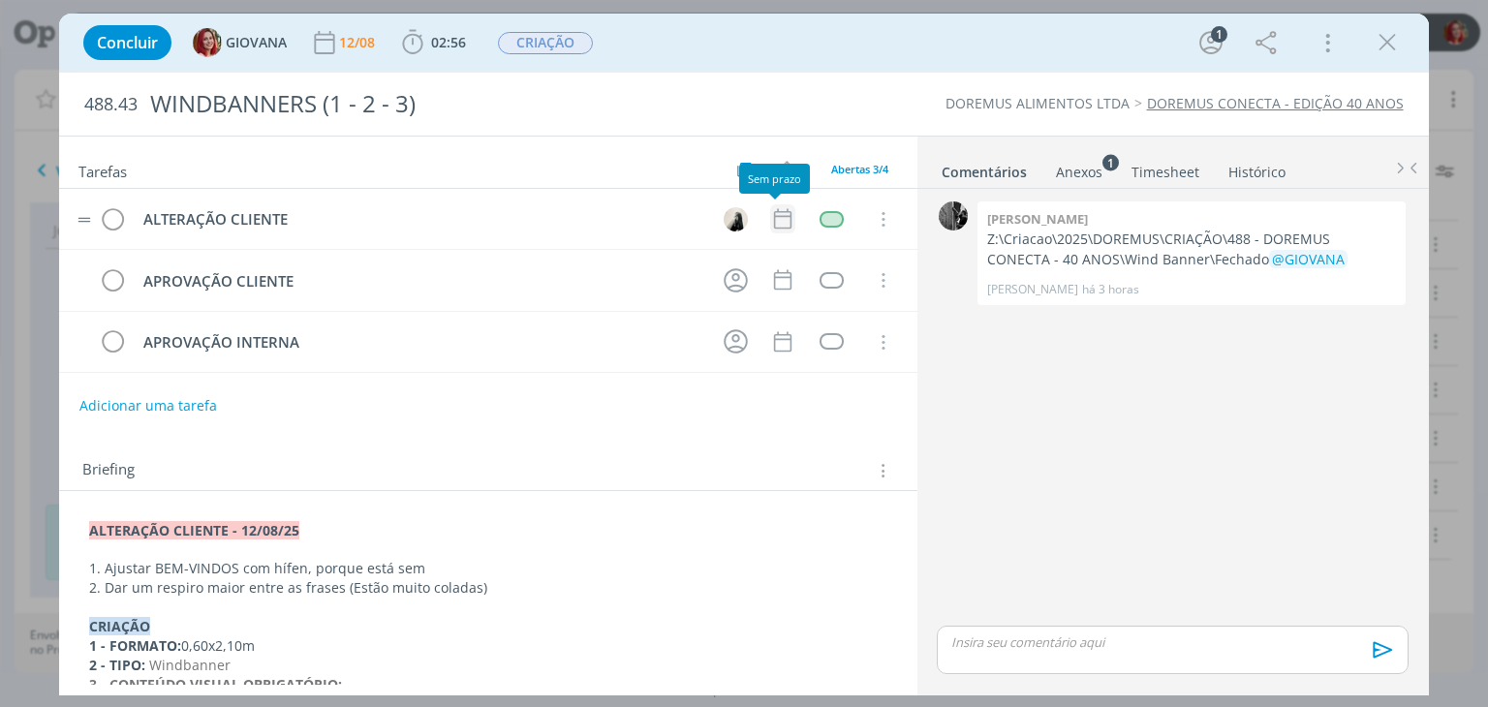
click at [770, 226] on icon "dialog" at bounding box center [782, 218] width 25 height 25
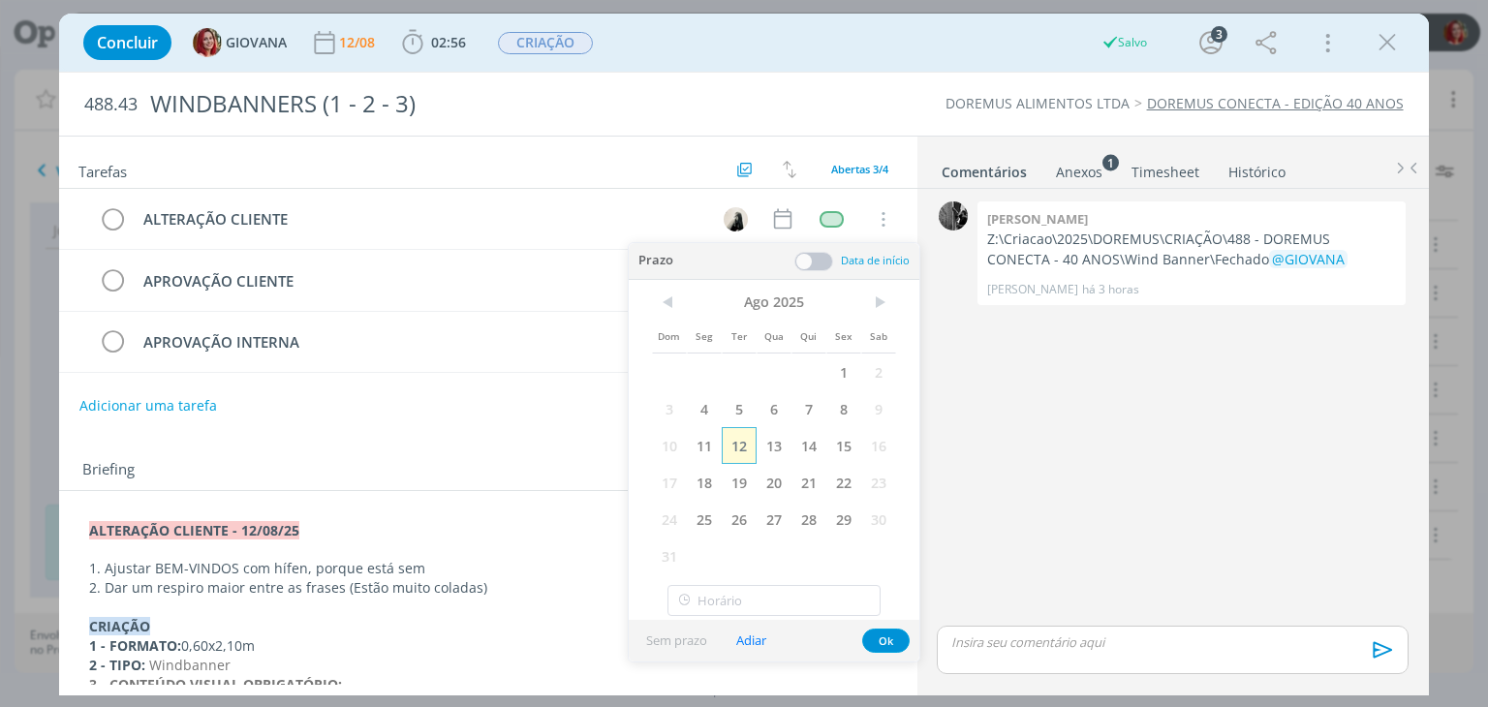
click at [752, 435] on span "12" at bounding box center [739, 445] width 35 height 37
click at [897, 642] on button "Ok" at bounding box center [885, 641] width 47 height 24
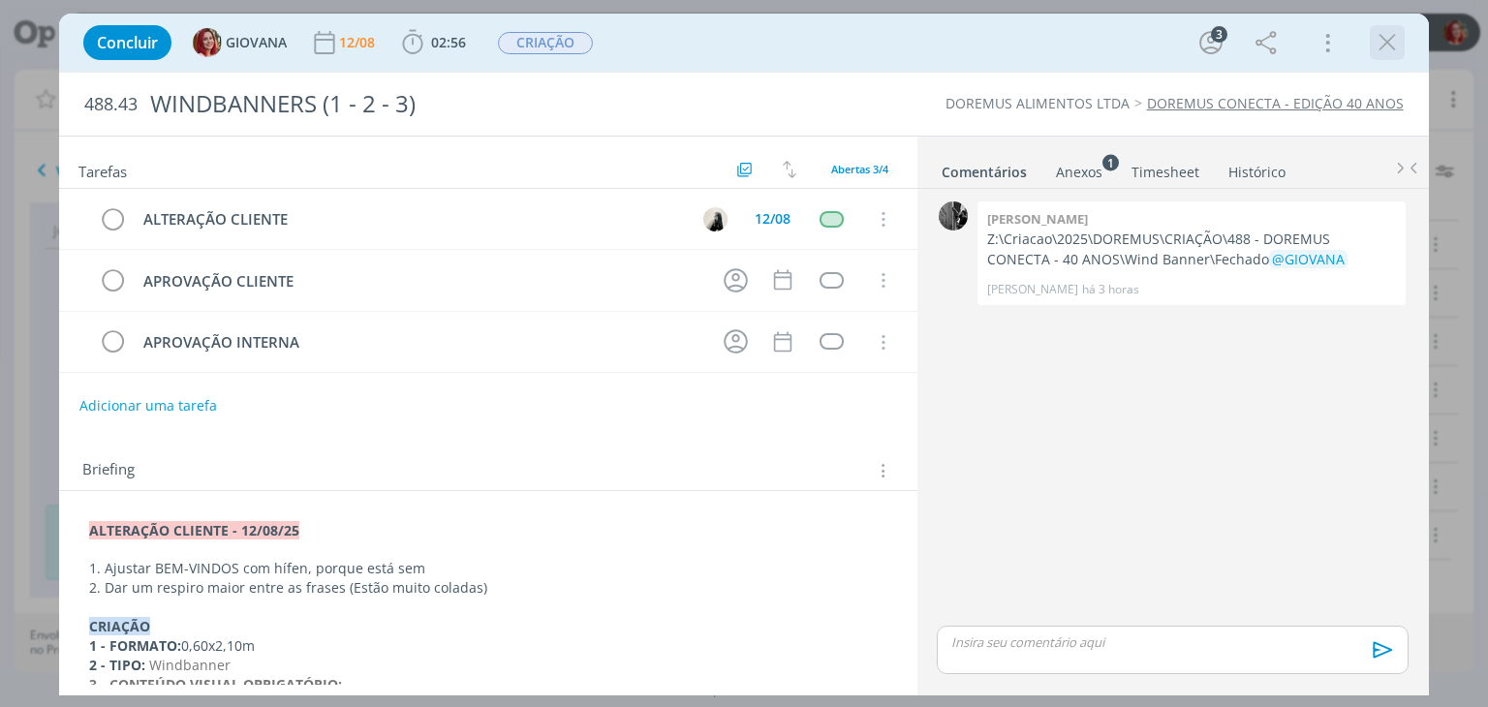
click at [1395, 41] on icon "dialog" at bounding box center [1387, 42] width 29 height 29
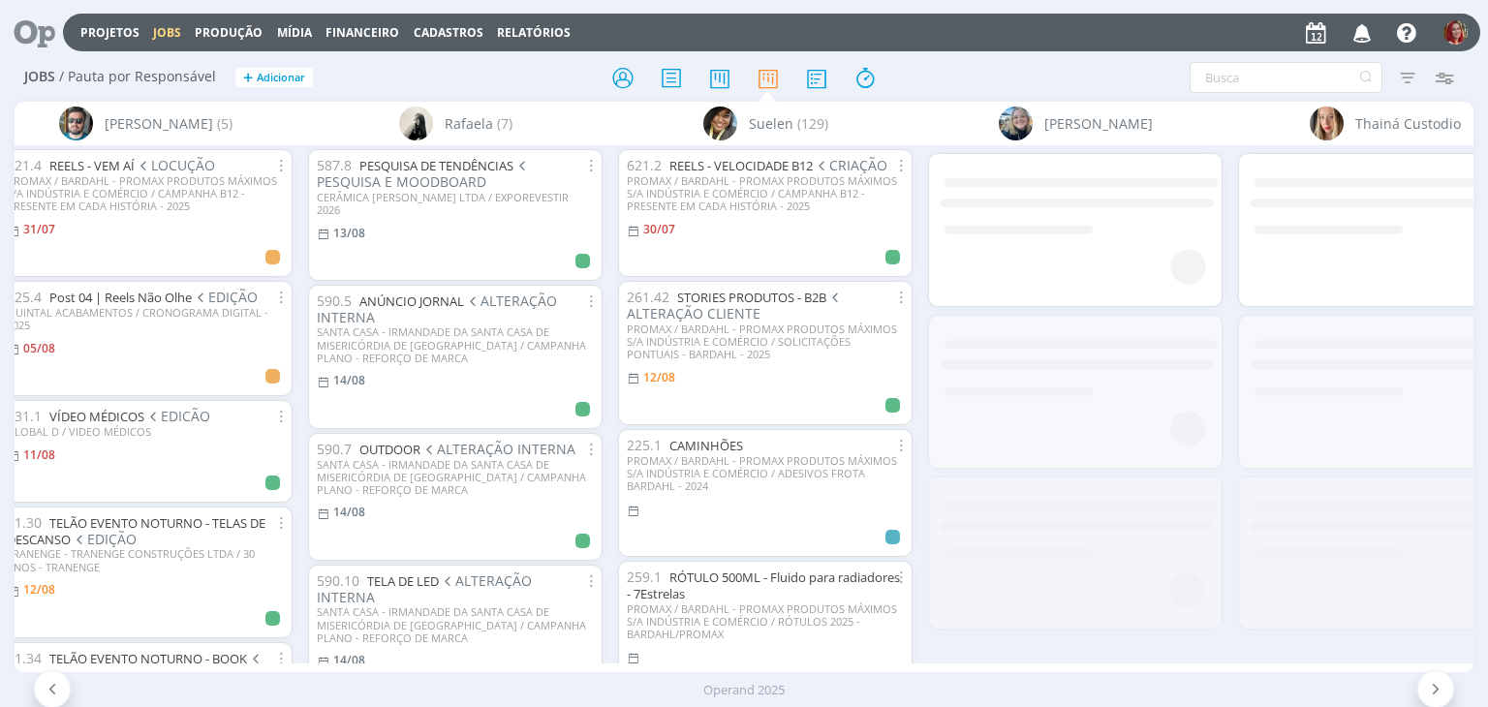
scroll to position [0, 5650]
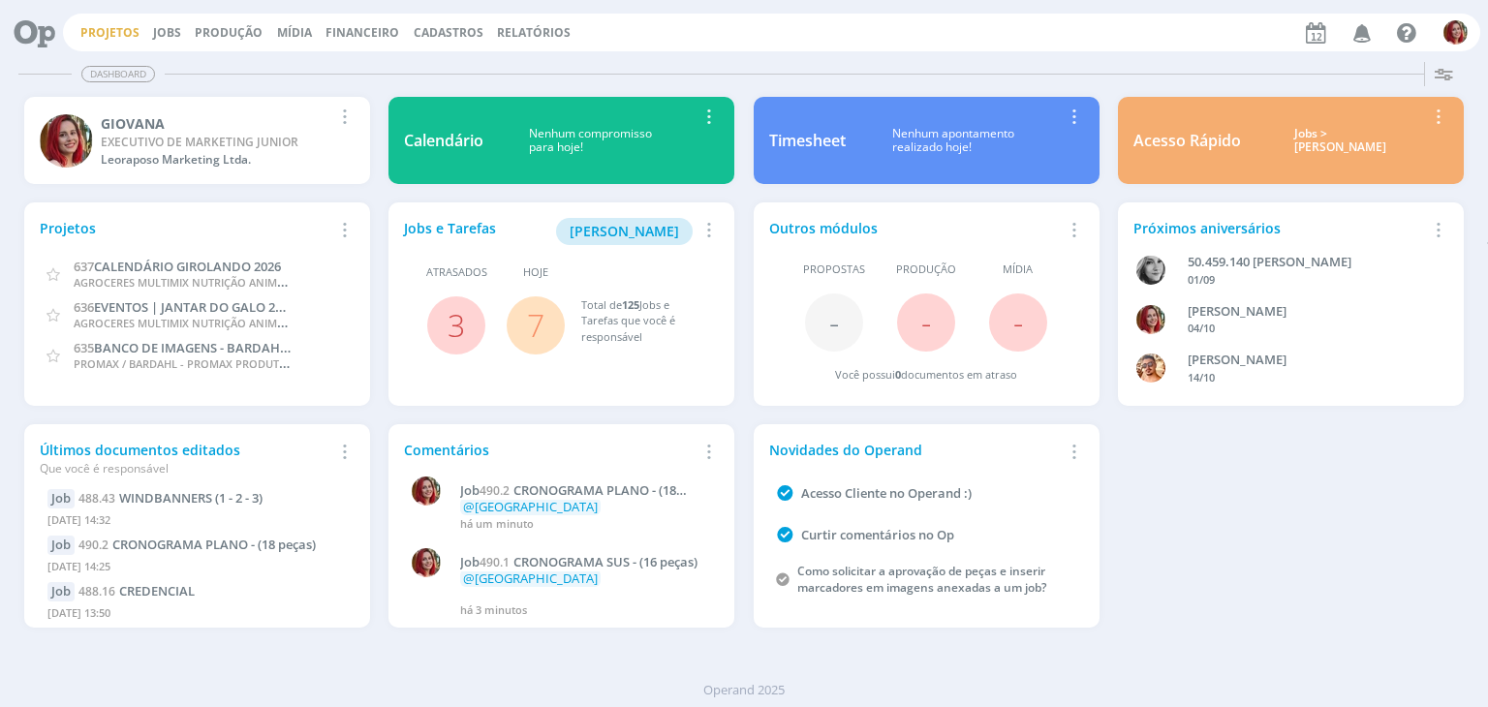
click at [109, 32] on link "Projetos" at bounding box center [109, 32] width 59 height 16
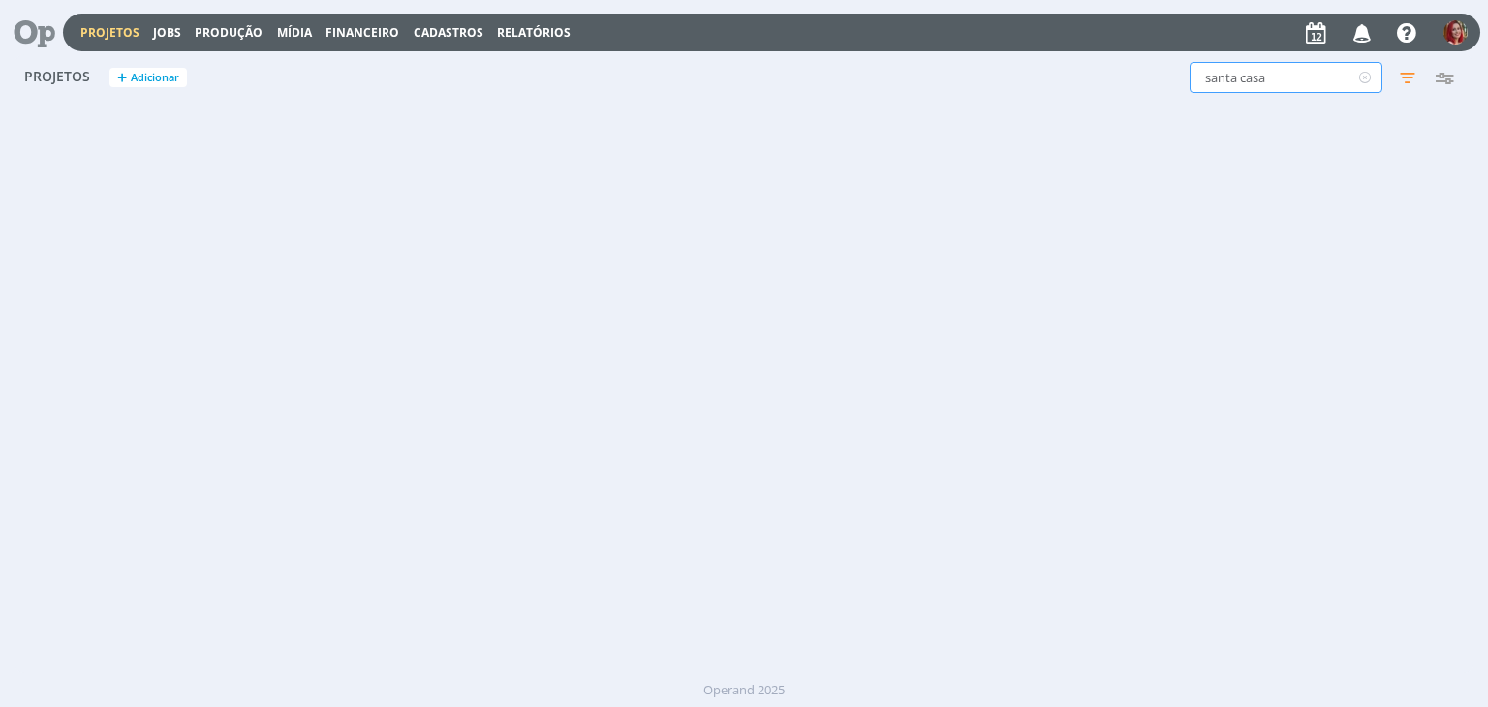
drag, startPoint x: 1287, startPoint y: 82, endPoint x: 976, endPoint y: 63, distance: 311.6
click at [977, 63] on div "santa casa Filtros Filtrar Limpar [GEOGRAPHIC_DATA] Status Clientes Selecione D…" at bounding box center [1199, 77] width 527 height 31
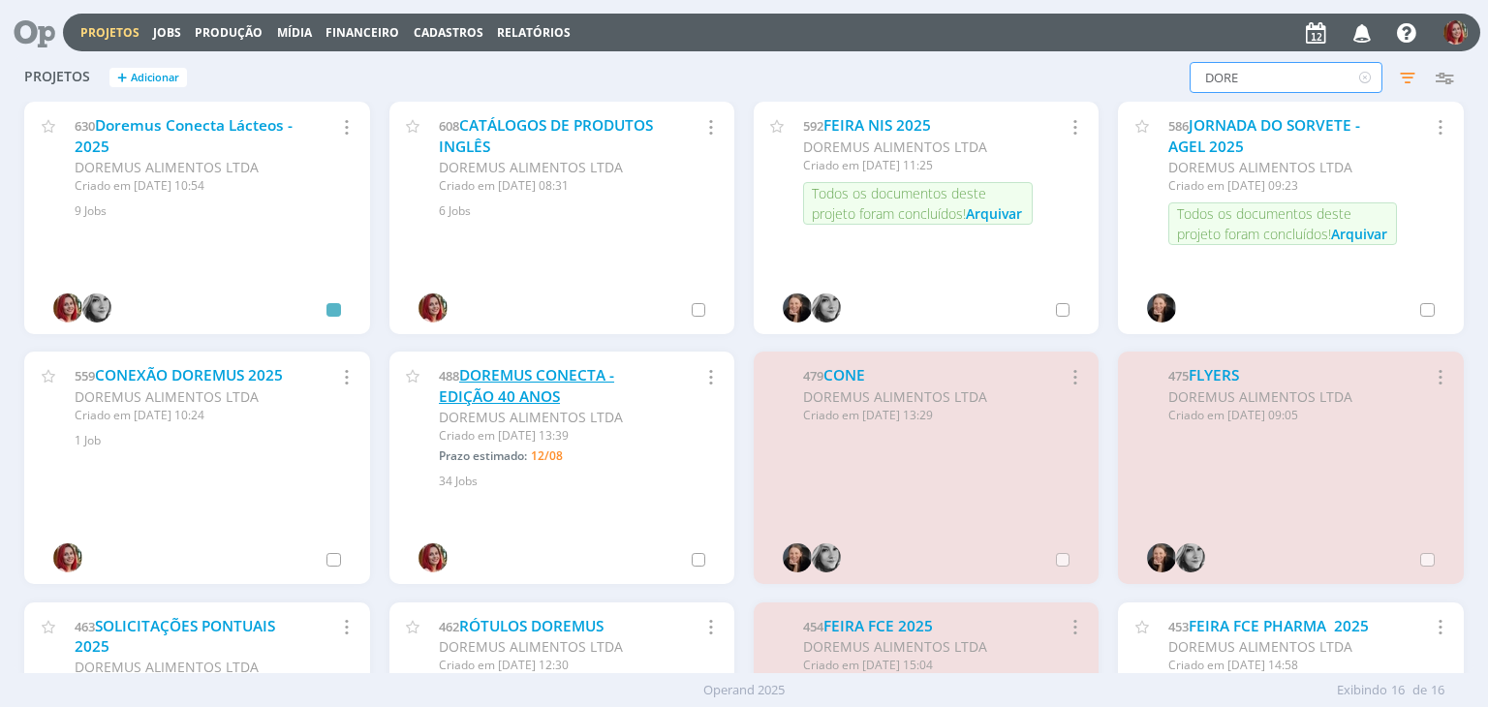
type input "DORE"
click at [574, 370] on link "DOREMUS CONECTA - EDIÇÃO 40 ANOS" at bounding box center [526, 386] width 175 height 42
drag, startPoint x: 1287, startPoint y: 83, endPoint x: 996, endPoint y: 78, distance: 290.7
click at [996, 78] on div "DORE Filtros Filtrar Limpar DORE Status Clientes Selecione Data de criação a Si…" at bounding box center [1199, 77] width 527 height 31
paste input "CHOCOSKIMO MEIO AMARGO ESSENCIAL"
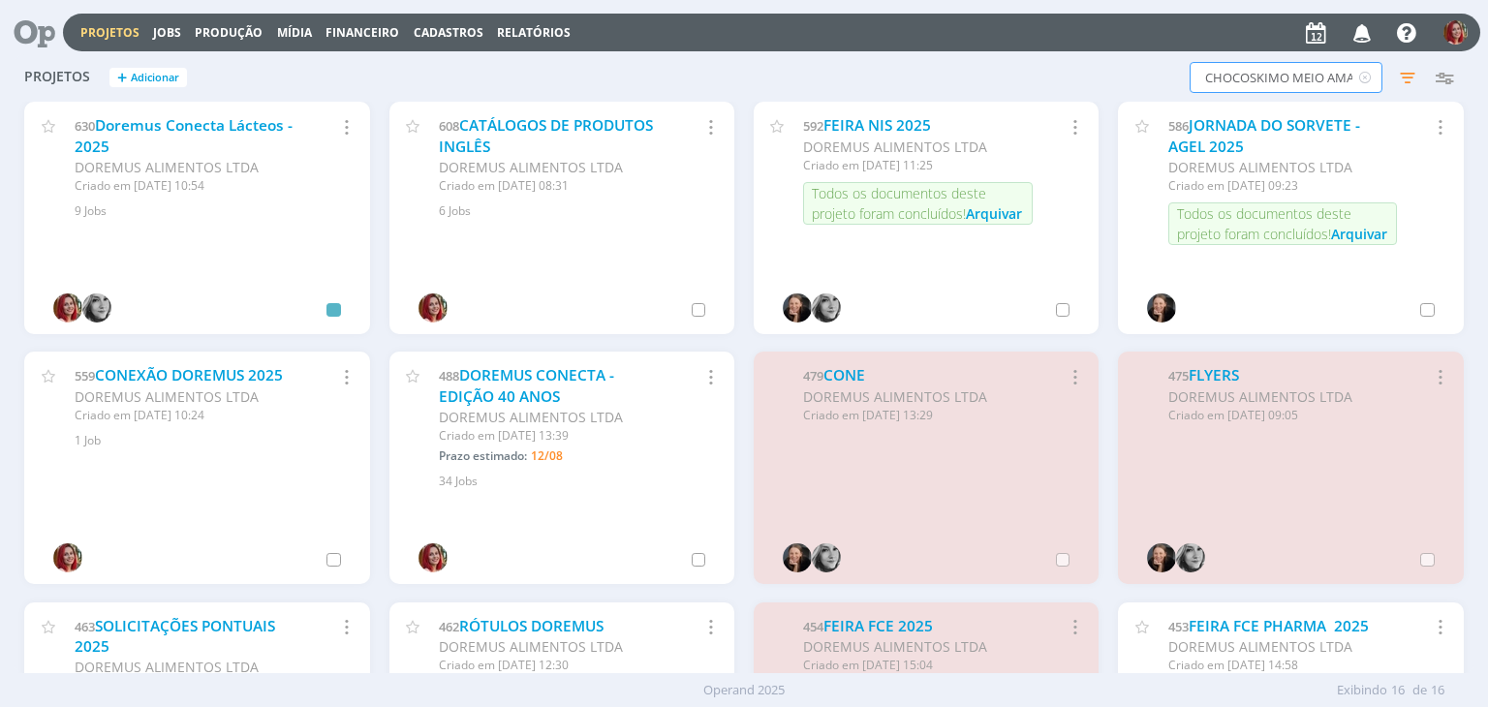
scroll to position [0, 91]
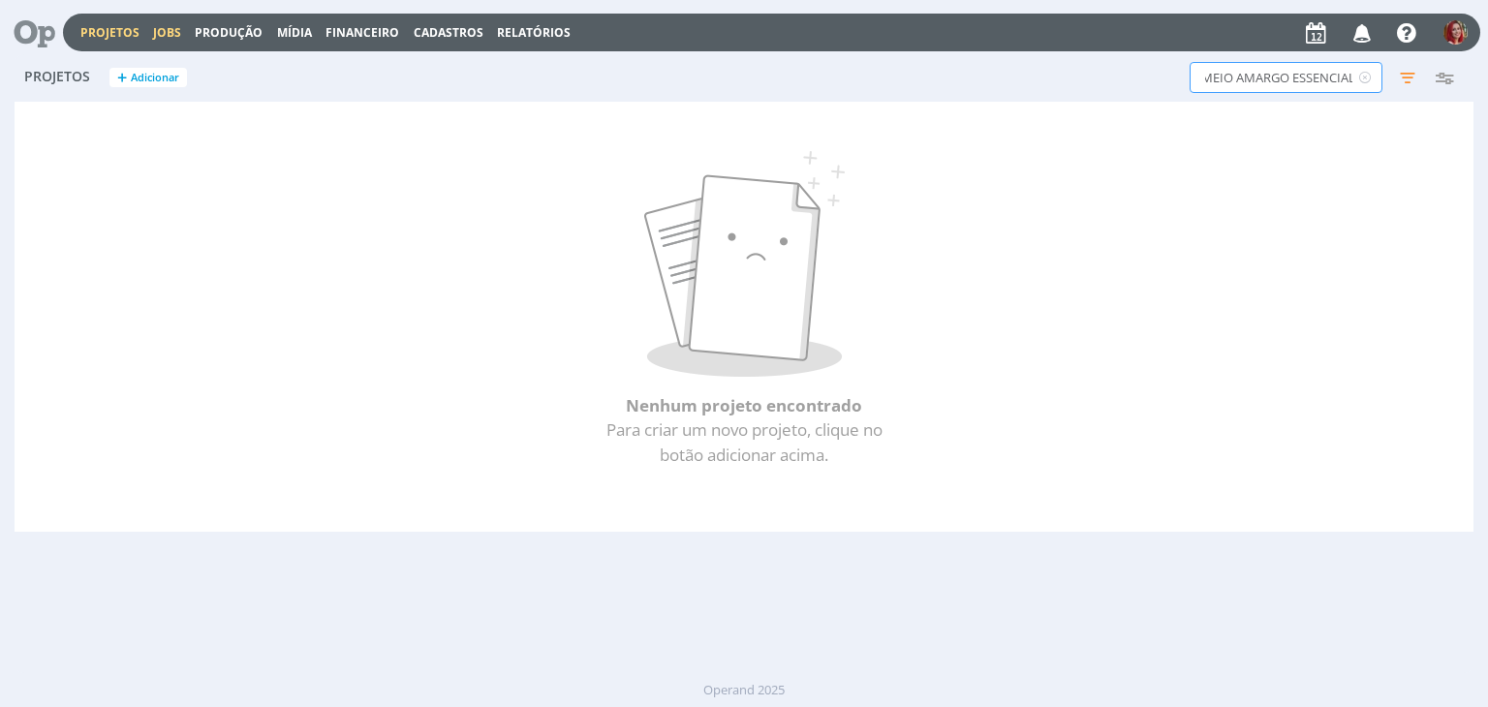
type input "CHOCOSKIMO MEIO AMARGO ESSENCIAL"
click at [156, 37] on link "Jobs" at bounding box center [167, 32] width 28 height 16
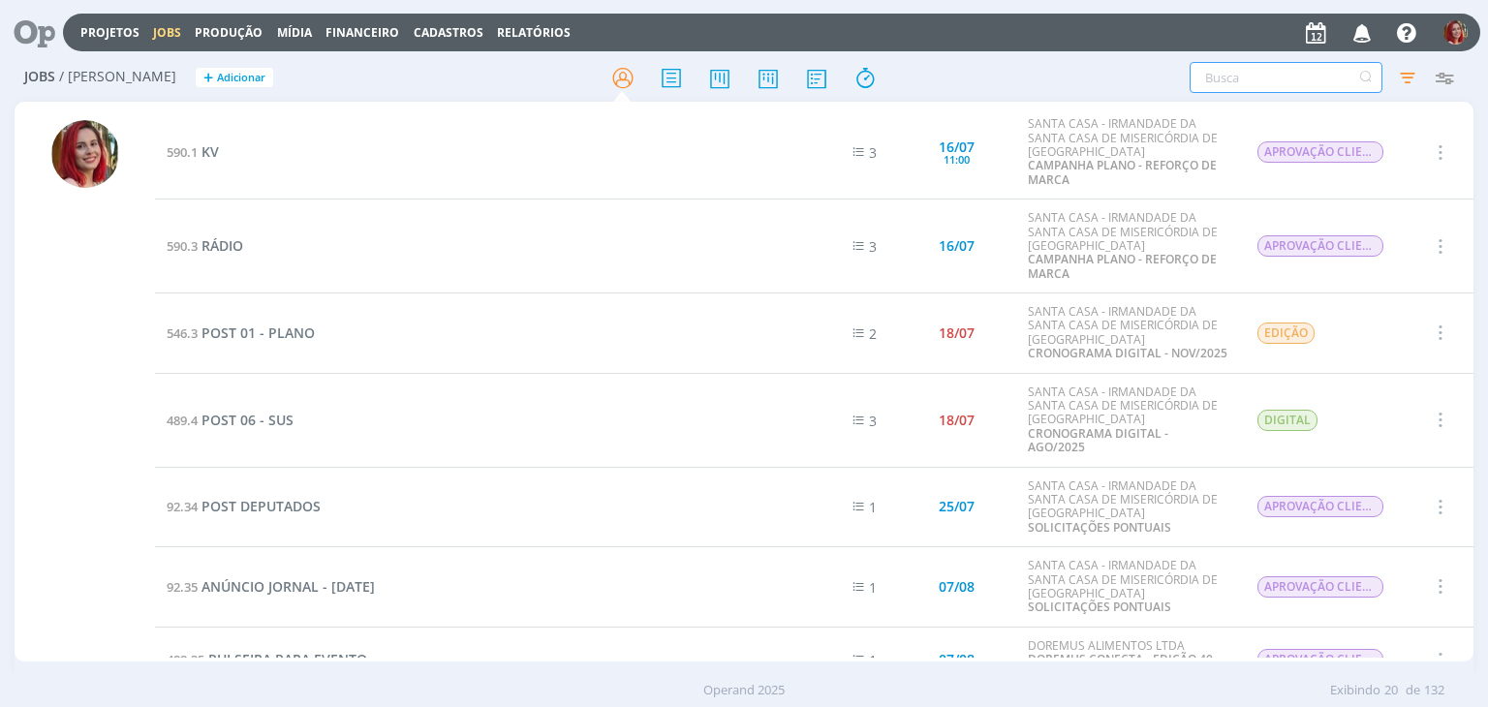
click at [1266, 76] on input "text" at bounding box center [1286, 77] width 193 height 31
paste input "CHOCOSKIMO MEIO AMARGO ESSENCIAL"
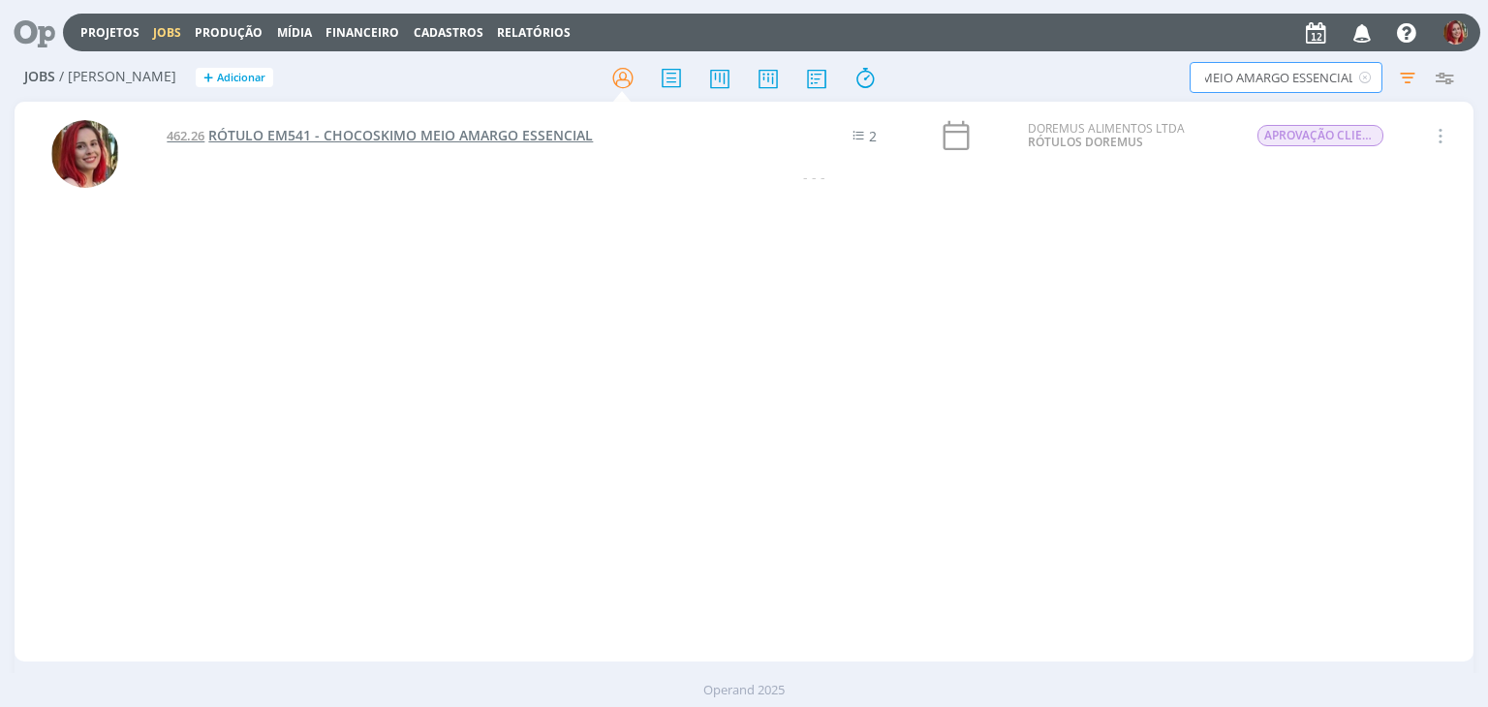
type input "CHOCOSKIMO MEIO AMARGO ESSENCIAL"
click at [492, 134] on span "RÓTULO EM541 - CHOCOSKIMO MEIO AMARGO ESSENCIAL" at bounding box center [400, 135] width 385 height 18
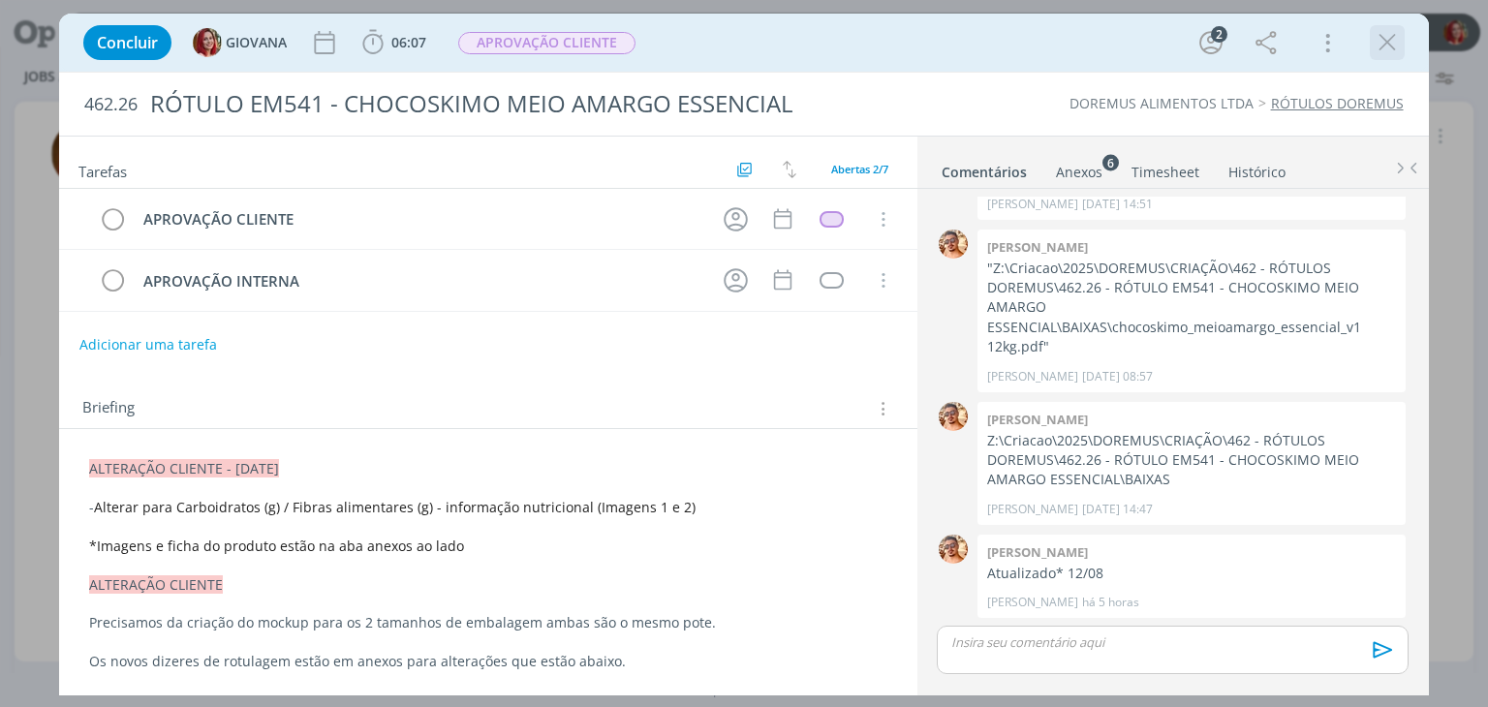
click at [1395, 36] on icon "dialog" at bounding box center [1387, 42] width 29 height 29
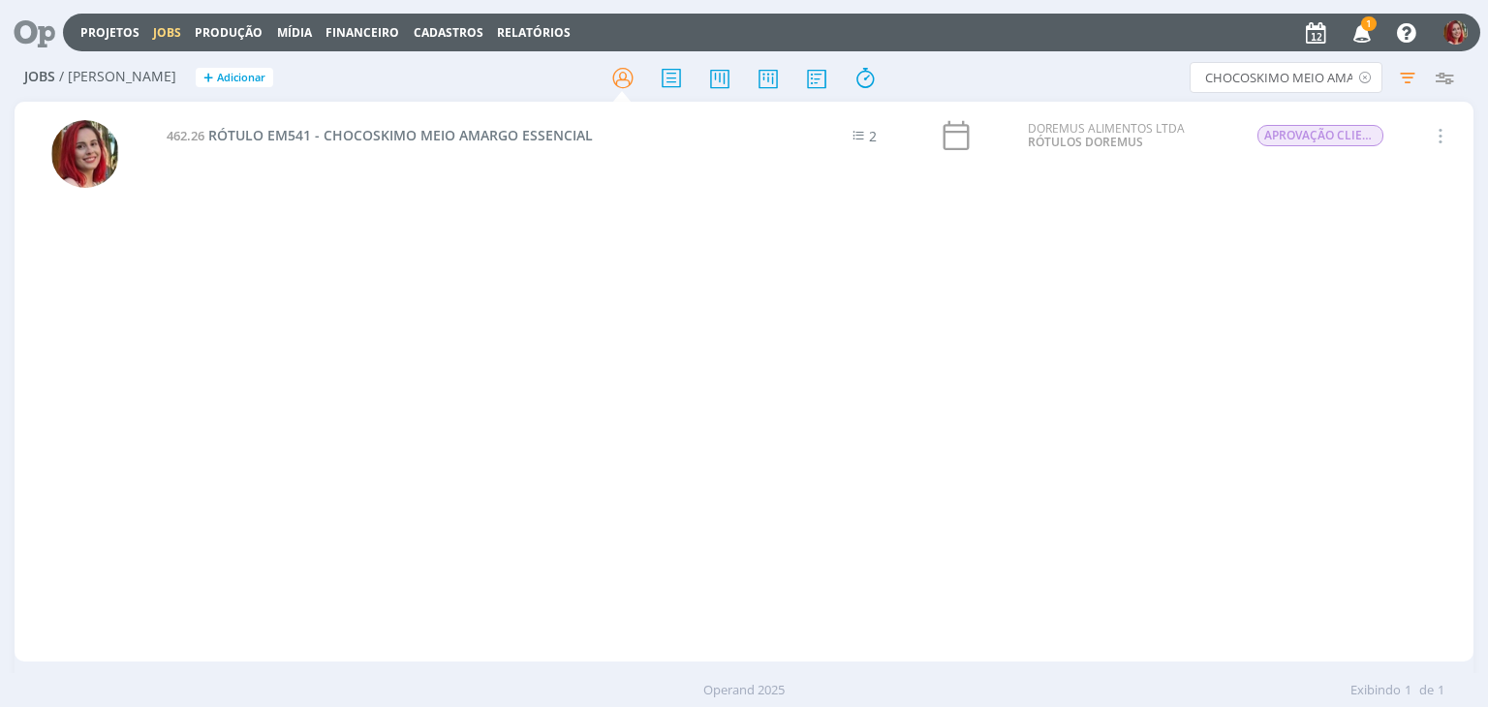
click at [1368, 78] on icon at bounding box center [1366, 77] width 24 height 31
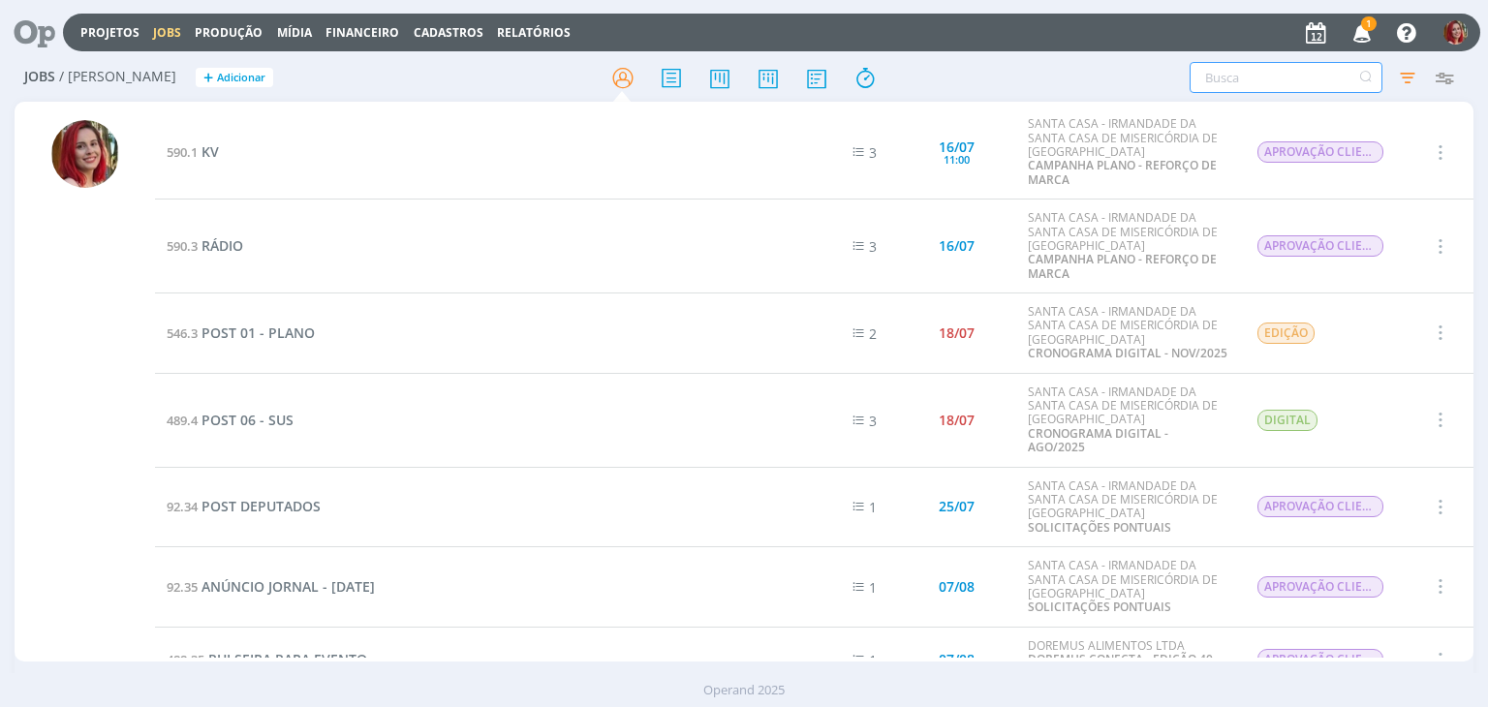
click at [1279, 86] on input "text" at bounding box center [1286, 77] width 193 height 31
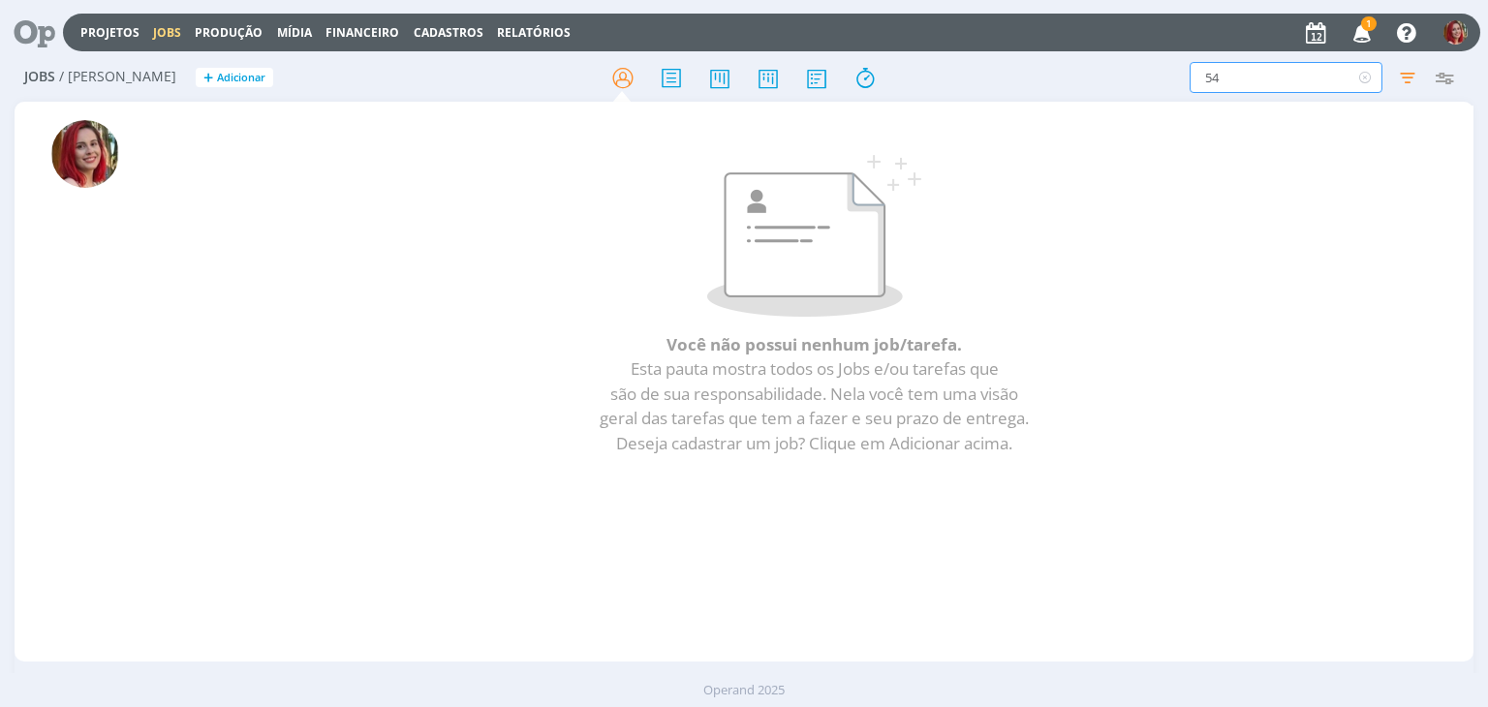
type input "5"
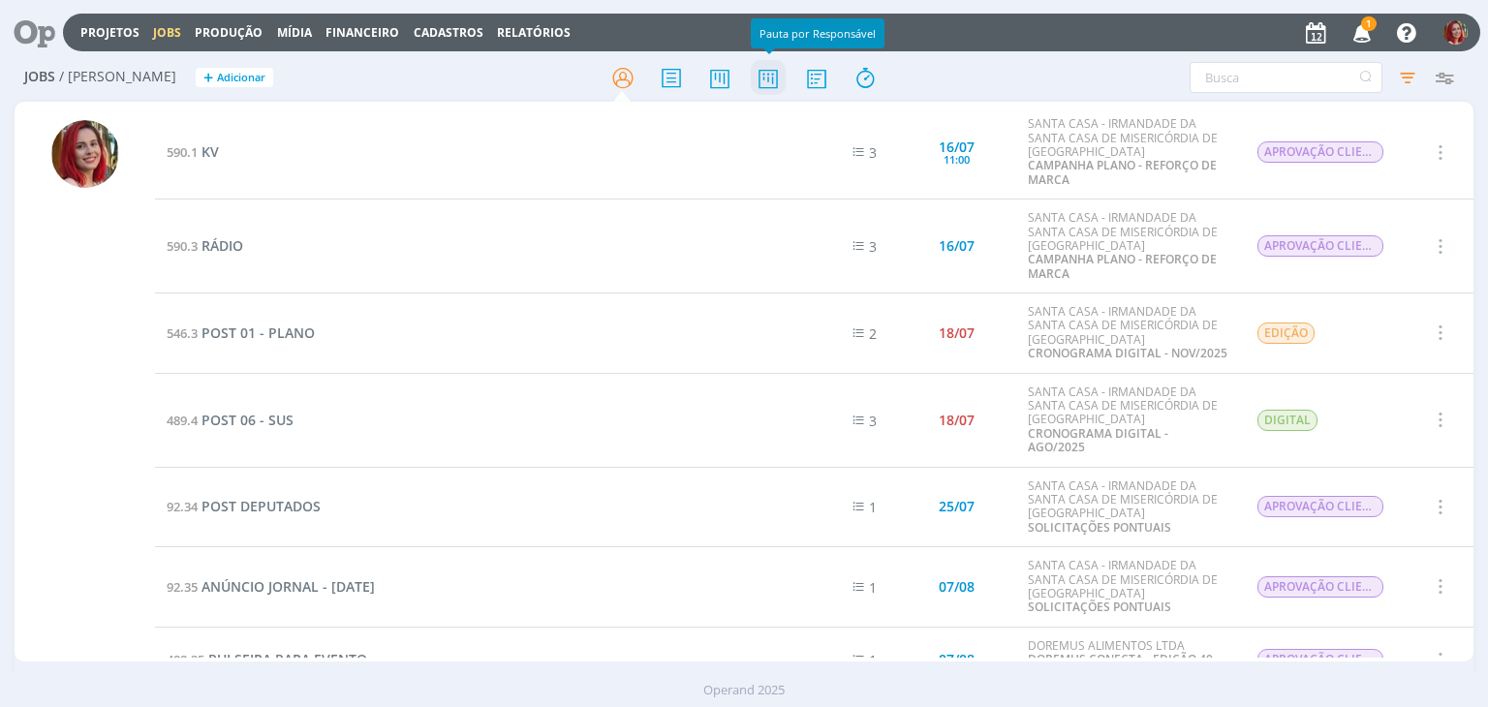
click at [763, 76] on icon at bounding box center [768, 78] width 35 height 38
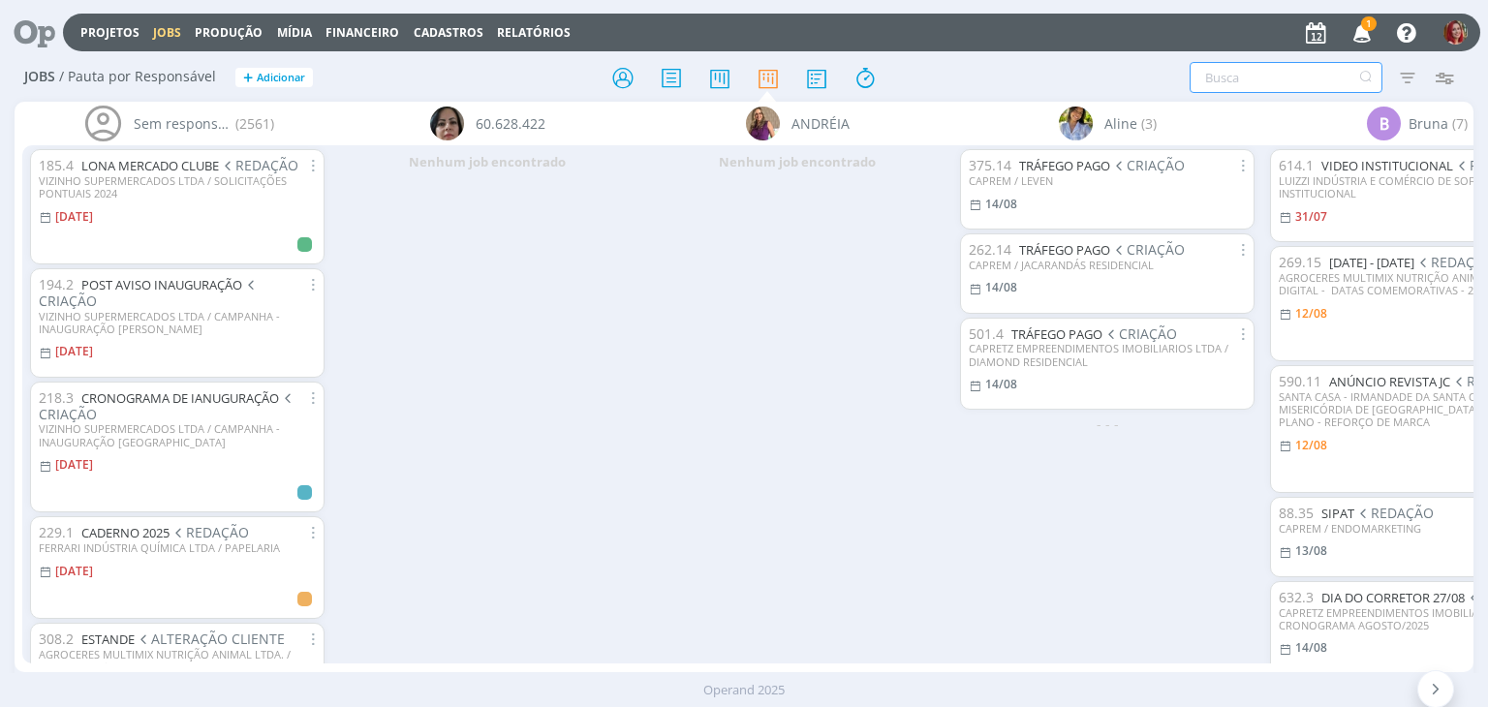
click at [1287, 82] on input "text" at bounding box center [1286, 77] width 193 height 31
type input "540"
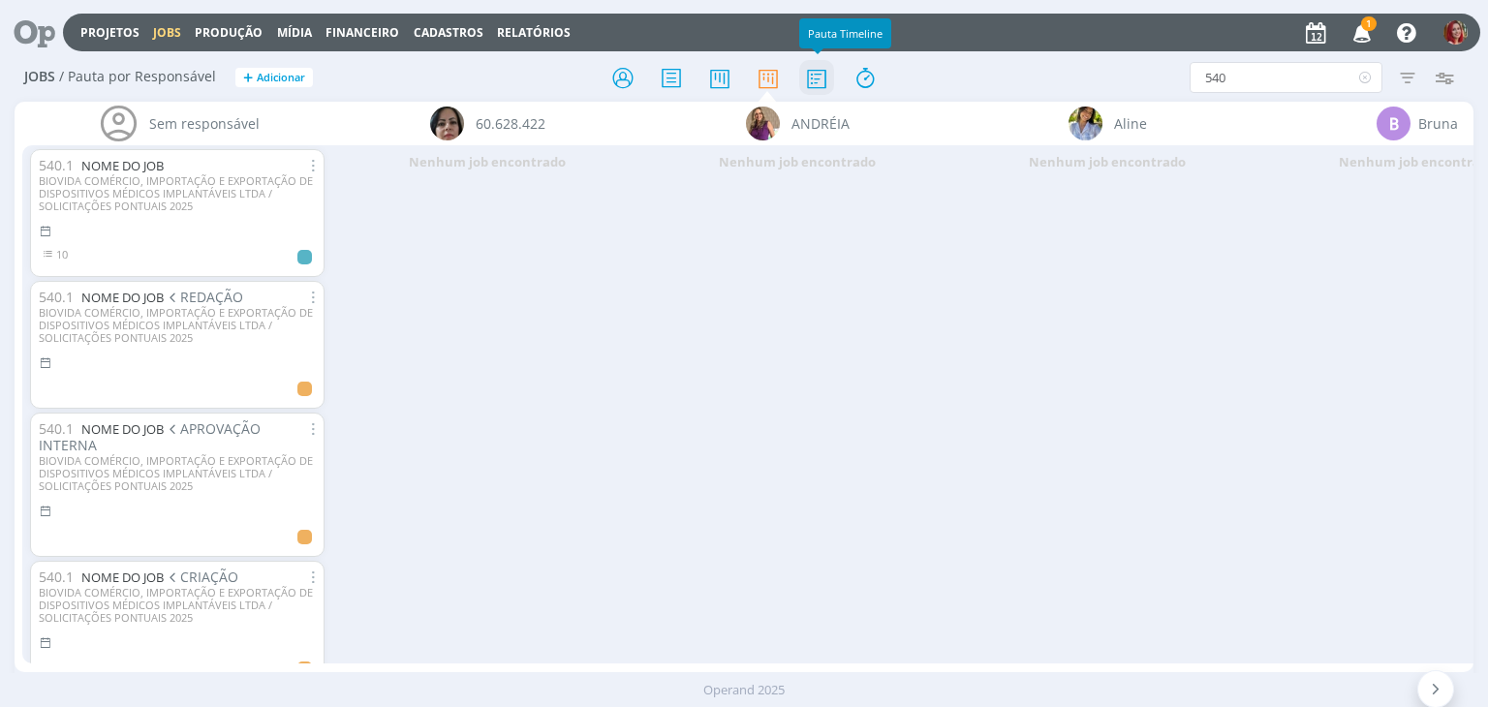
click at [818, 76] on icon at bounding box center [816, 78] width 35 height 38
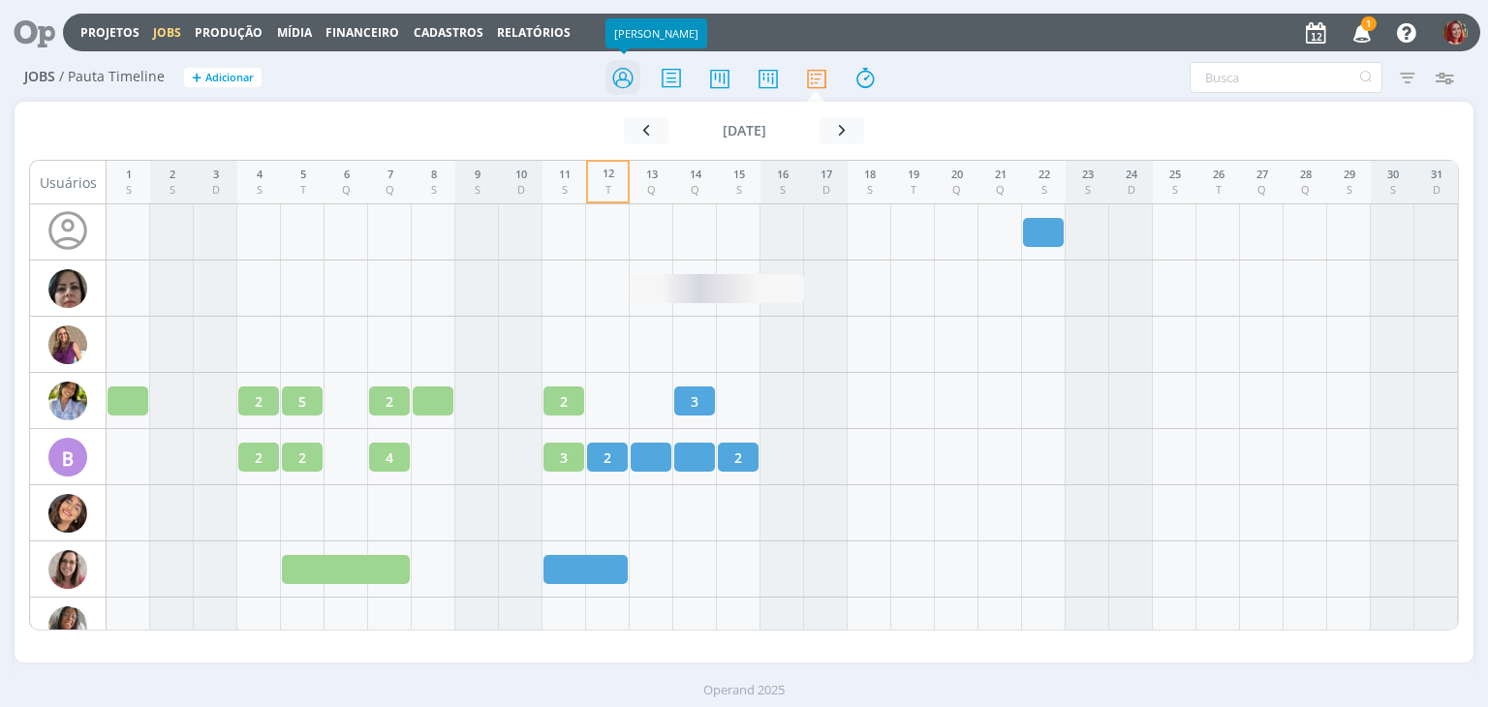
click at [624, 82] on icon at bounding box center [623, 78] width 35 height 38
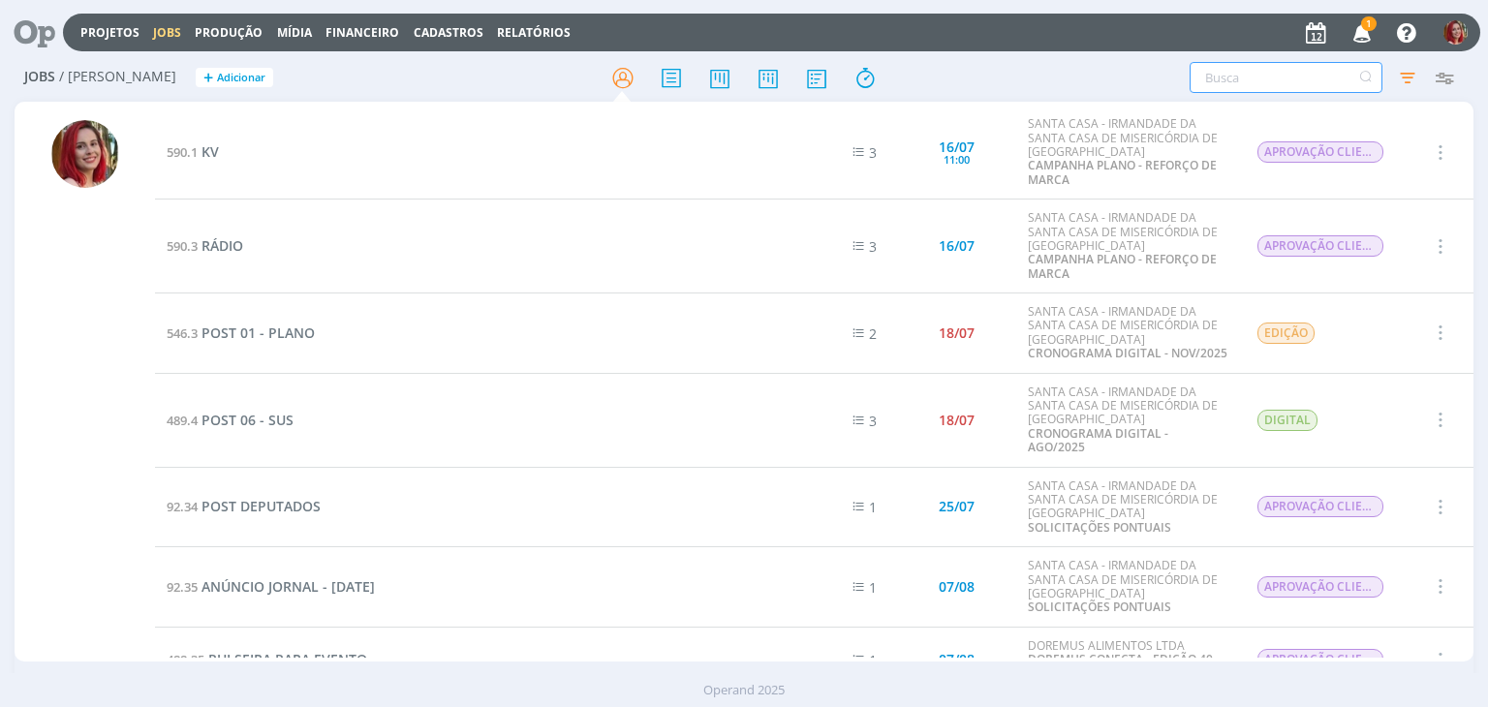
click at [1291, 80] on input "text" at bounding box center [1286, 77] width 193 height 31
type input "540"
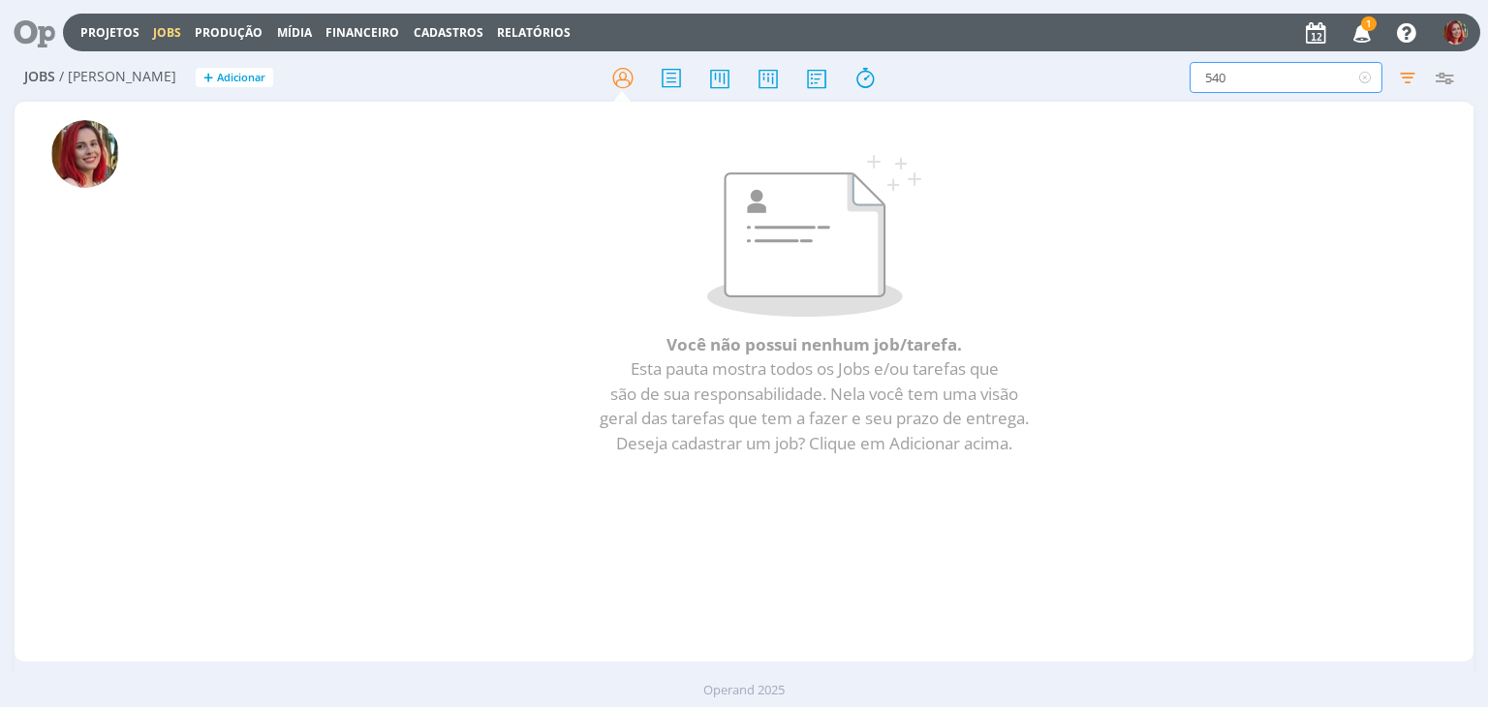
click at [1368, 32] on icon "button" at bounding box center [1363, 32] width 34 height 33
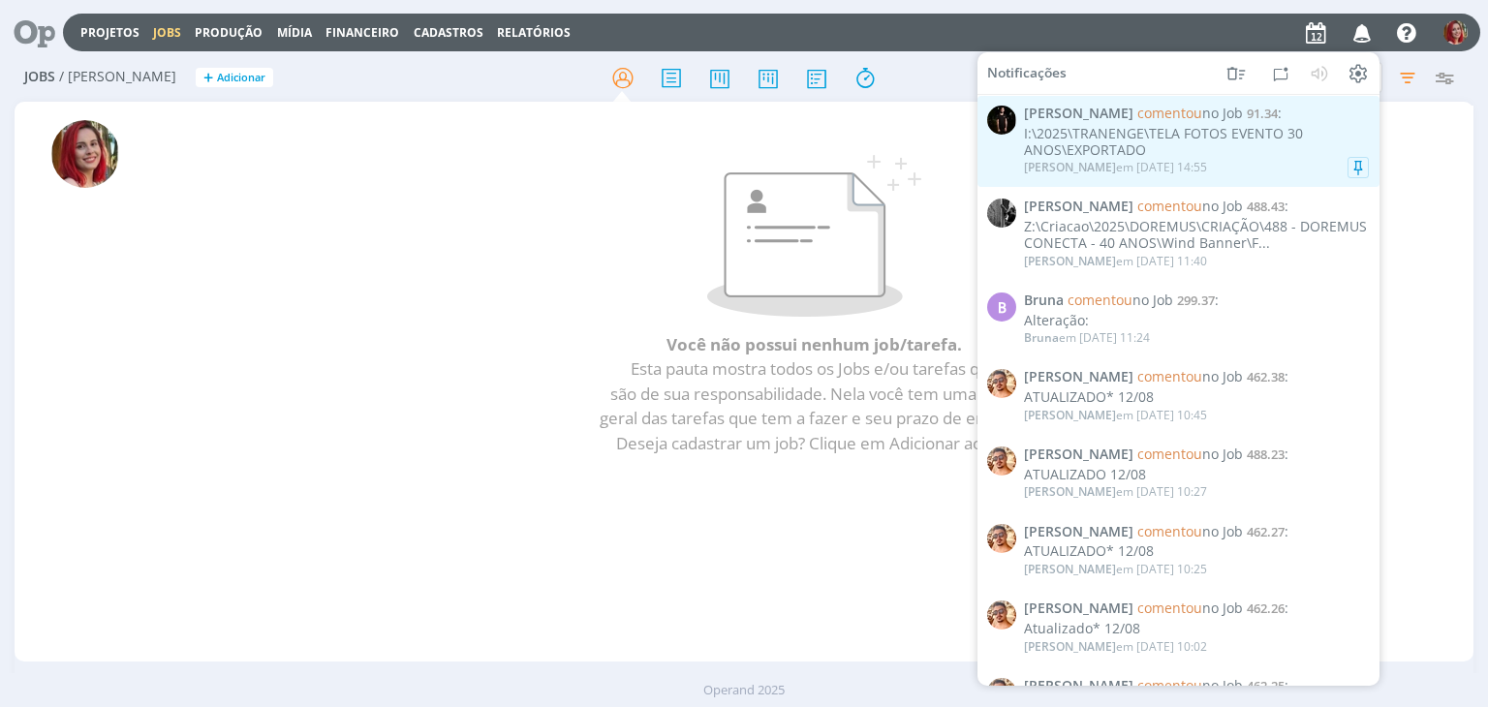
click at [1302, 159] on div "[PERSON_NAME] em [DATE] 14:55" at bounding box center [1196, 167] width 345 height 19
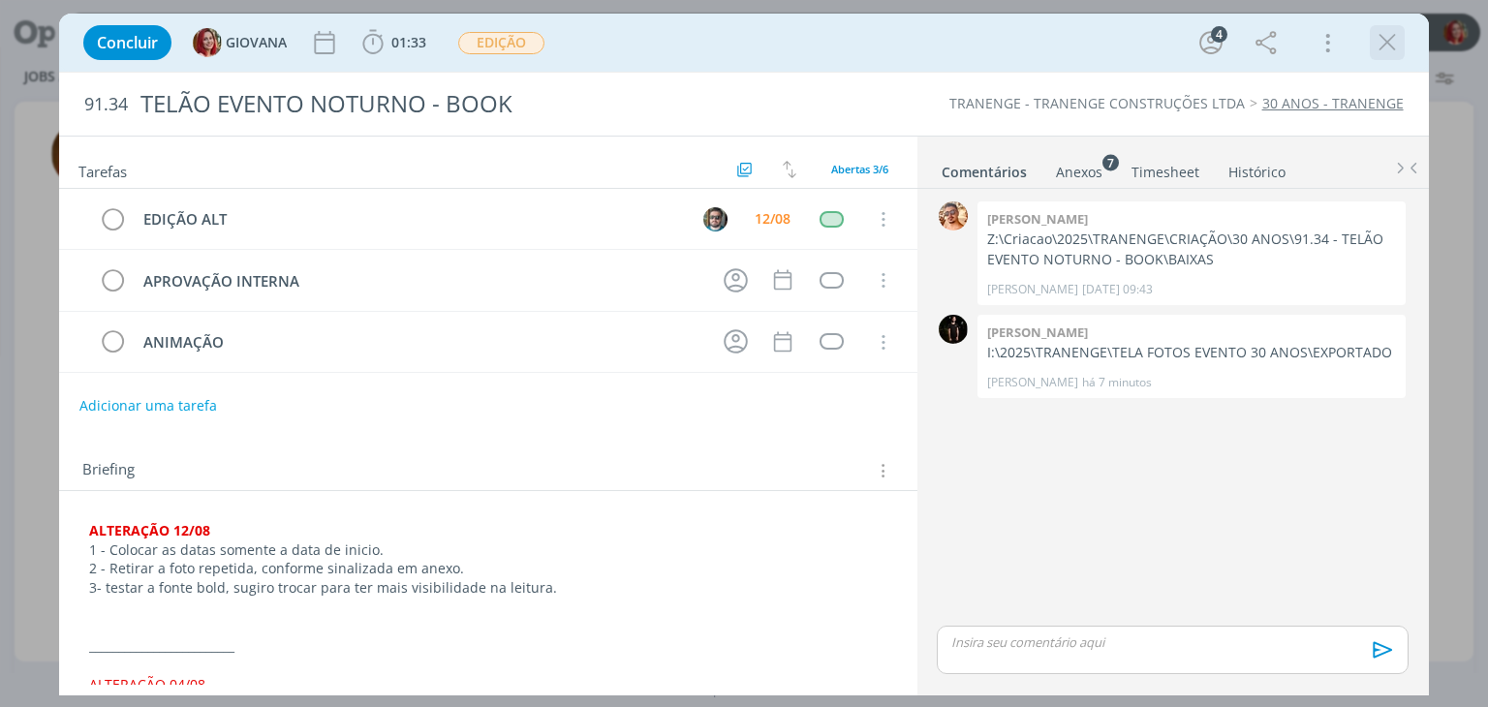
click at [1384, 41] on icon "dialog" at bounding box center [1387, 42] width 29 height 29
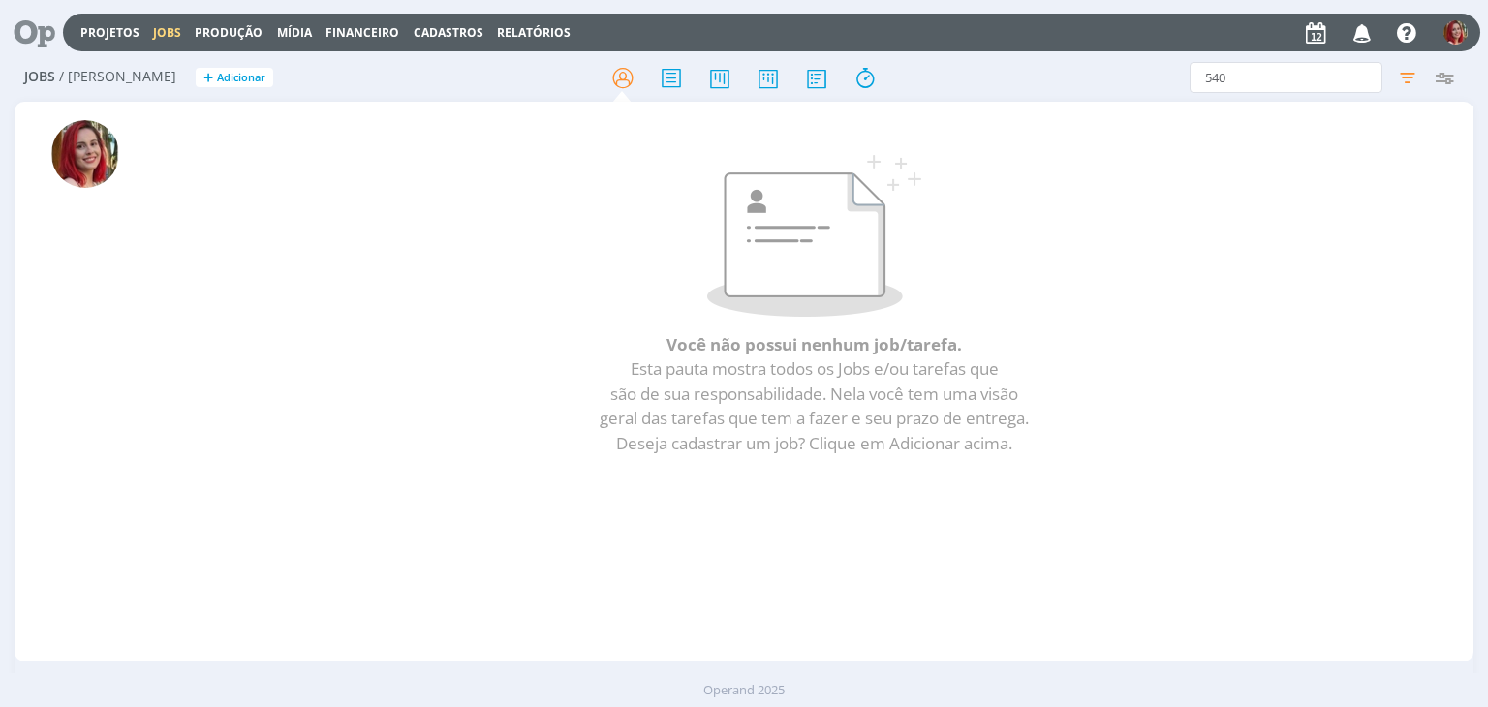
click at [43, 45] on icon at bounding box center [28, 33] width 40 height 38
